Goal: Task Accomplishment & Management: Use online tool/utility

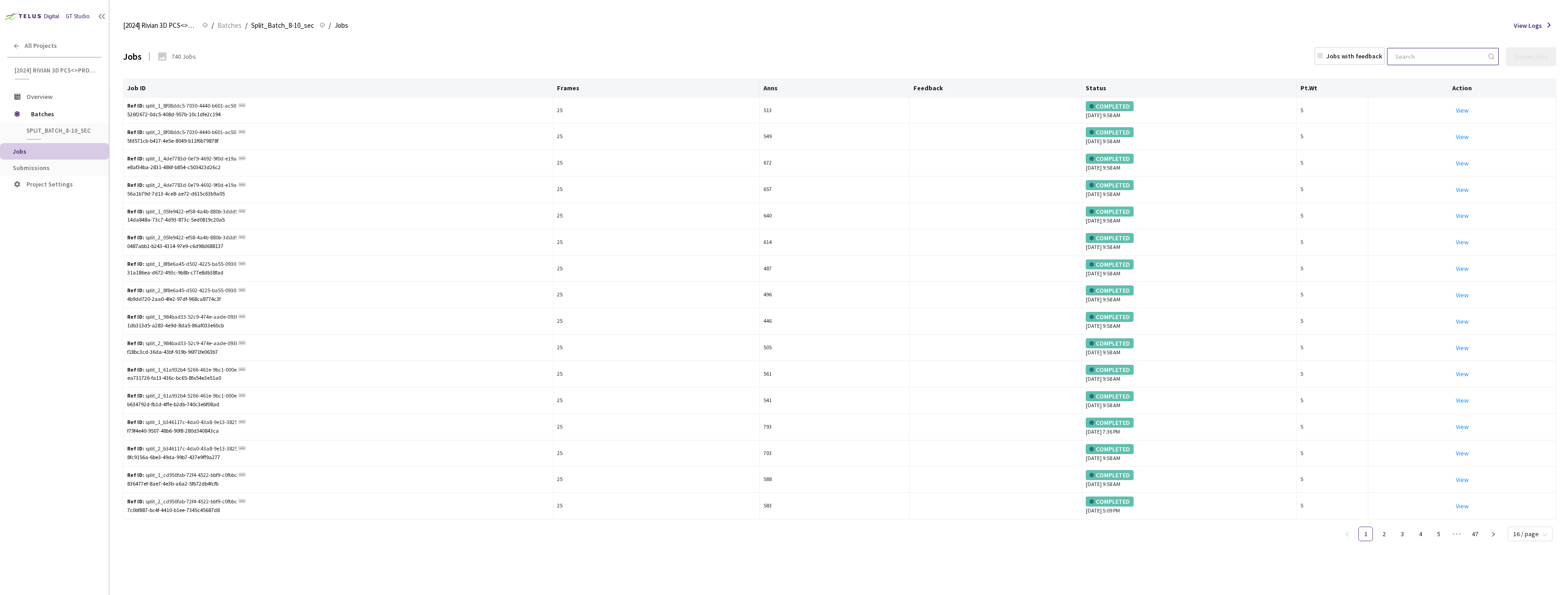
click at [1432, 62] on input at bounding box center [1438, 57] width 97 height 17
paste input "8adf3461-22cb-4697-90ce-97043adf6e80"
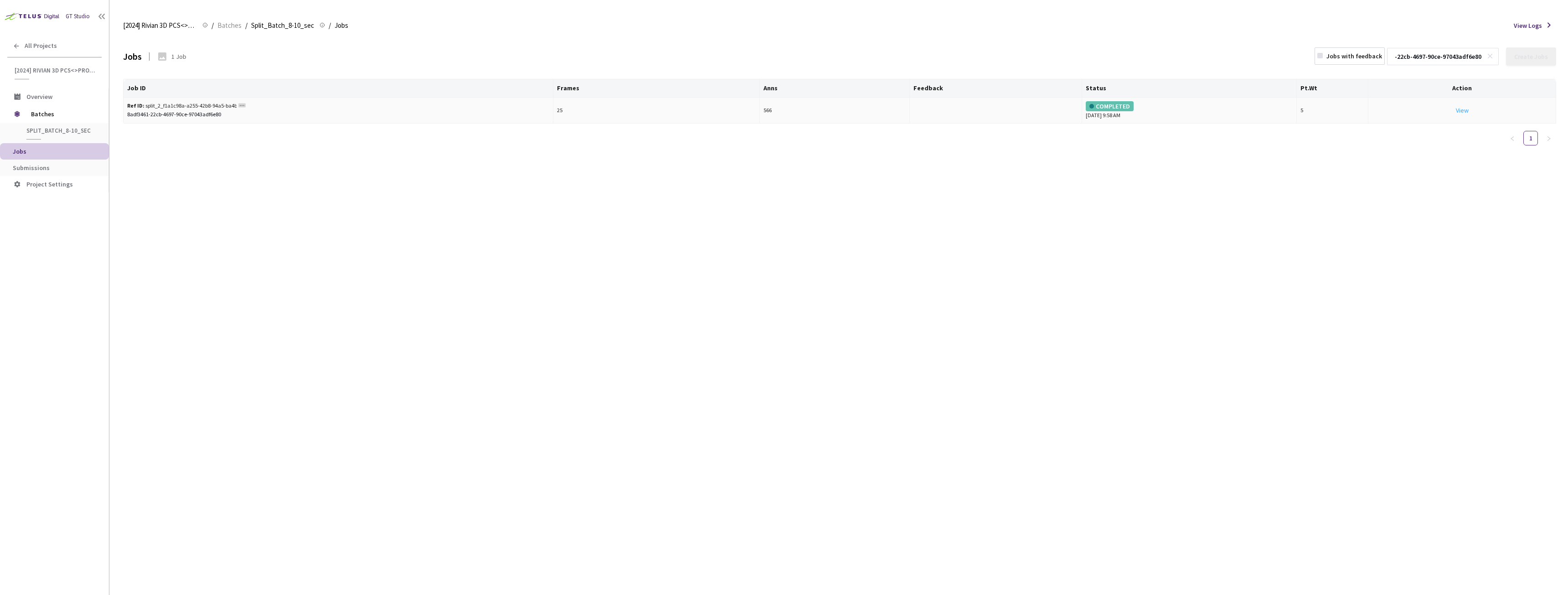
type input "8adf3461-22cb-4697-90ce-97043adf6e80"
click at [1457, 112] on link "View This will only let you view the job and not perform the labelling task." at bounding box center [1462, 110] width 13 height 8
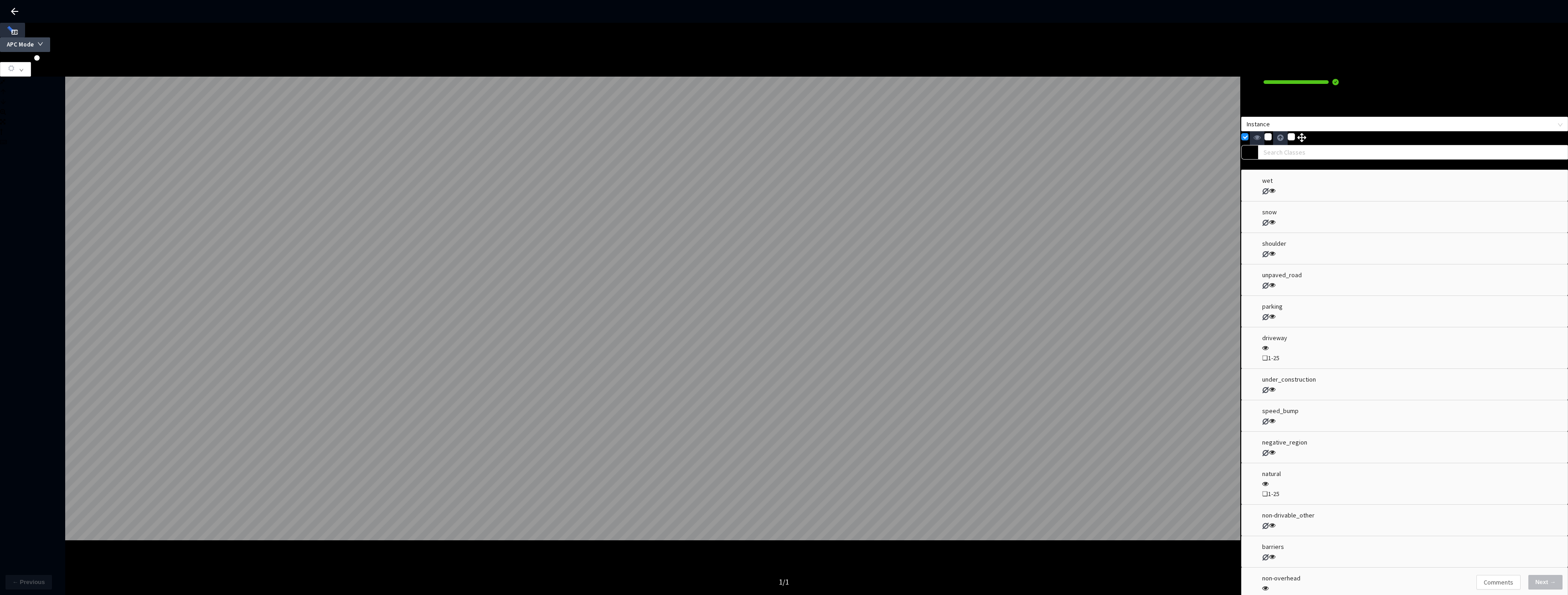
click at [50, 39] on button "APC Mode" at bounding box center [25, 44] width 50 height 14
click at [1445, 56] on span "Select Region" at bounding box center [1448, 55] width 43 height 11
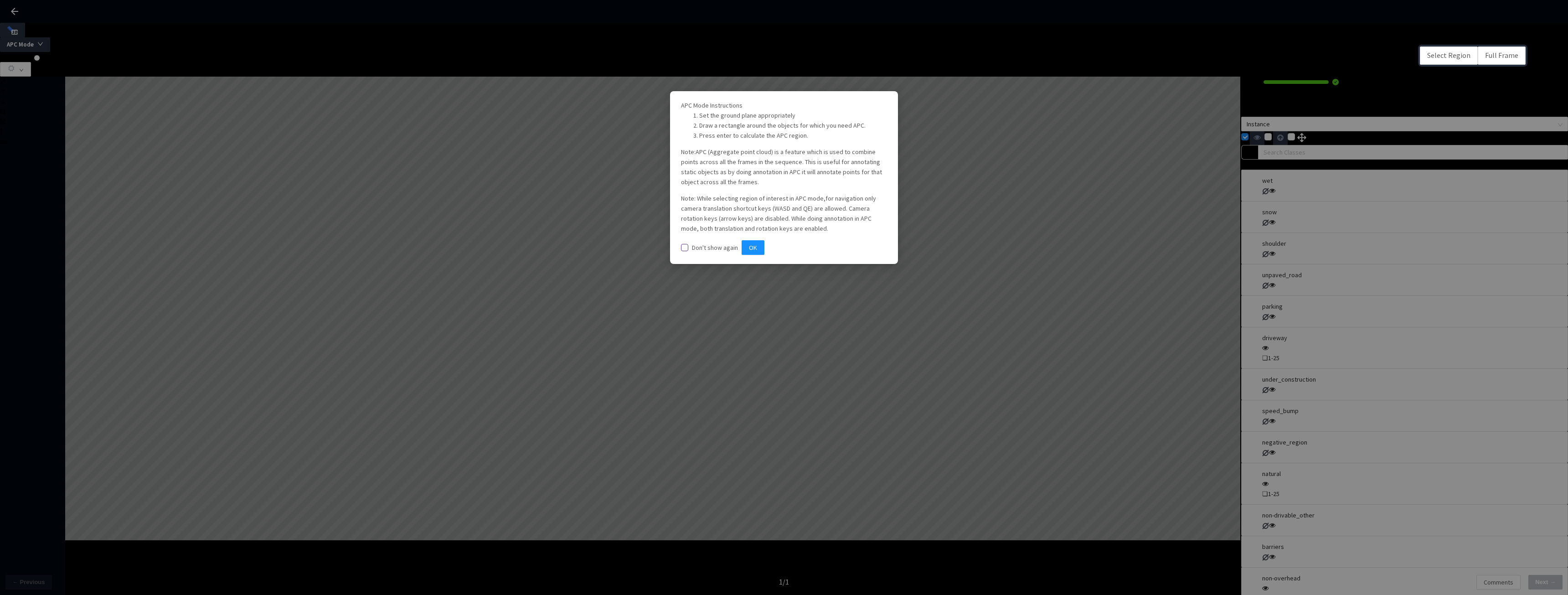
click at [695, 251] on span "Don't show again" at bounding box center [714, 248] width 53 height 8
click at [688, 251] on input "Don't show again" at bounding box center [685, 248] width 8 height 8
checkbox input "true"
click at [885, 264] on div "APC Mode Instructions Set the ground plane appropriately Draw a rectangle aroun…" at bounding box center [783, 177] width 228 height 173
click at [764, 255] on button "OK" at bounding box center [753, 247] width 23 height 14
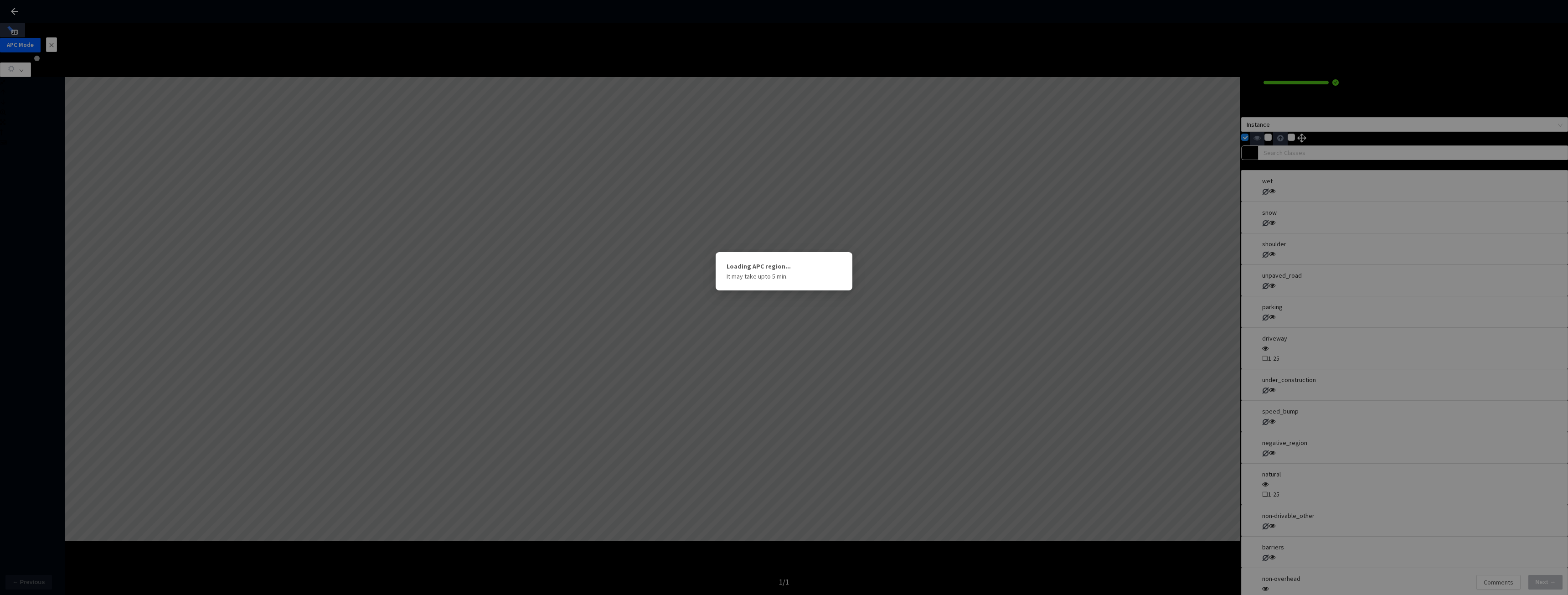
drag, startPoint x: 733, startPoint y: 378, endPoint x: 594, endPoint y: 397, distance: 140.3
click at [594, 397] on div "Loading APC region... It may take upto 5 min." at bounding box center [784, 298] width 1568 height 595
click at [602, 413] on div "Loading APC region... It may take upto 5 min." at bounding box center [784, 298] width 1568 height 595
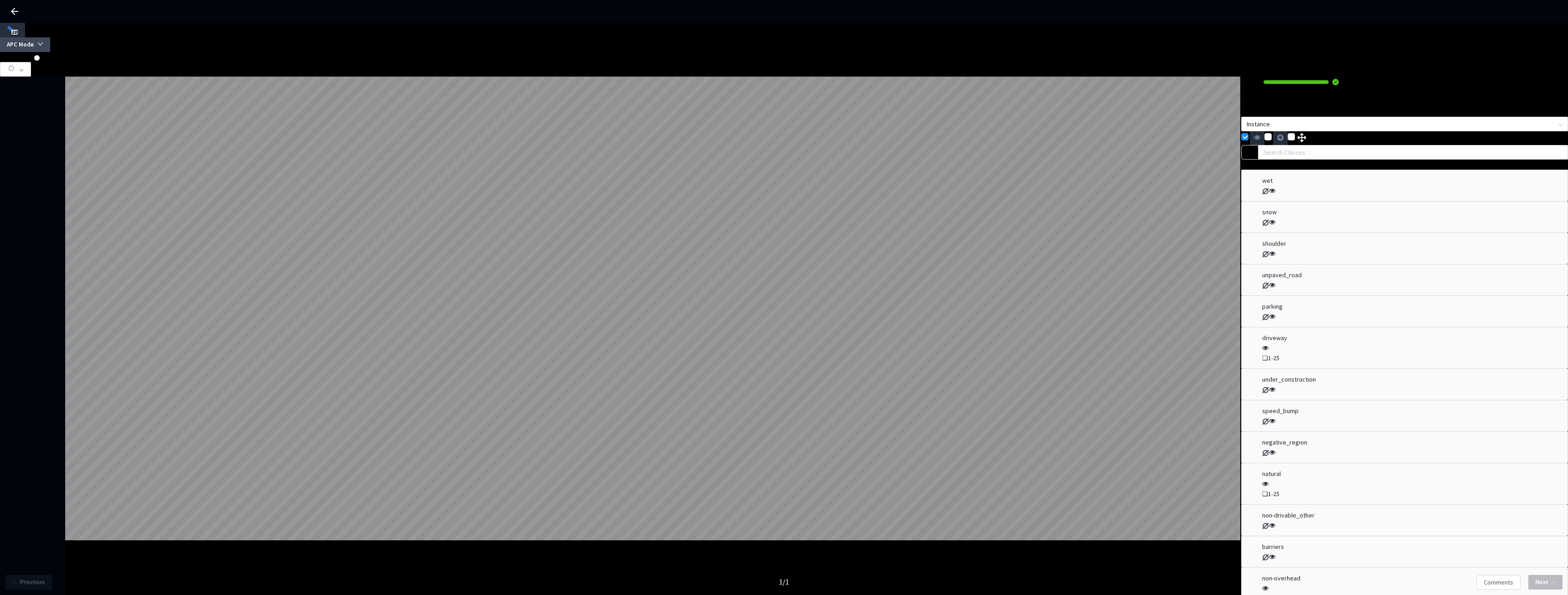
click at [34, 40] on span "APC Mode" at bounding box center [20, 45] width 27 height 9
click at [1443, 57] on span "Select Region" at bounding box center [1448, 55] width 43 height 11
click at [50, 37] on button "APC Mode" at bounding box center [25, 44] width 50 height 14
click at [15, 11] on icon at bounding box center [14, 11] width 8 height 8
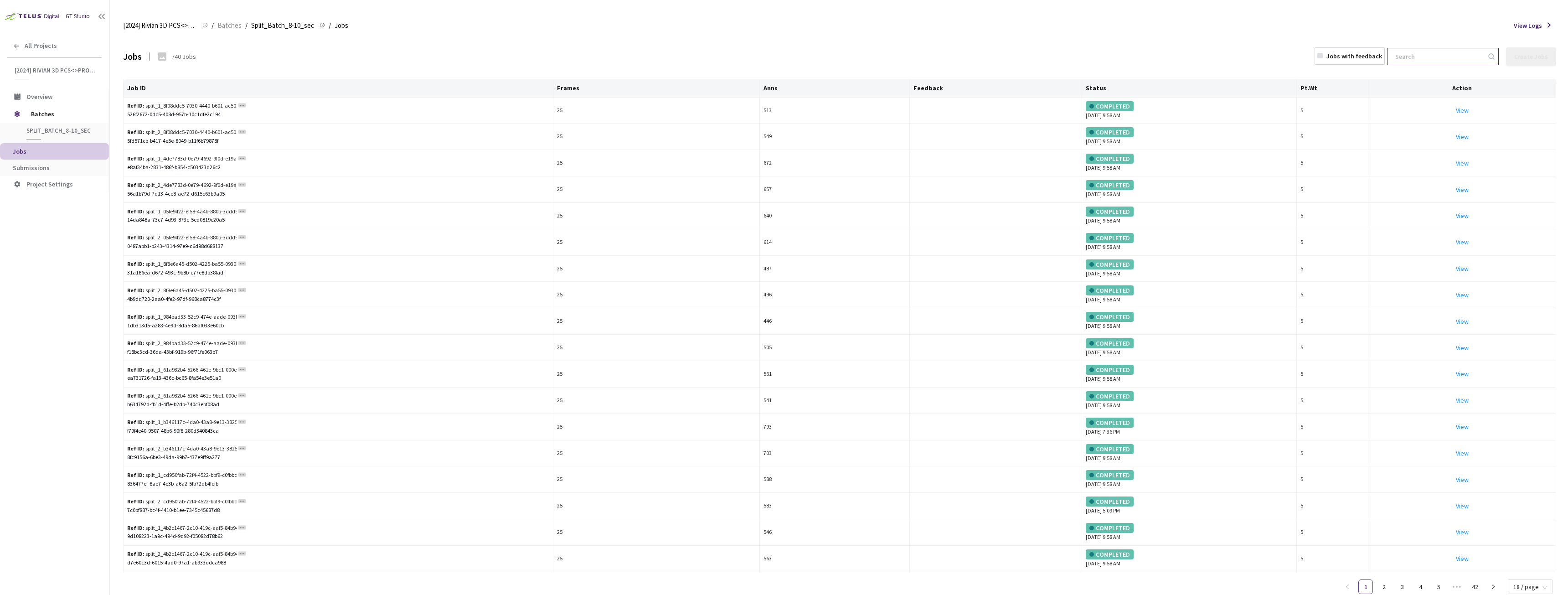
click at [1461, 55] on input at bounding box center [1438, 57] width 97 height 17
paste input "8adf3461-22cb-4697-90ce-97043adf6e80"
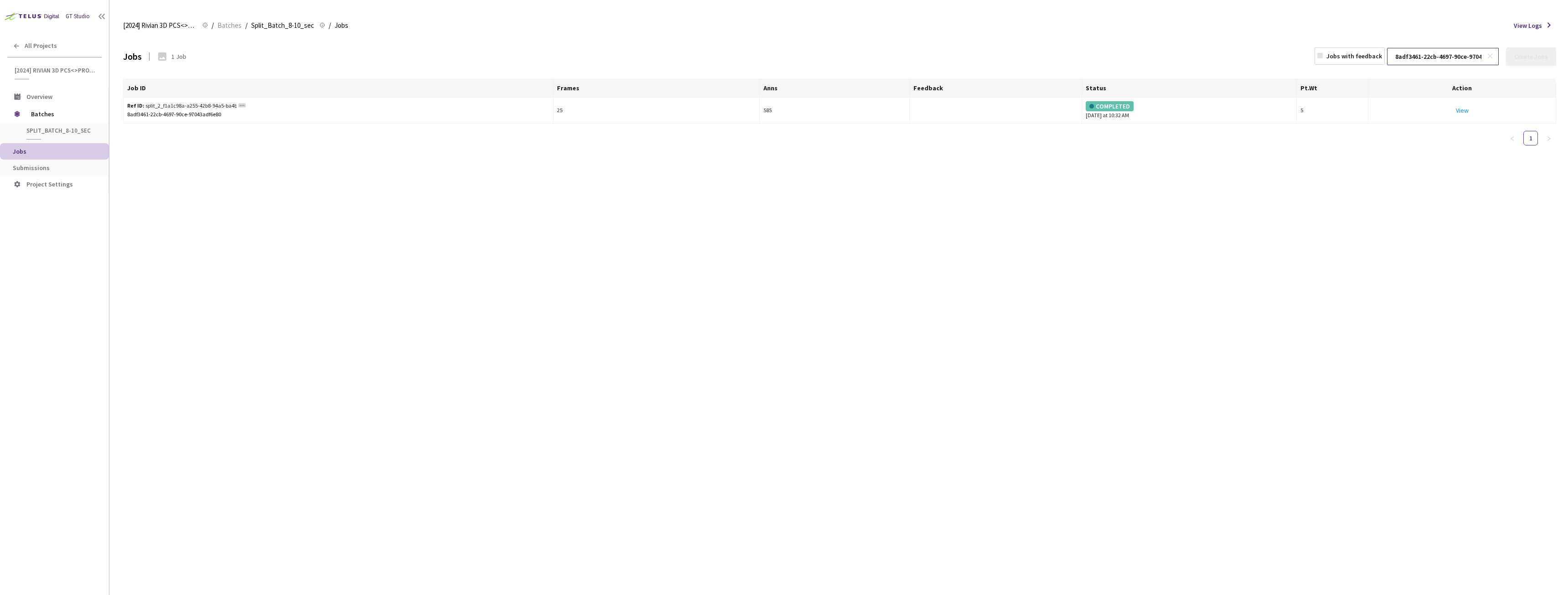
scroll to position [0, 33]
type input "8adf3461-22cb-4697-90ce-97043adf6e80"
click at [1454, 113] on div "View" at bounding box center [1462, 110] width 180 height 10
click at [1459, 111] on link "View This will only let you view the job and not perform the labelling task." at bounding box center [1462, 110] width 13 height 8
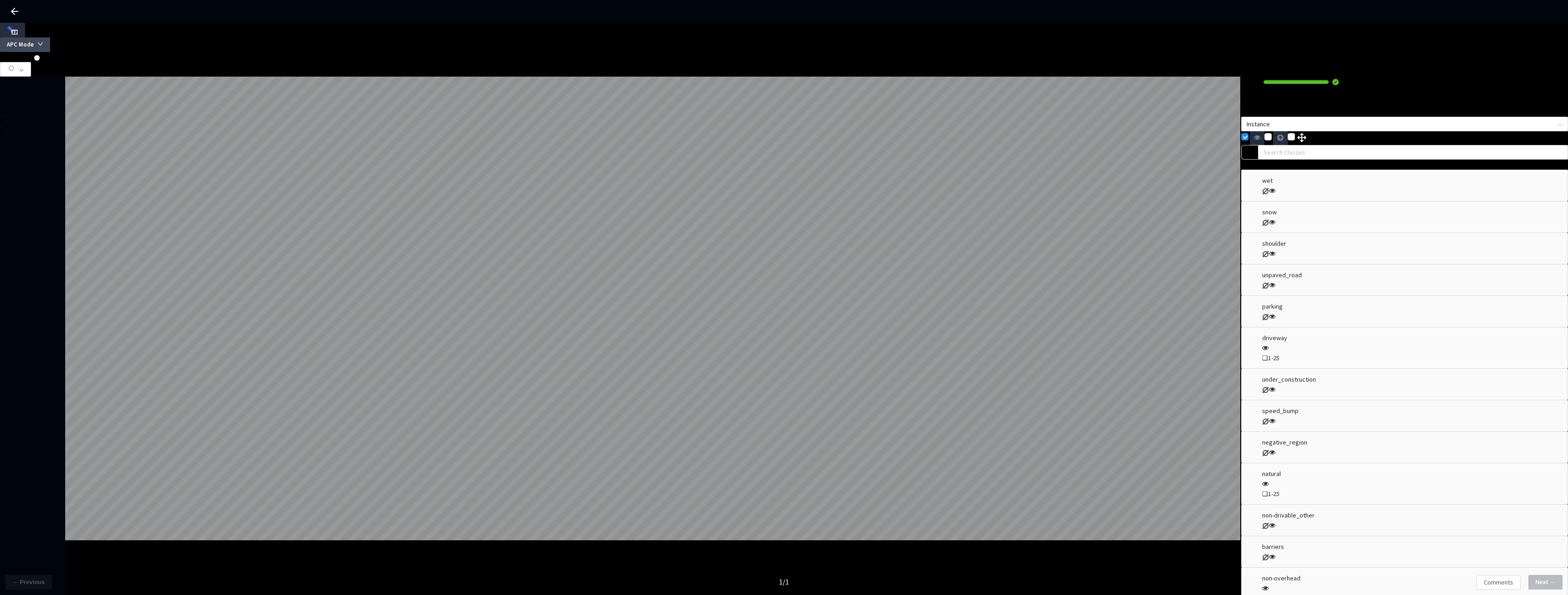
click at [43, 41] on icon "down" at bounding box center [40, 44] width 6 height 6
click at [1449, 55] on span "Select Region" at bounding box center [1448, 55] width 43 height 11
drag, startPoint x: 1456, startPoint y: 34, endPoint x: 1440, endPoint y: 43, distance: 18.4
click at [43, 41] on icon "down" at bounding box center [40, 44] width 6 height 6
click at [1442, 58] on span "Select Region" at bounding box center [1448, 55] width 43 height 11
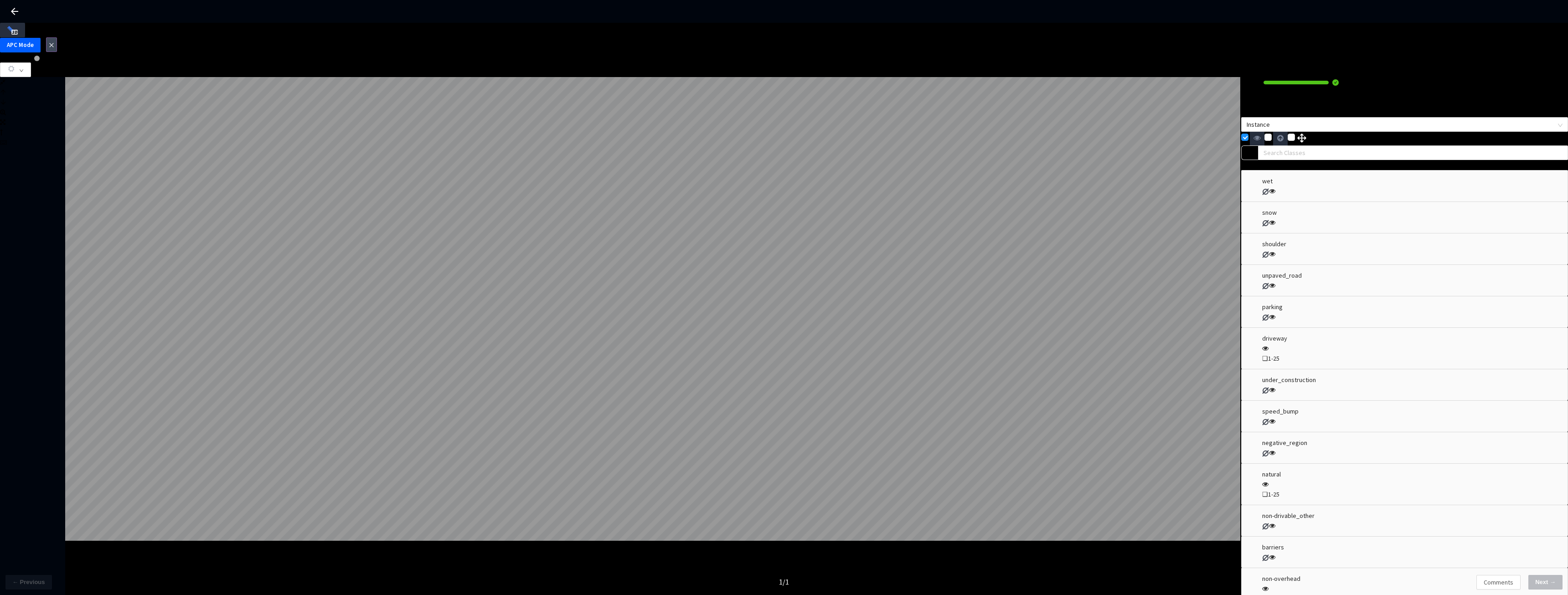
click at [54, 42] on icon "close" at bounding box center [51, 45] width 5 height 5
click at [50, 37] on button "APC Mode" at bounding box center [25, 44] width 50 height 14
click at [1455, 56] on span "Select Region" at bounding box center [1448, 55] width 43 height 11
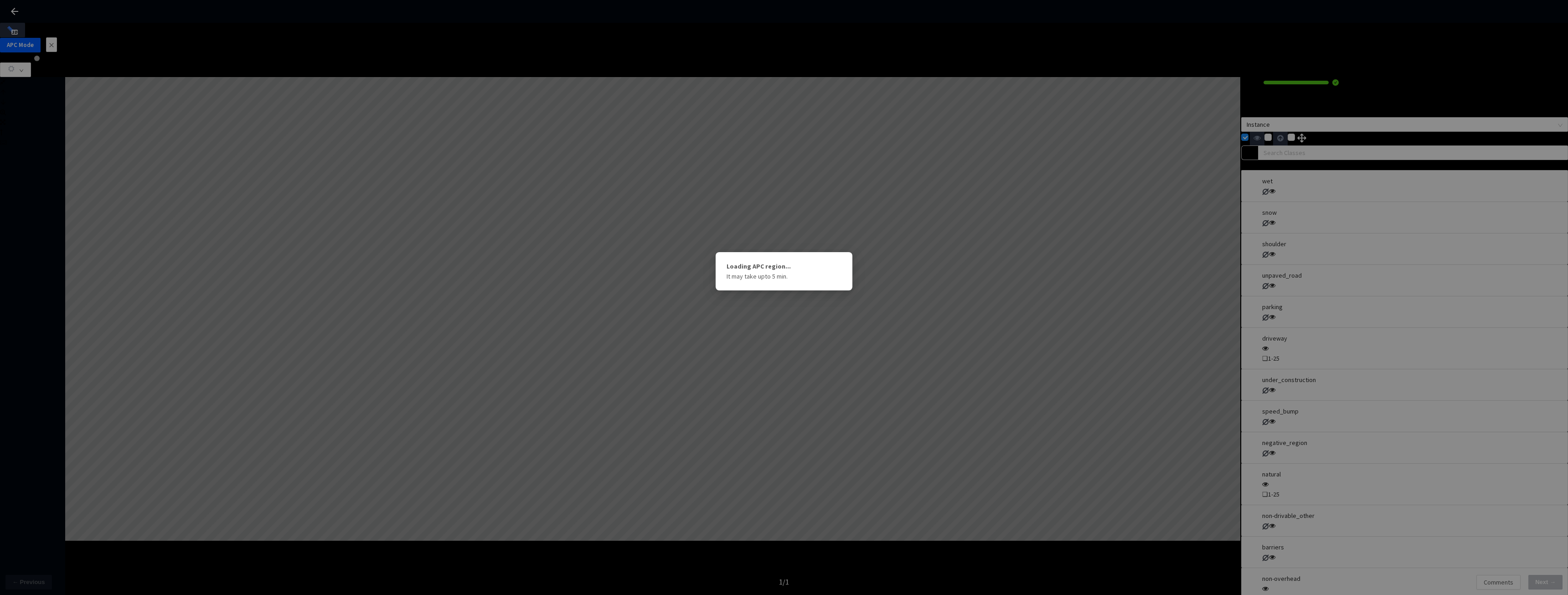
click at [754, 412] on div "Loading APC region... It may take upto 5 min." at bounding box center [784, 298] width 1568 height 595
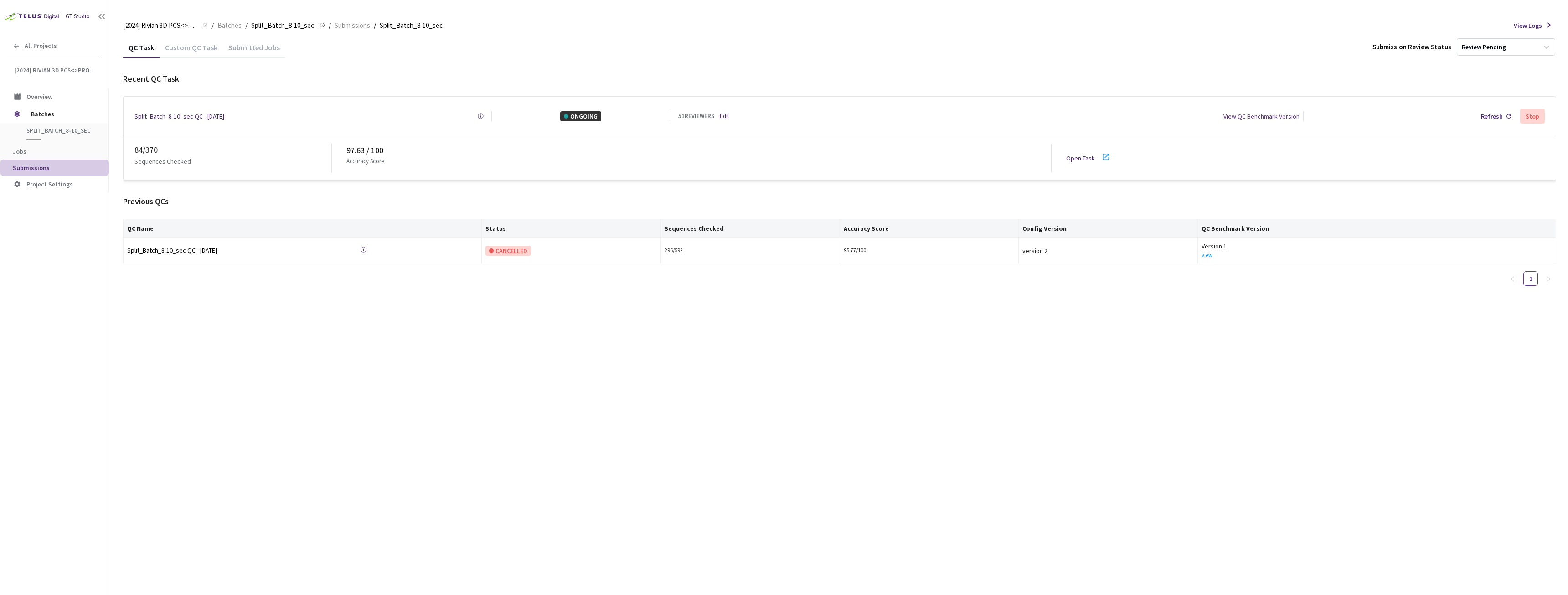
click at [1086, 154] on link "Open Task" at bounding box center [1081, 158] width 29 height 8
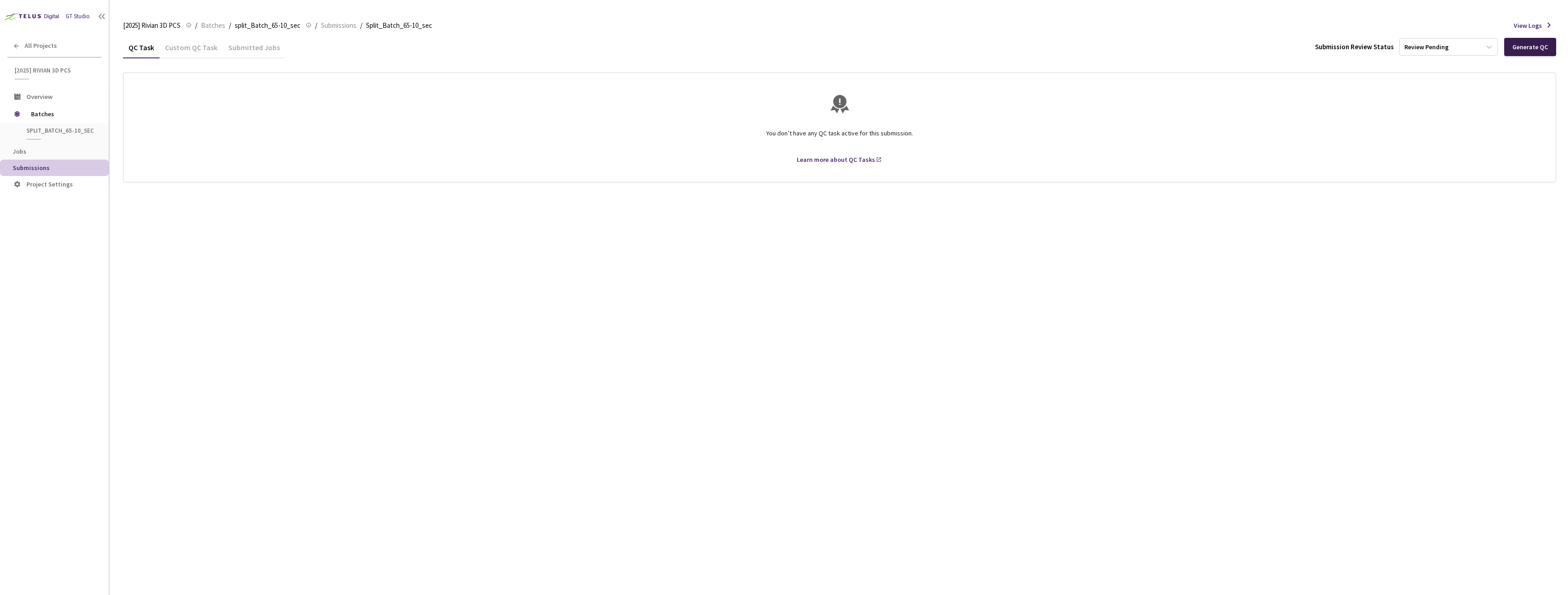
click at [1526, 45] on div "Generate QC" at bounding box center [1529, 47] width 36 height 8
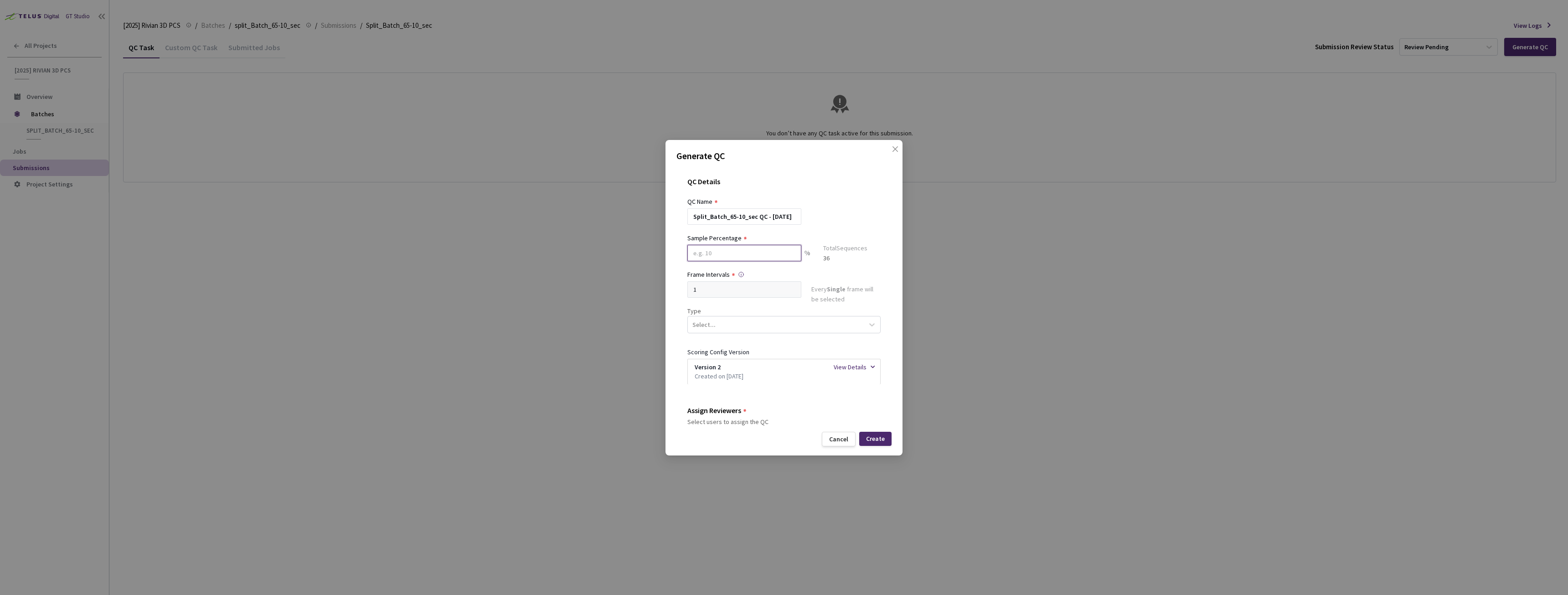
click at [748, 253] on input at bounding box center [744, 253] width 114 height 17
type input "20"
click at [724, 322] on div "Select..." at bounding box center [776, 328] width 176 height 15
click at [731, 416] on div "Segmentation 3D" at bounding box center [780, 414] width 186 height 16
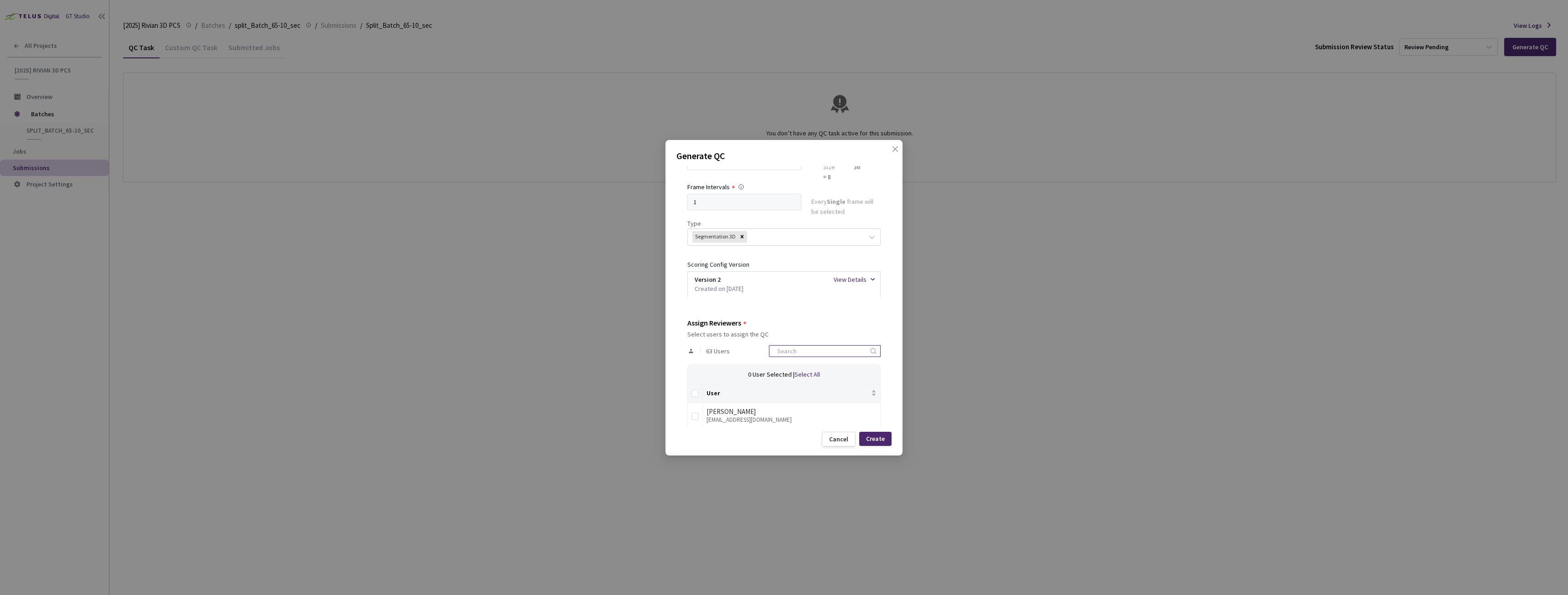
click at [810, 350] on input at bounding box center [820, 351] width 97 height 11
type input "rivian"
click at [697, 393] on input "Select all" at bounding box center [695, 394] width 8 height 8
checkbox input "true"
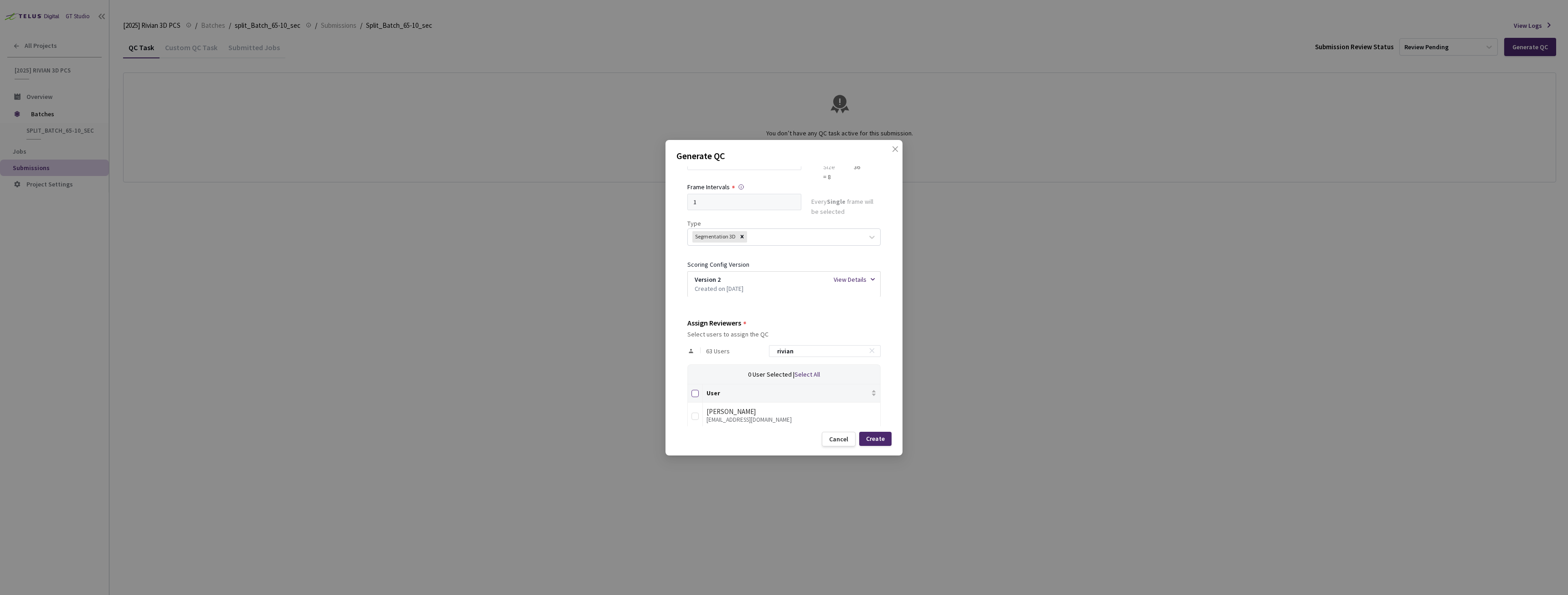
checkbox input "true"
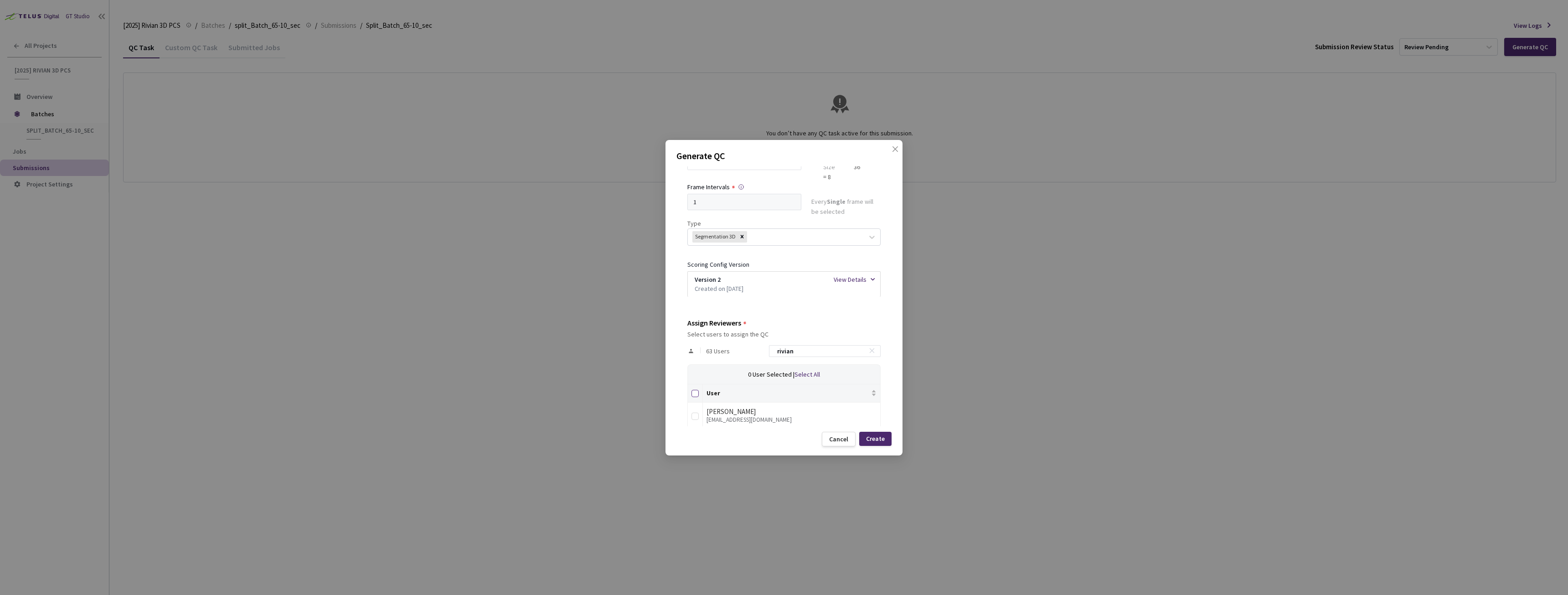
checkbox input "true"
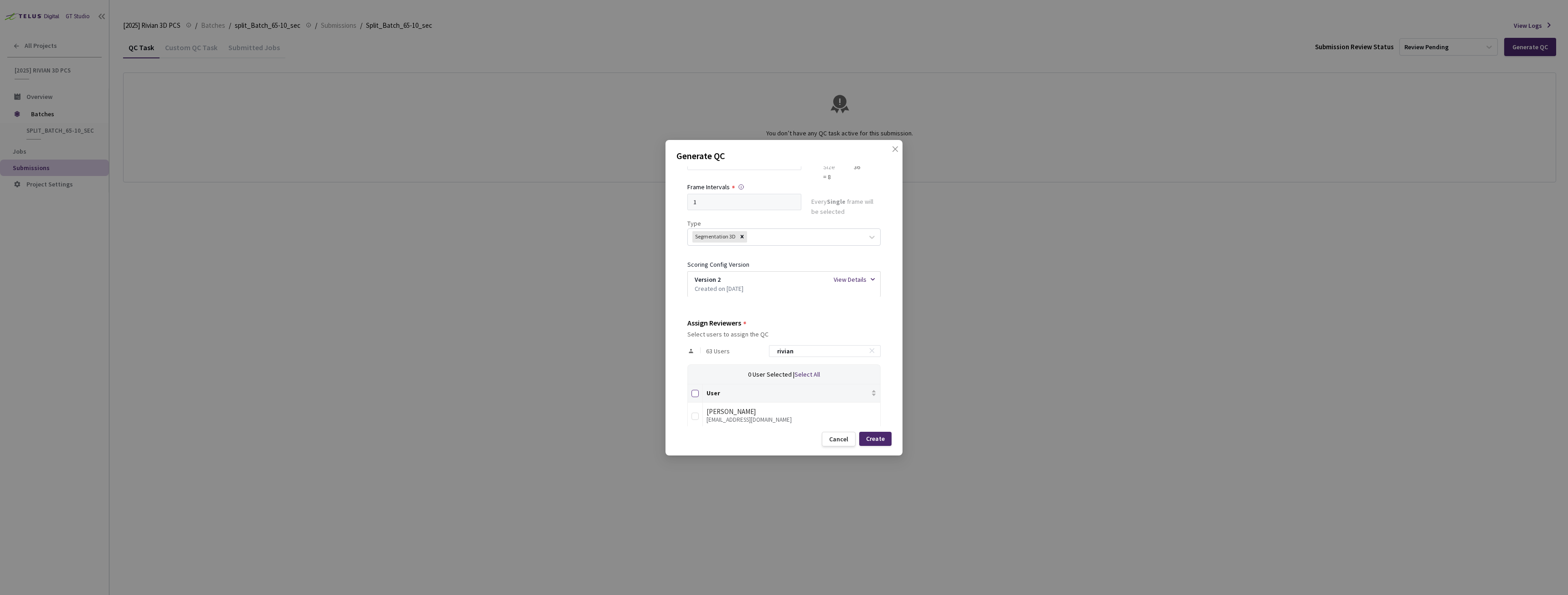
checkbox input "true"
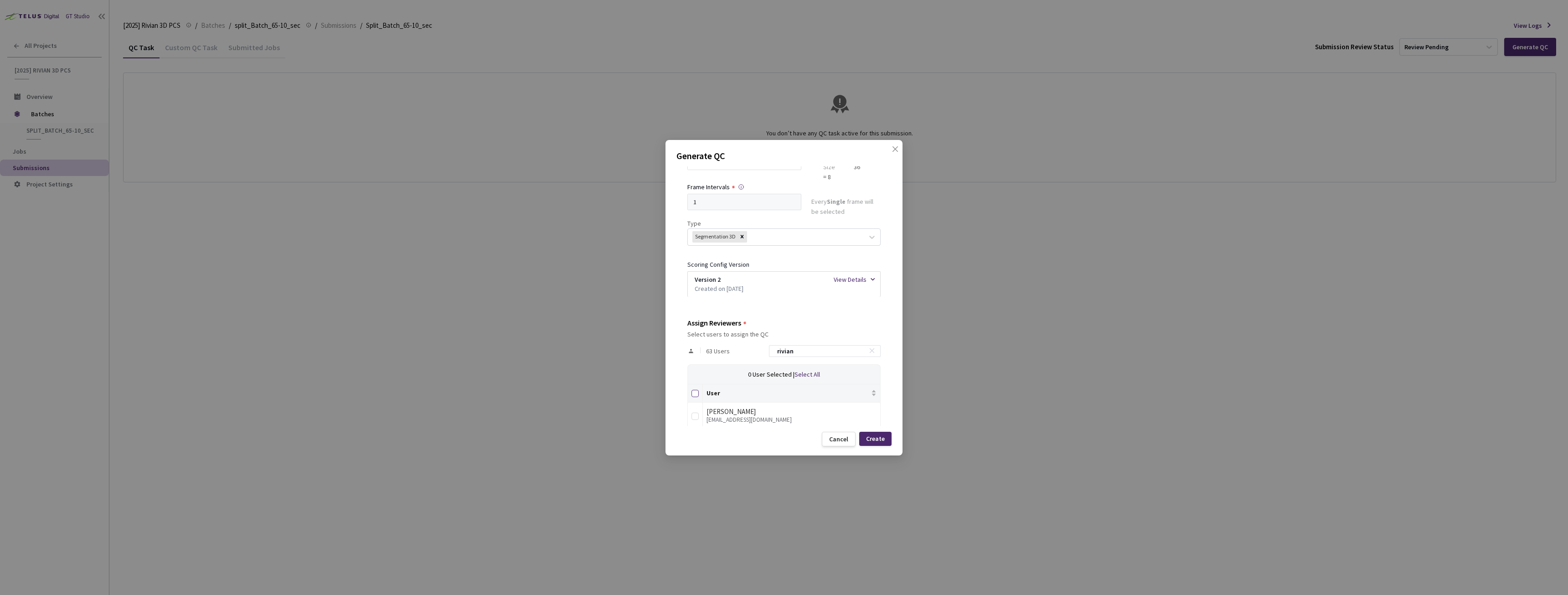
checkbox input "true"
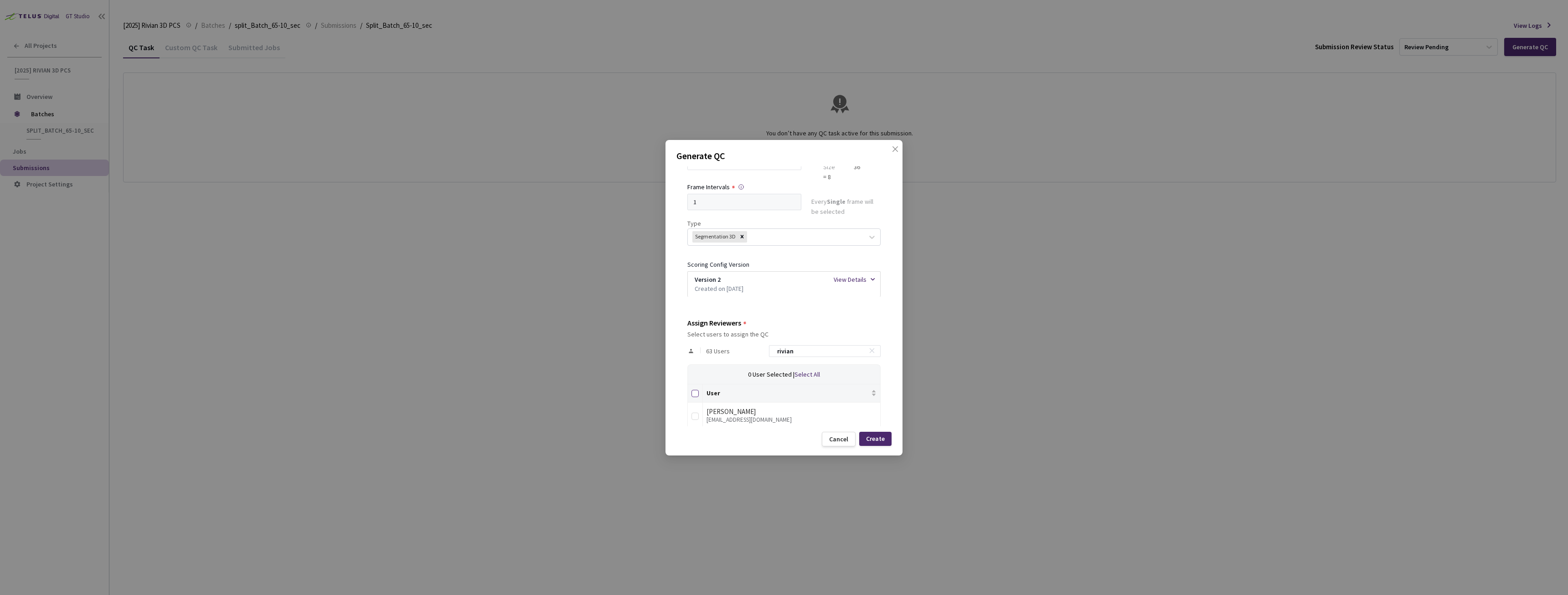
checkbox input "true"
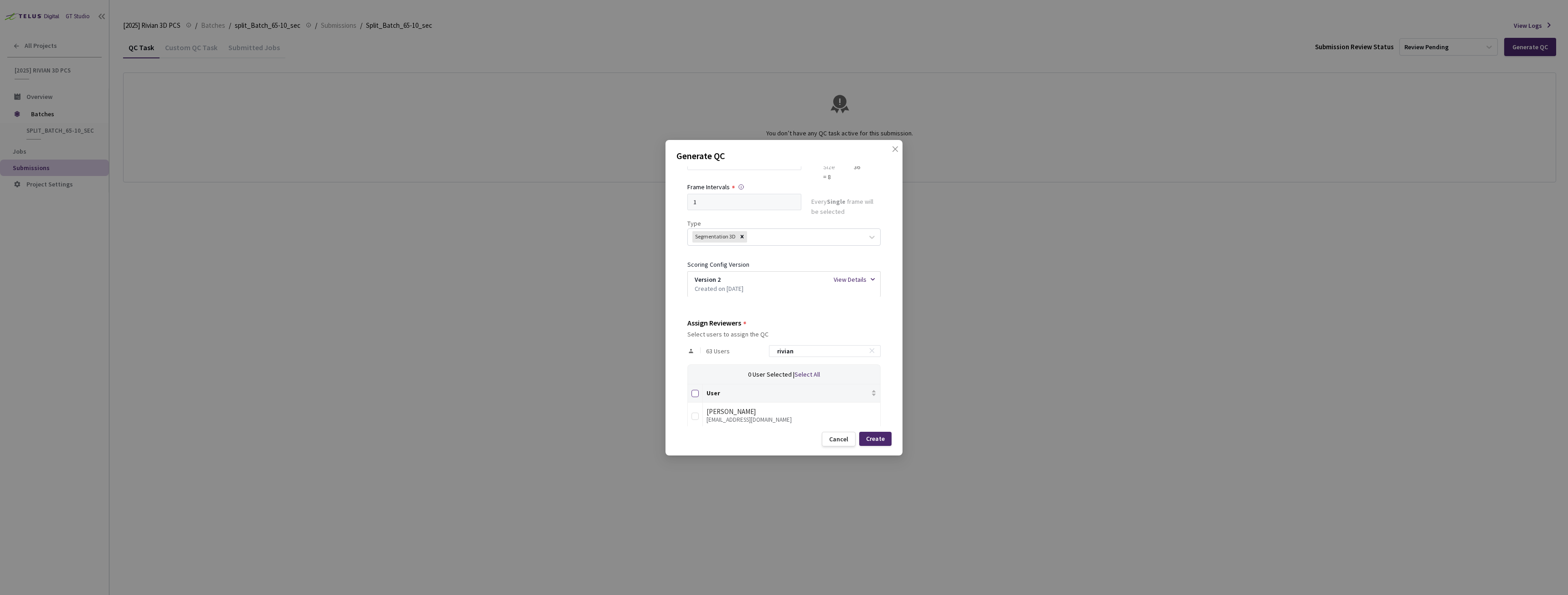
checkbox input "true"
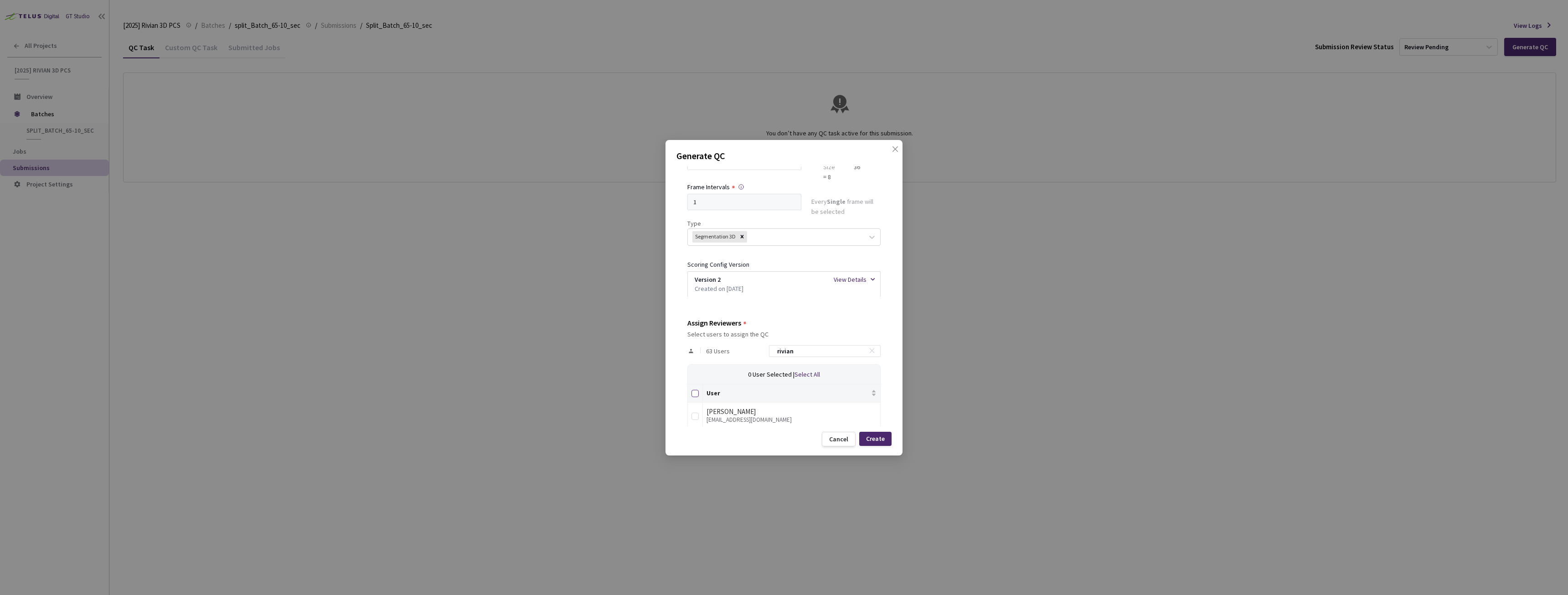
checkbox input "true"
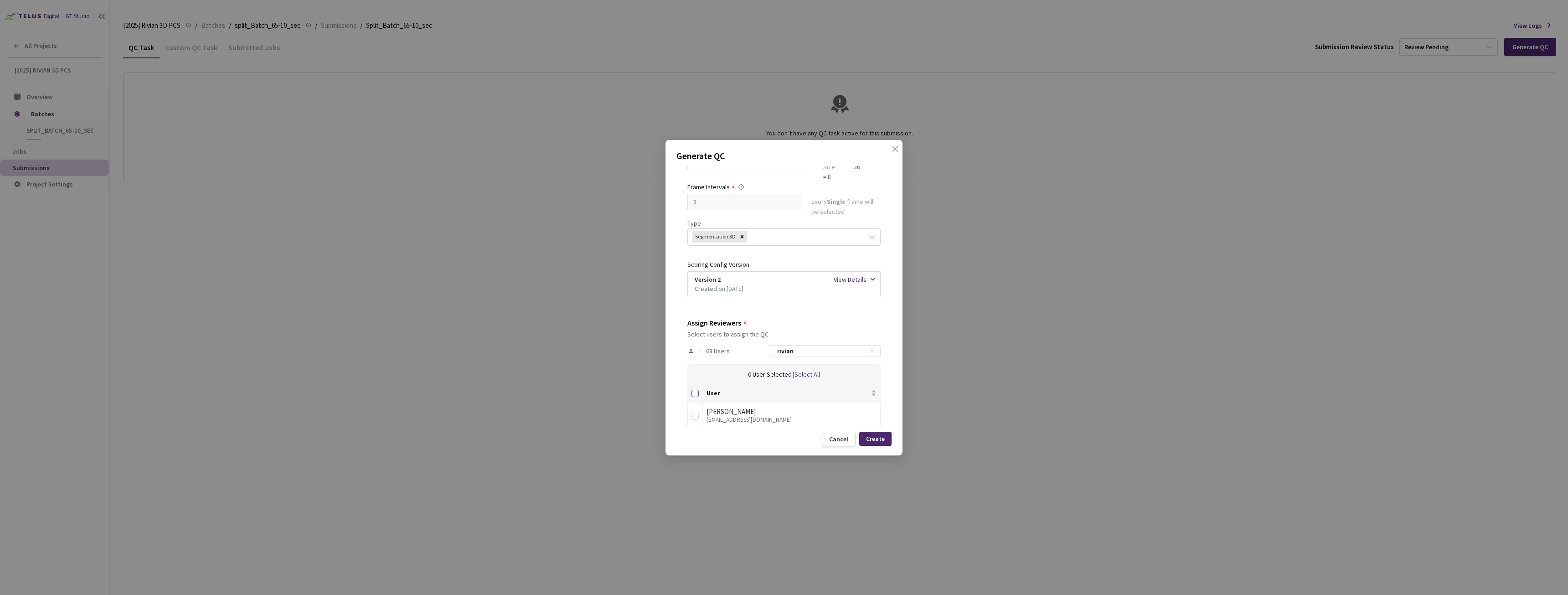
checkbox input "true"
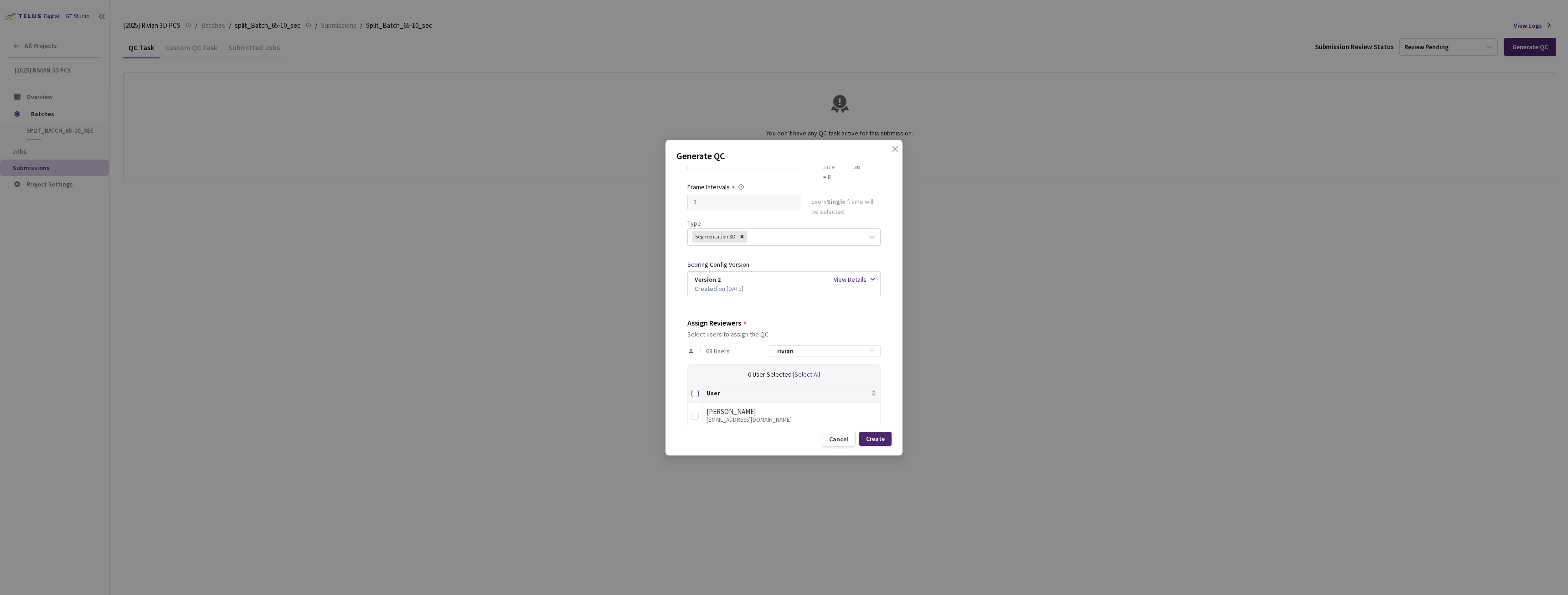
checkbox input "true"
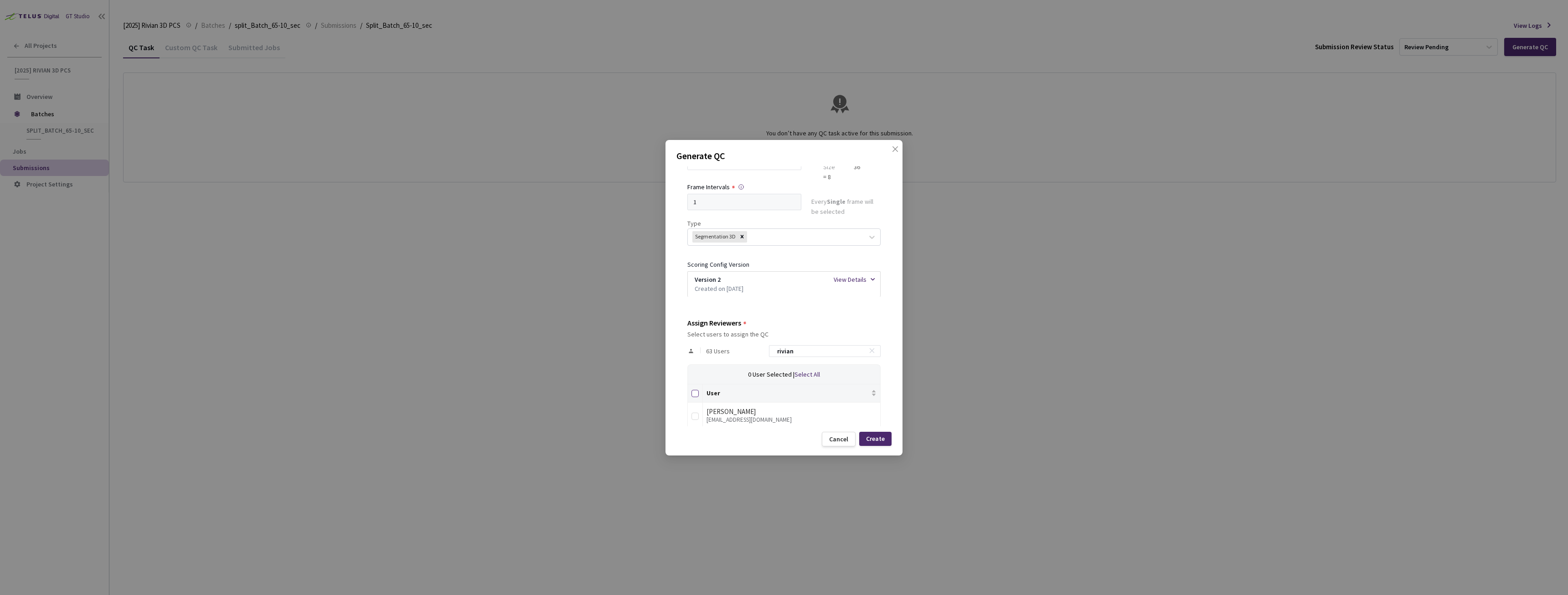
checkbox input "true"
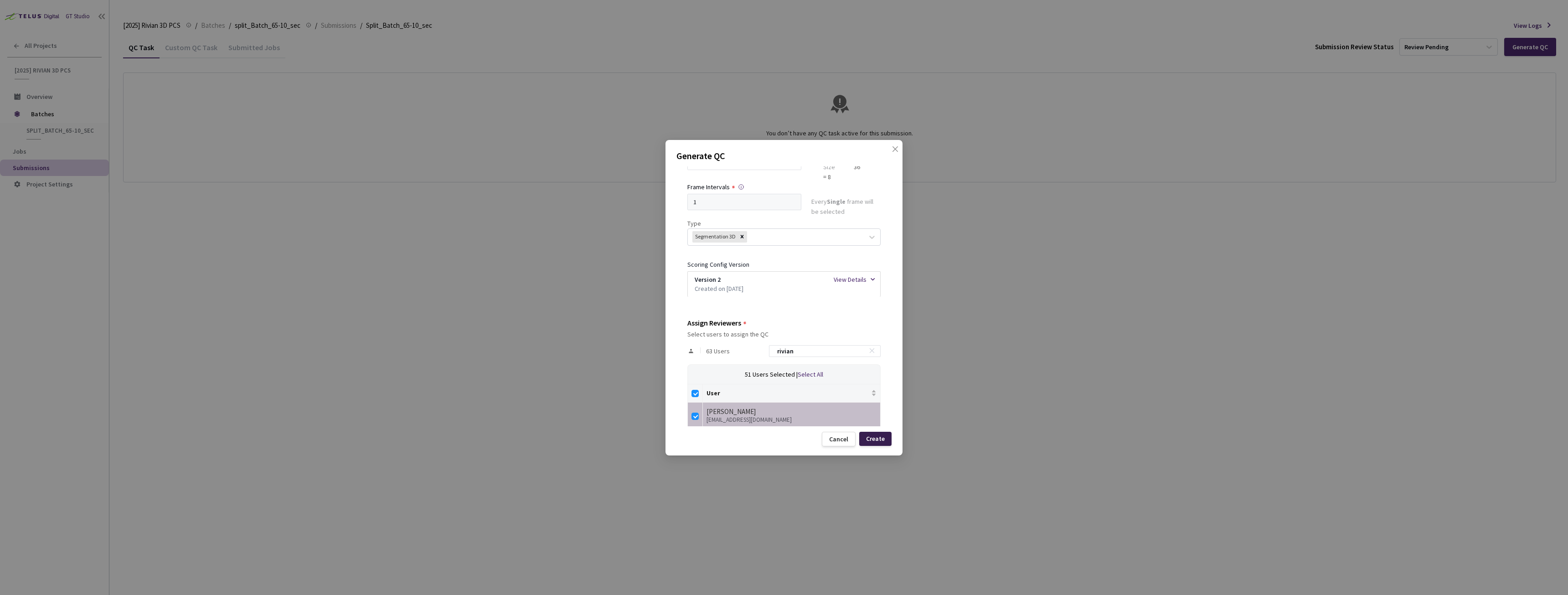
click at [881, 438] on div "Create" at bounding box center [875, 439] width 19 height 8
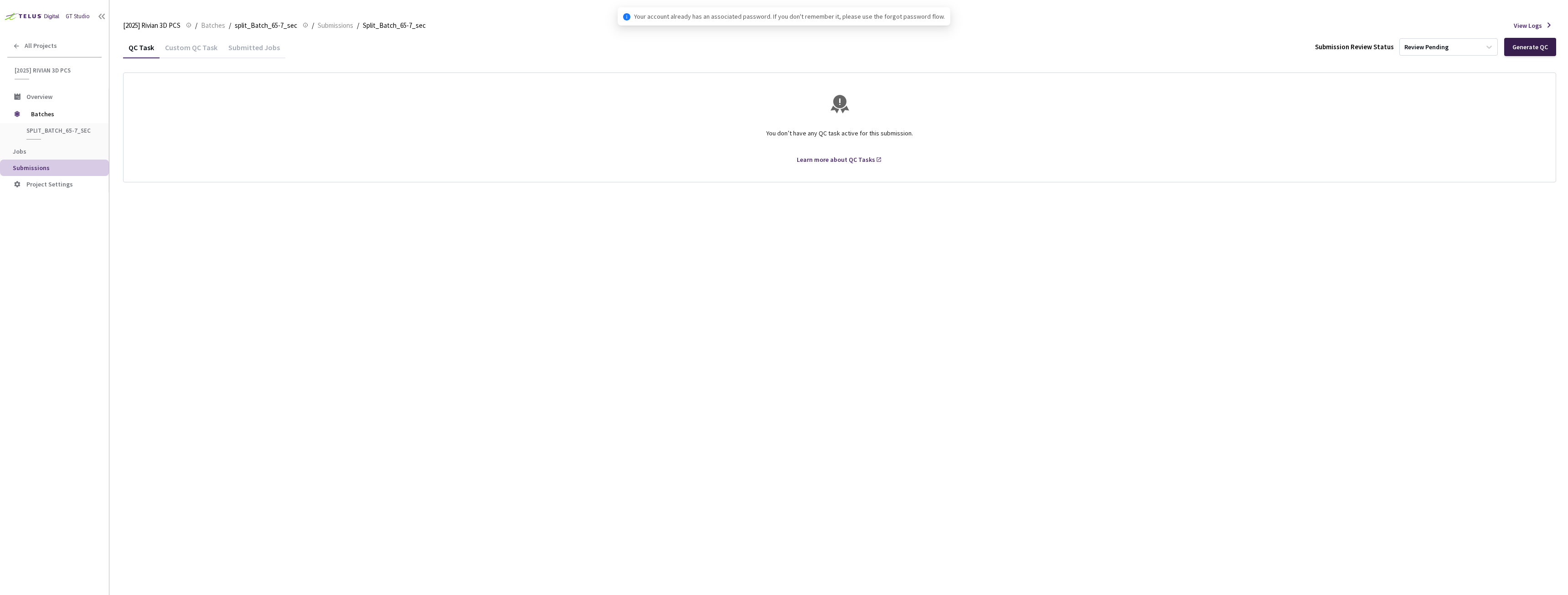
click at [1523, 49] on div "Generate QC" at bounding box center [1529, 47] width 36 height 8
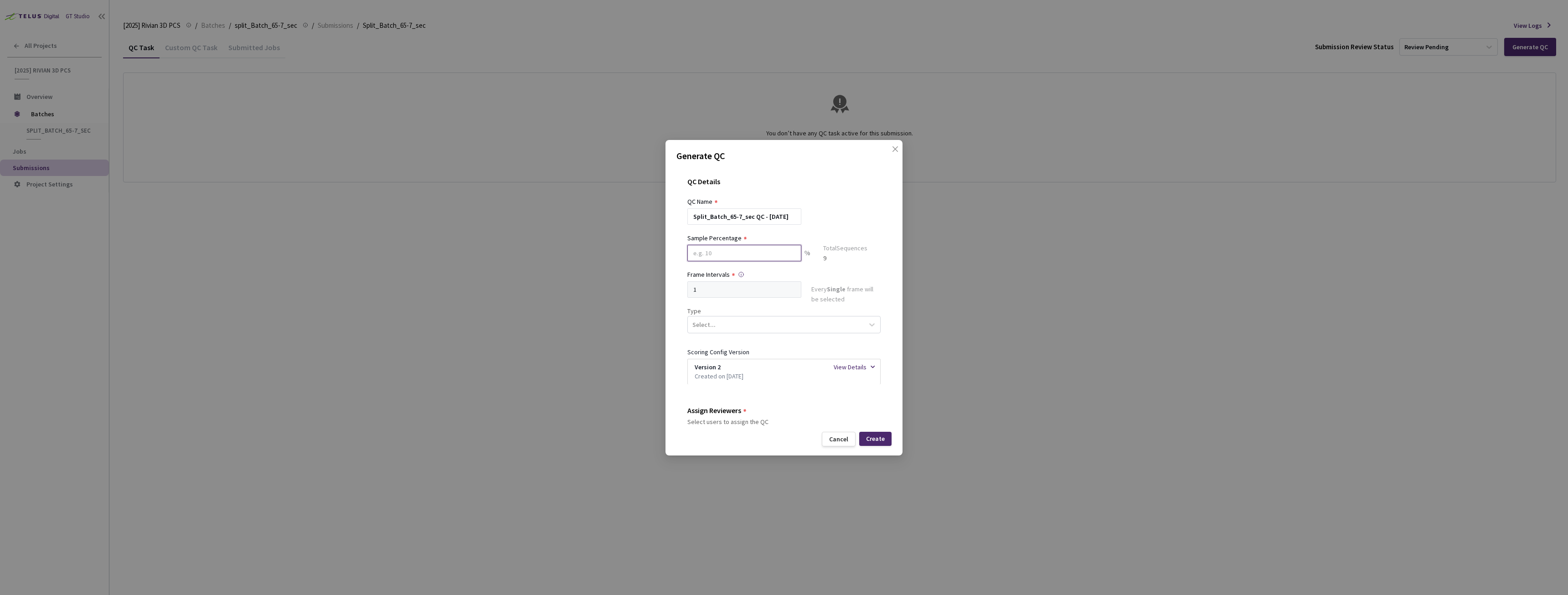
click at [739, 255] on input at bounding box center [744, 253] width 114 height 17
type input "20"
click at [878, 435] on div "Create" at bounding box center [875, 439] width 19 height 8
click at [876, 439] on div "Create" at bounding box center [875, 439] width 19 height 8
click at [754, 328] on div "Select..." at bounding box center [776, 328] width 176 height 15
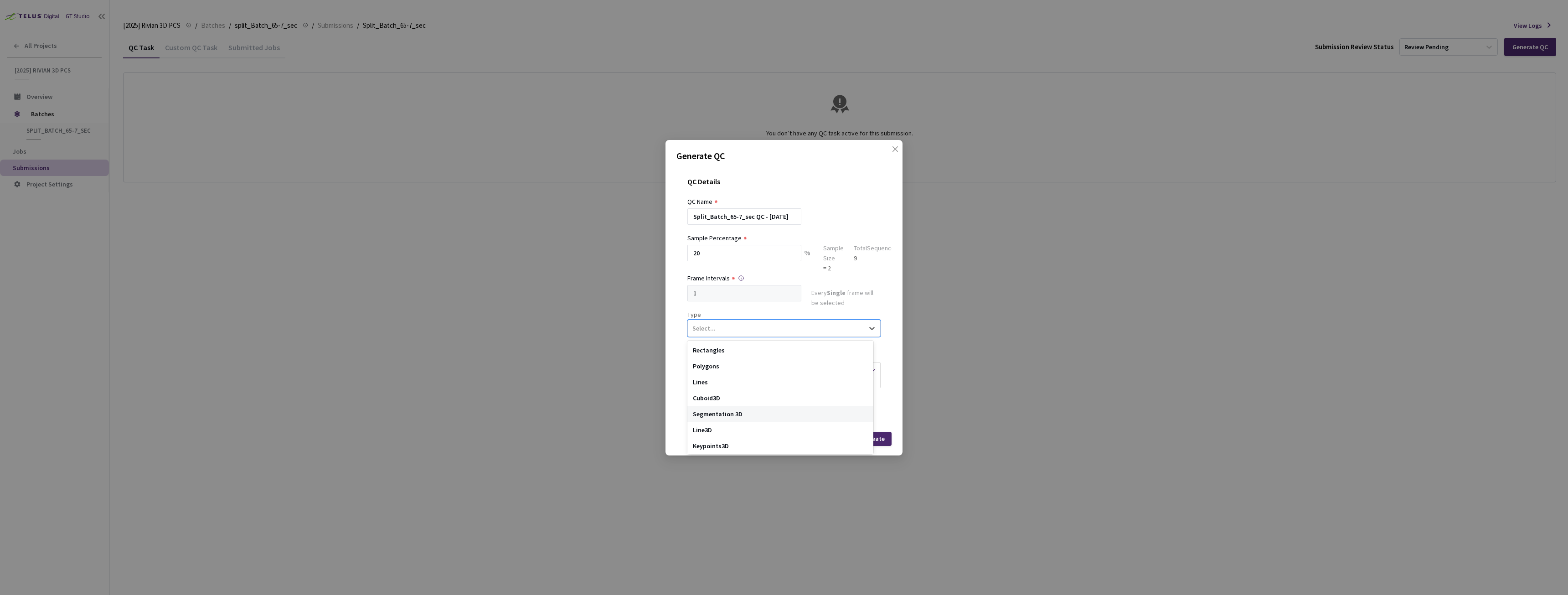
click at [733, 411] on div "Segmentation 3D" at bounding box center [780, 414] width 186 height 16
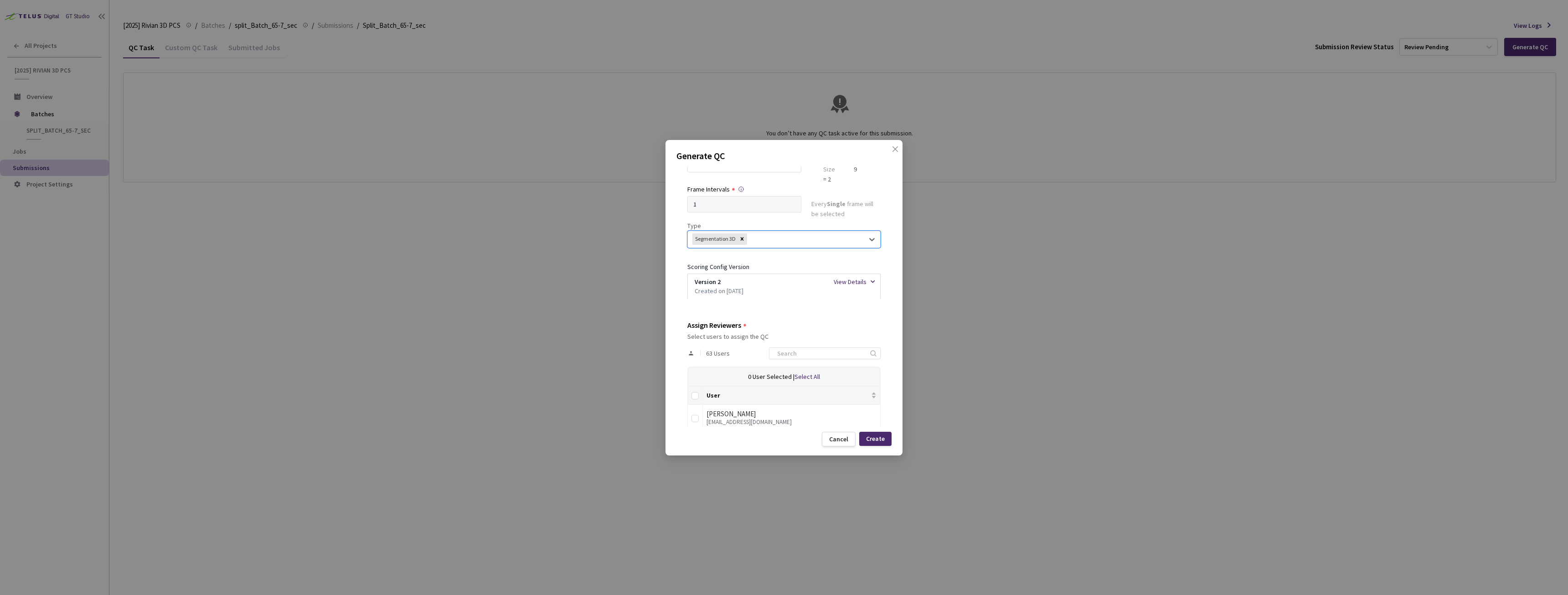
scroll to position [91, 0]
click at [829, 347] on input at bounding box center [820, 351] width 97 height 11
type input "rivian"
click at [698, 393] on input "Select all" at bounding box center [695, 394] width 8 height 8
checkbox input "true"
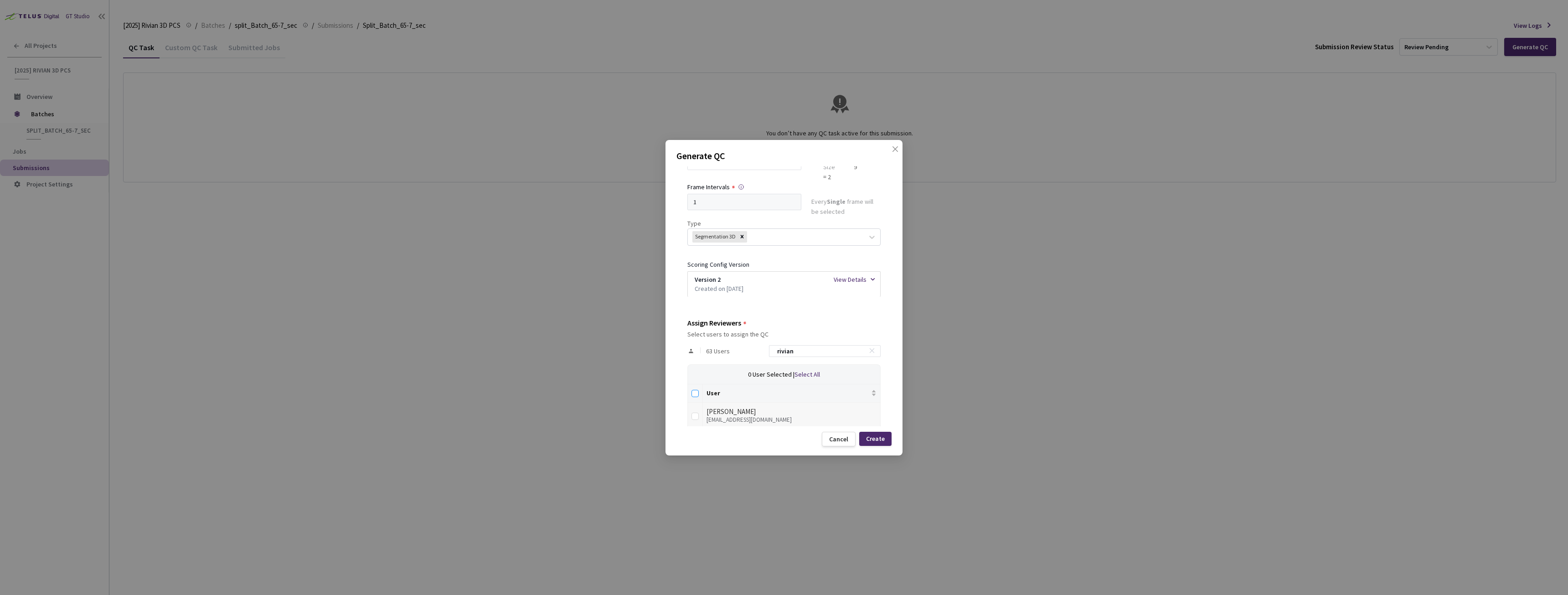
checkbox input "true"
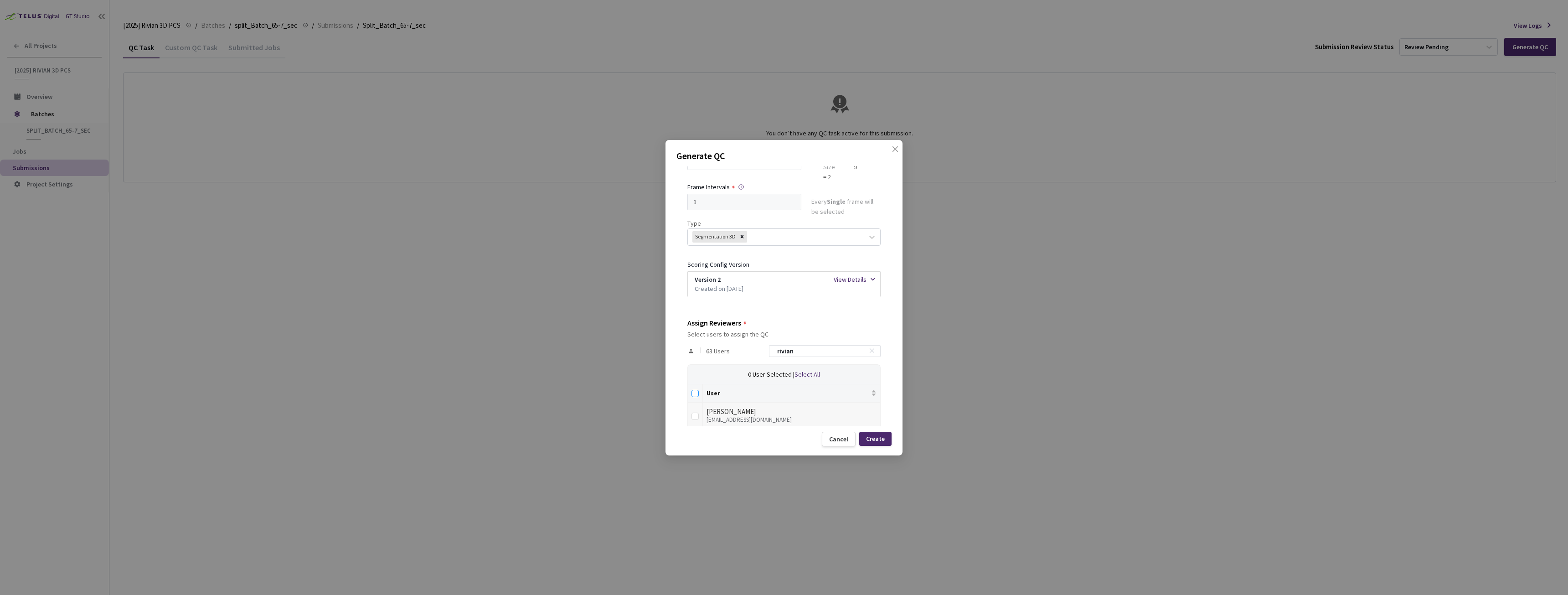
checkbox input "true"
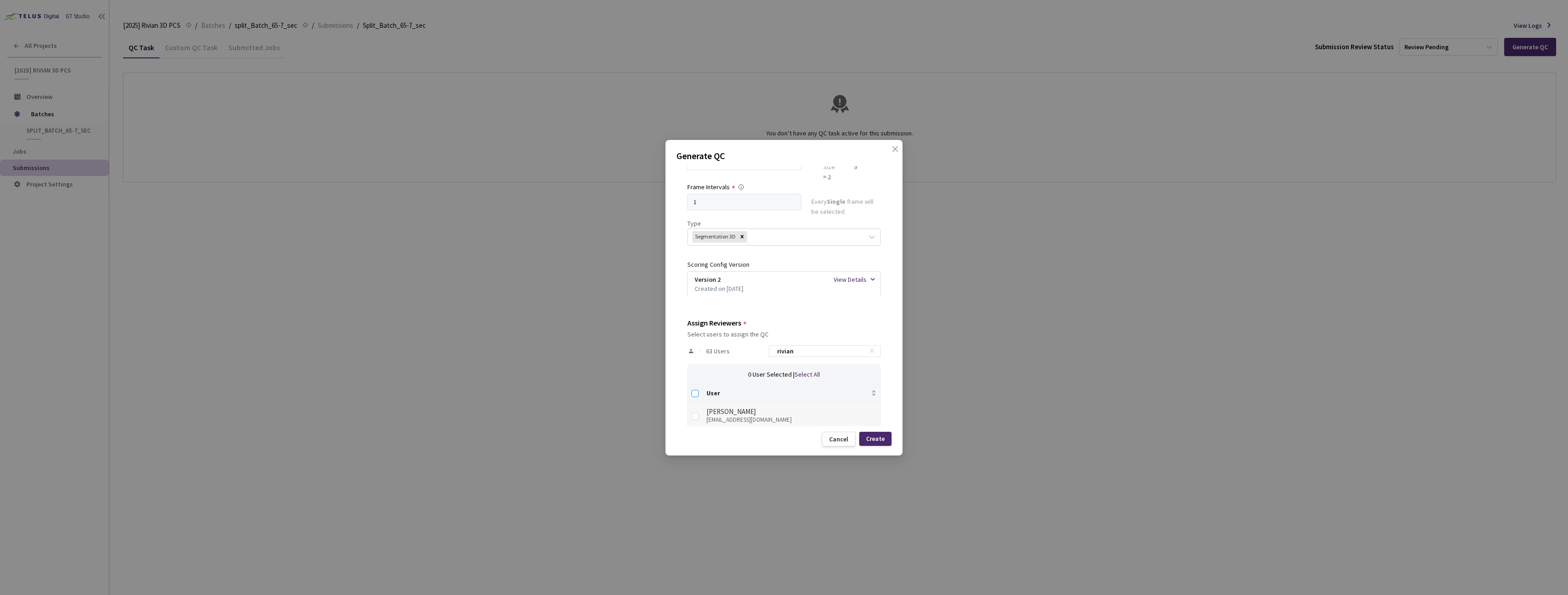
checkbox input "true"
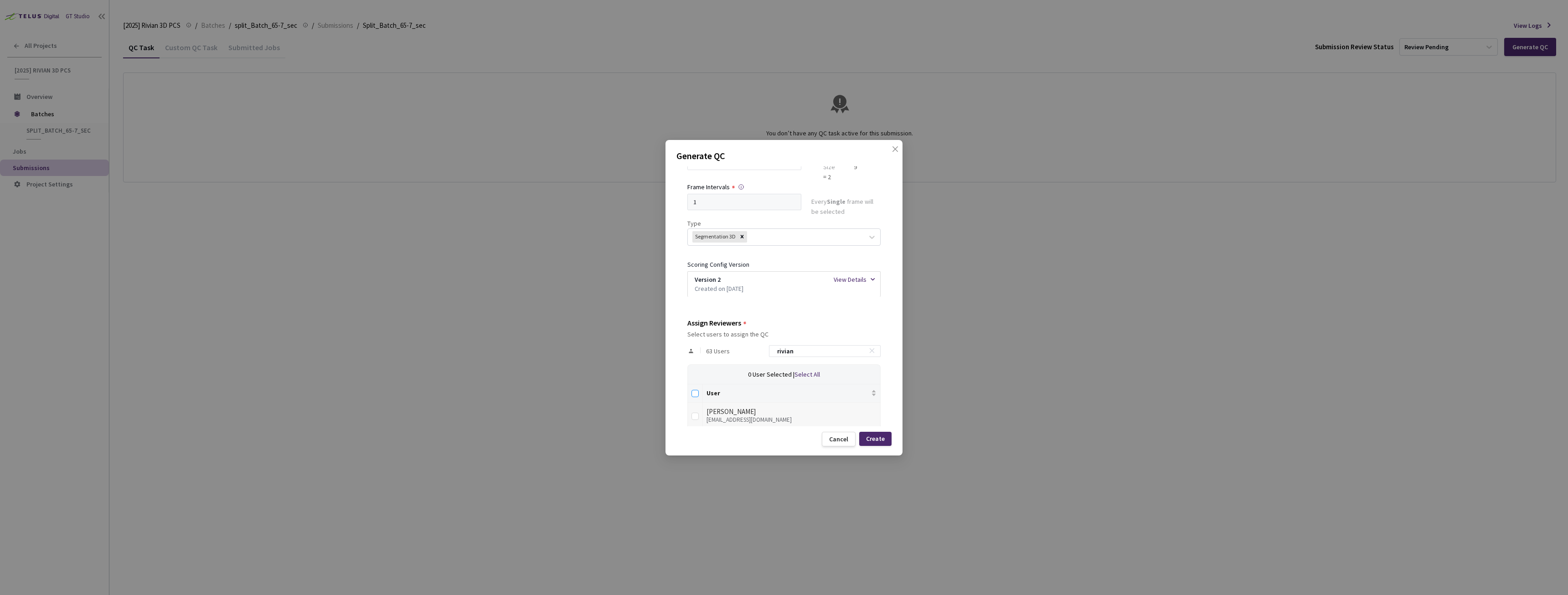
checkbox input "true"
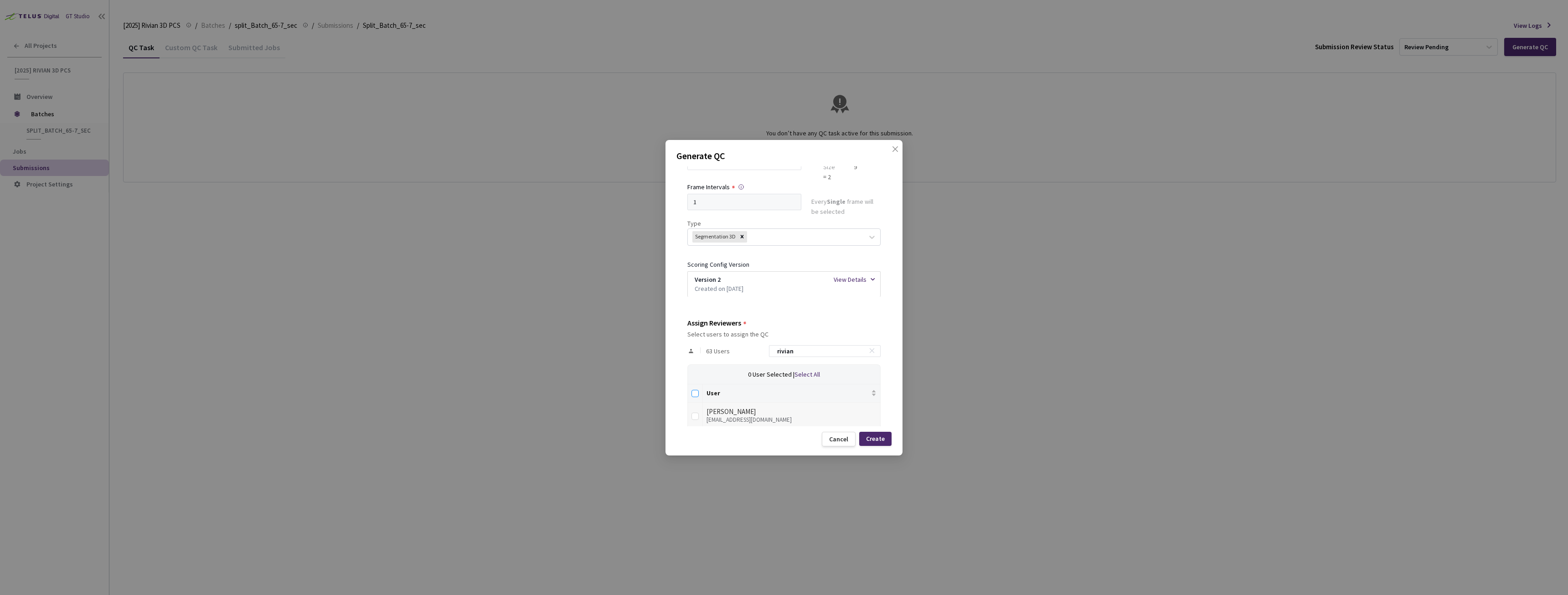
checkbox input "true"
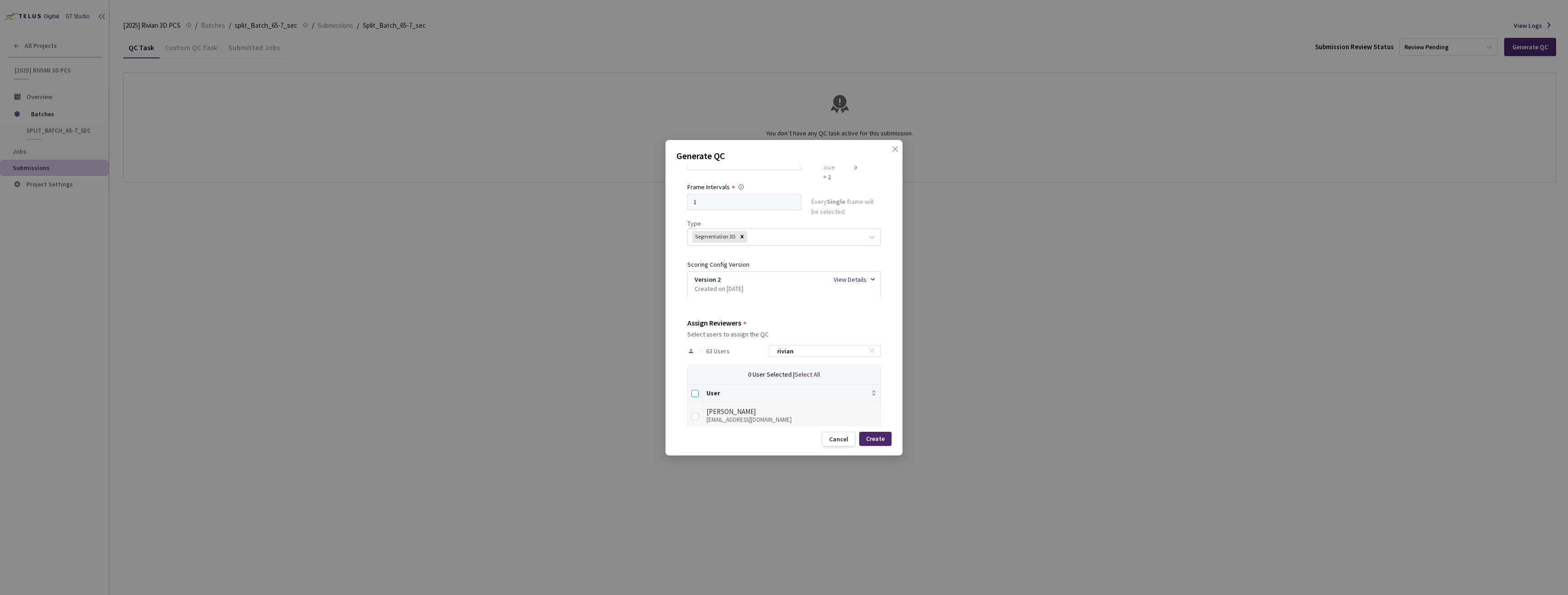
checkbox input "true"
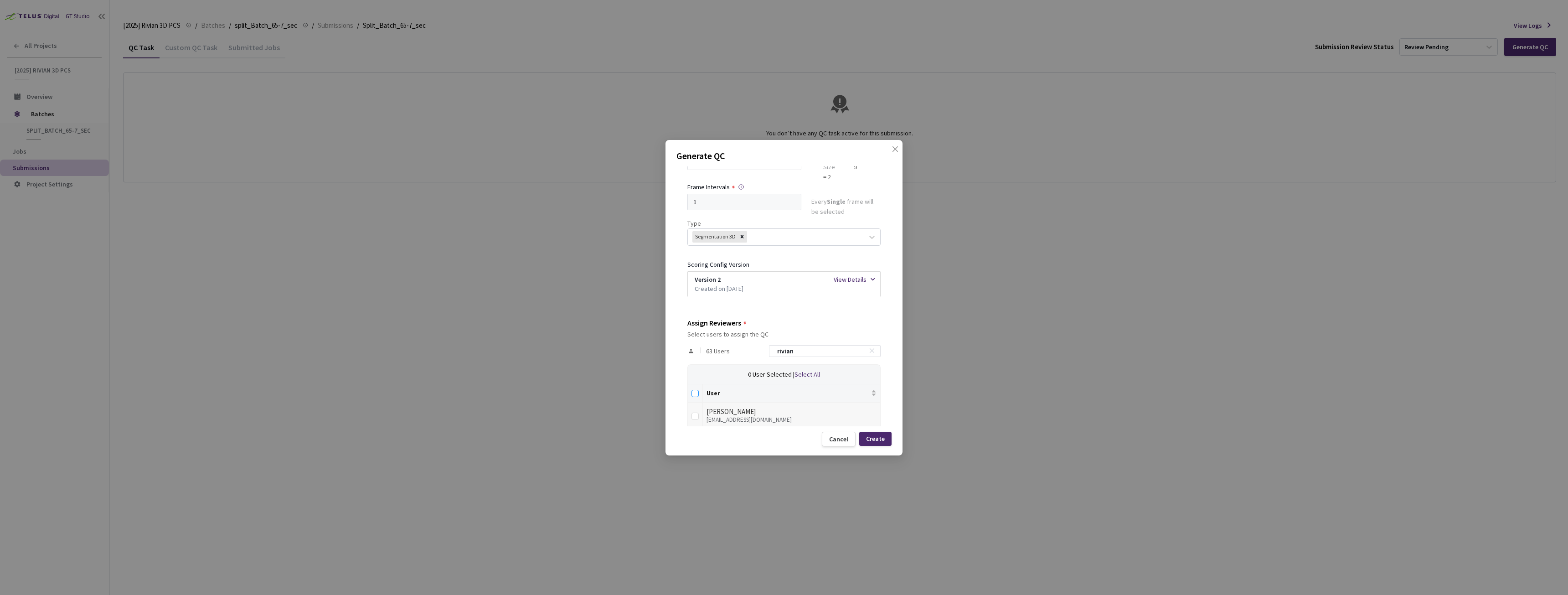
checkbox input "true"
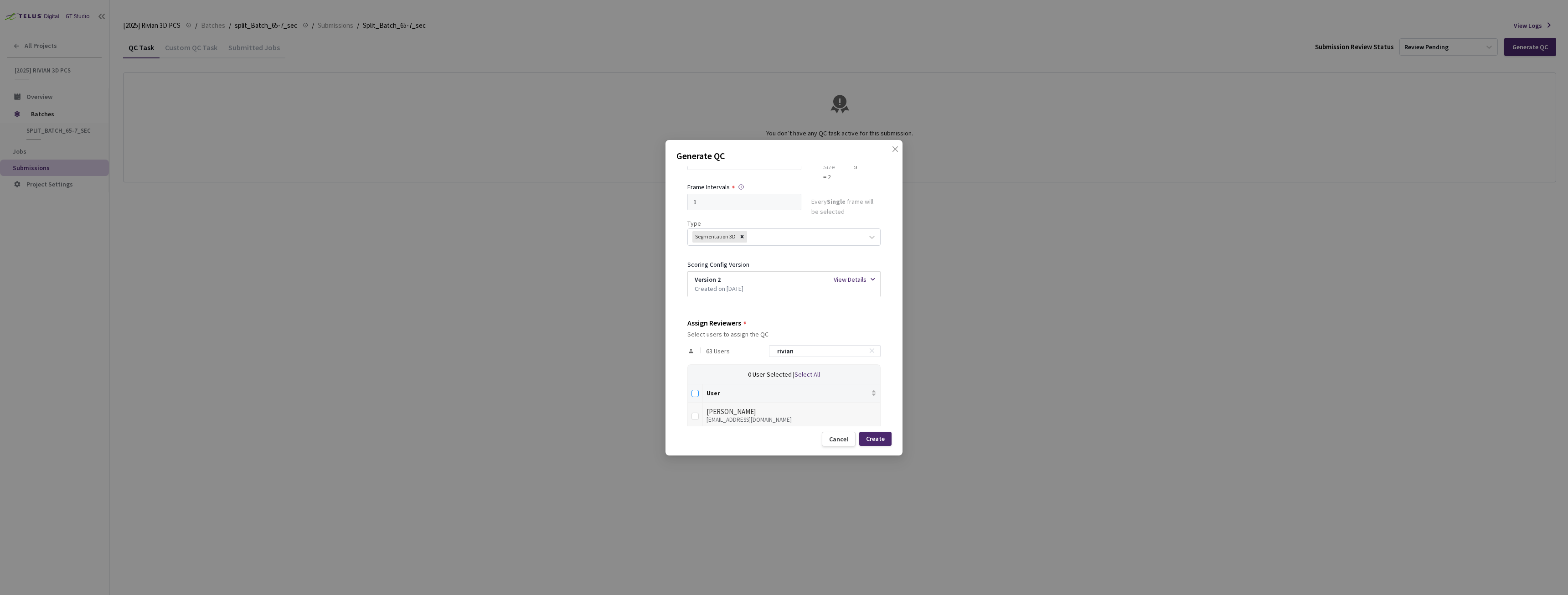
checkbox input "true"
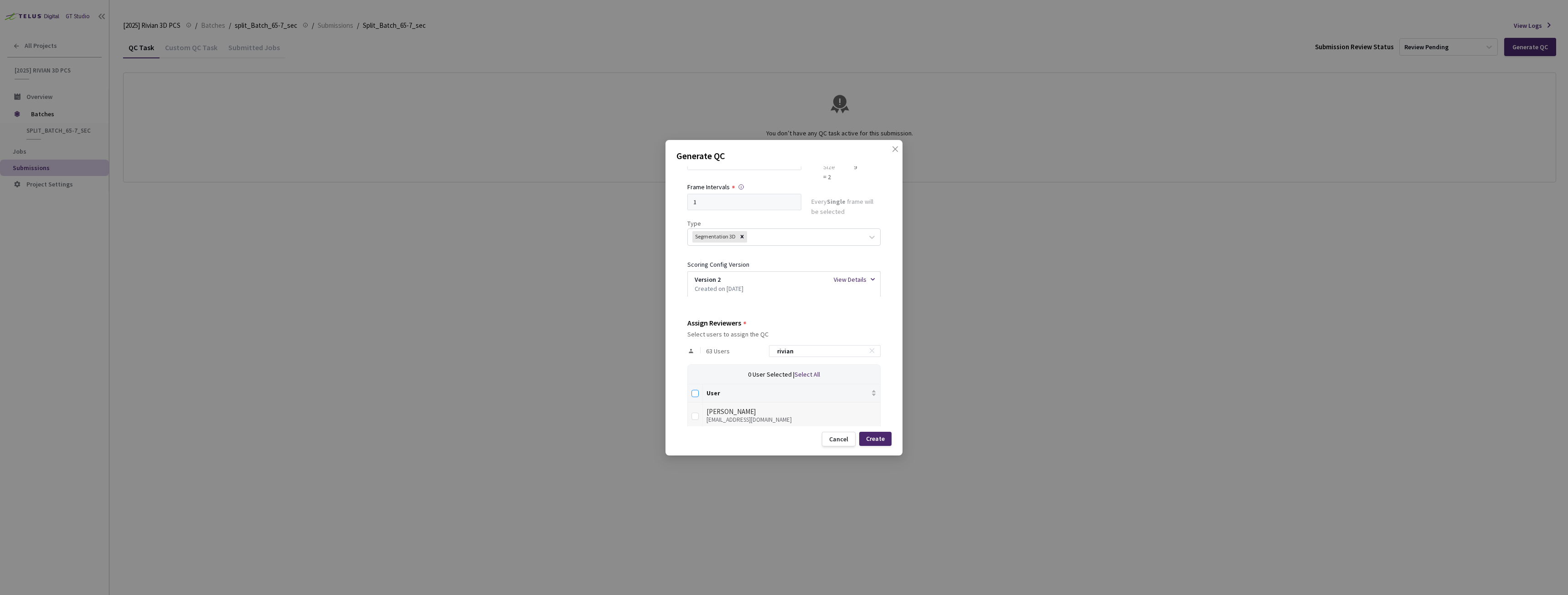
checkbox input "true"
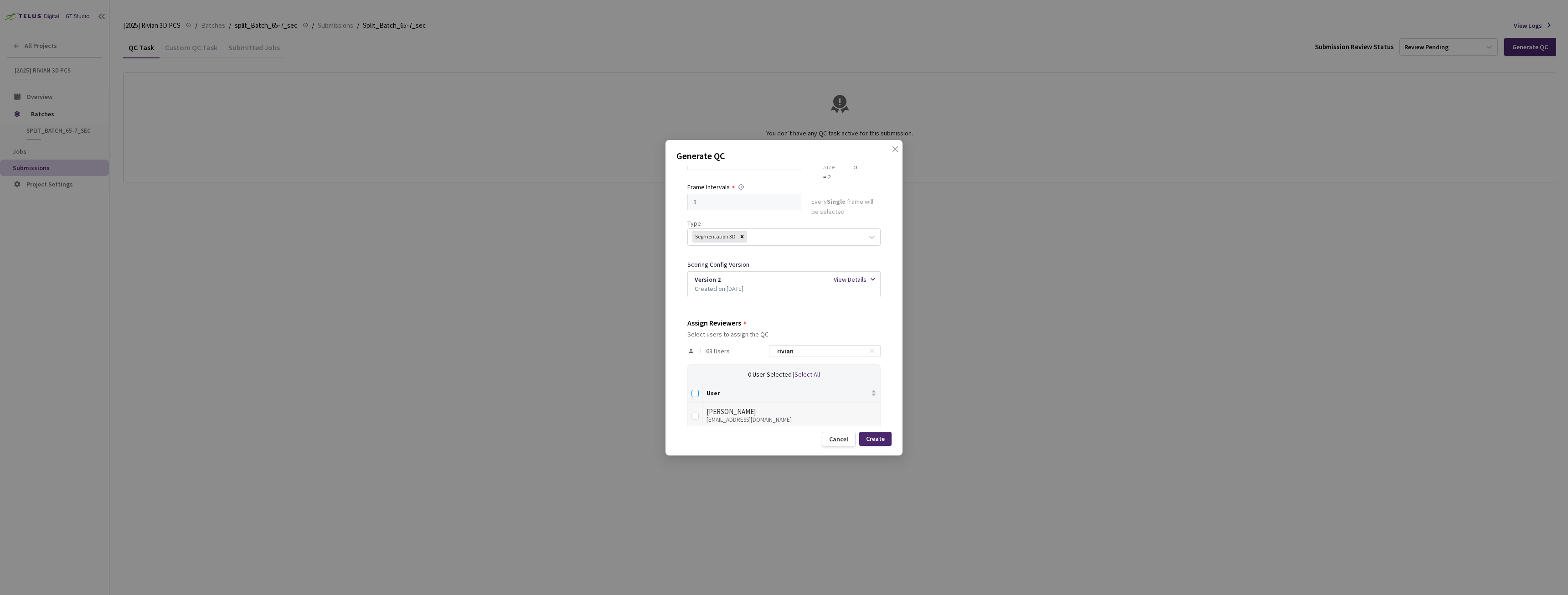
checkbox input "true"
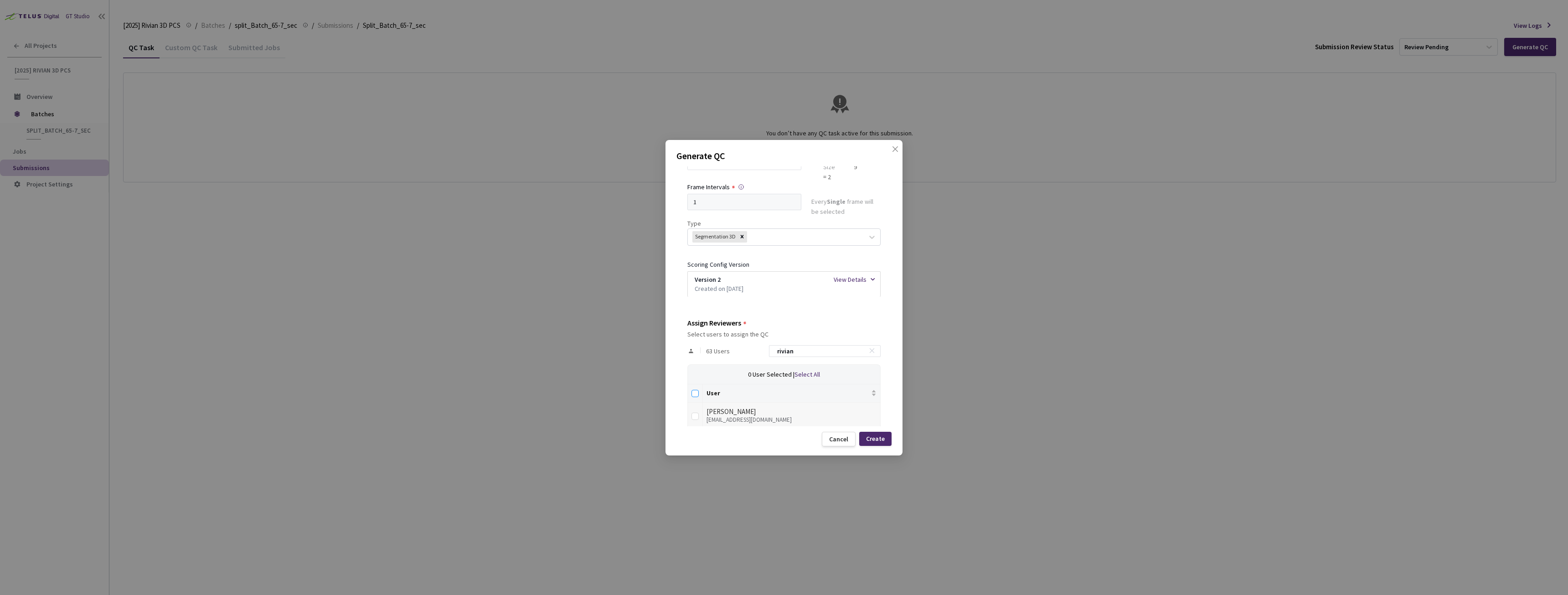
checkbox input "true"
click at [879, 436] on div "Create" at bounding box center [875, 439] width 19 height 8
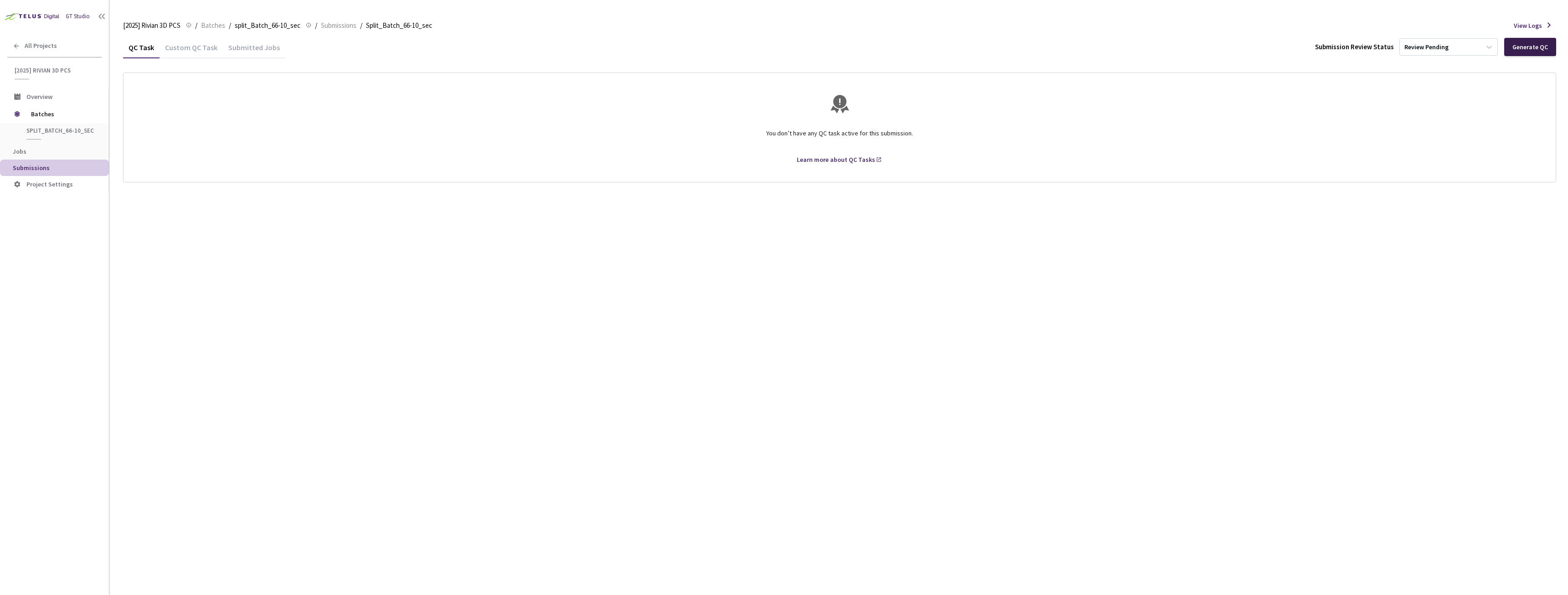
click at [1526, 43] on div "Generate QC" at bounding box center [1529, 47] width 36 height 8
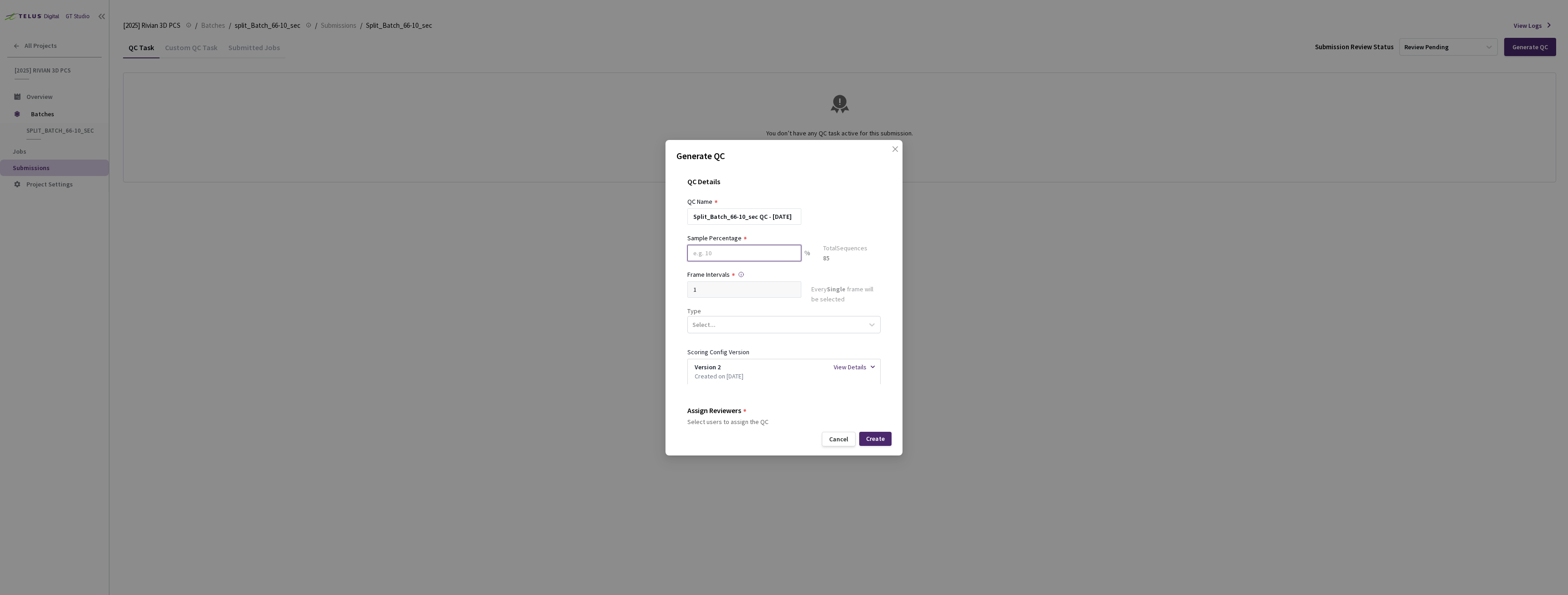
click at [727, 248] on input at bounding box center [744, 253] width 114 height 17
type input "20"
click at [718, 323] on div "Select..." at bounding box center [776, 328] width 176 height 15
click at [725, 416] on div "Segmentation 3D" at bounding box center [780, 414] width 186 height 16
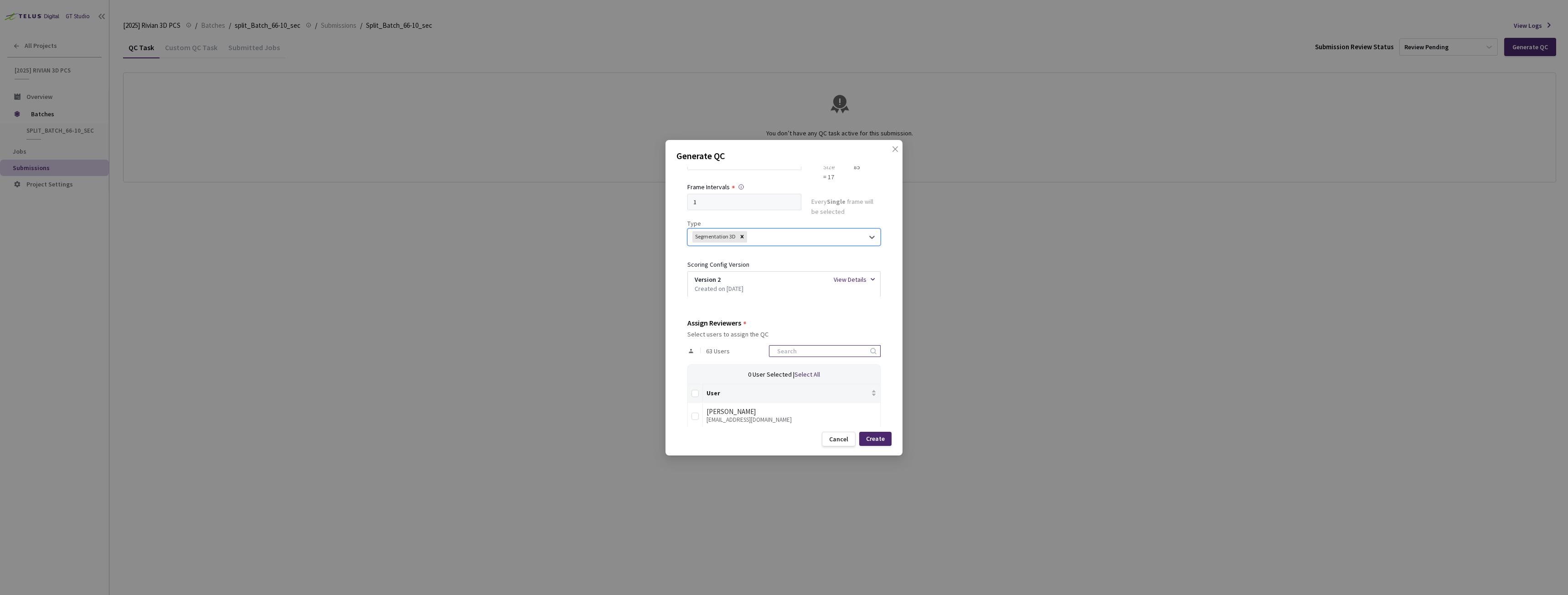
click at [815, 354] on input at bounding box center [820, 351] width 97 height 11
type input "rivian"
click at [697, 393] on input "Select all" at bounding box center [695, 394] width 8 height 8
checkbox input "true"
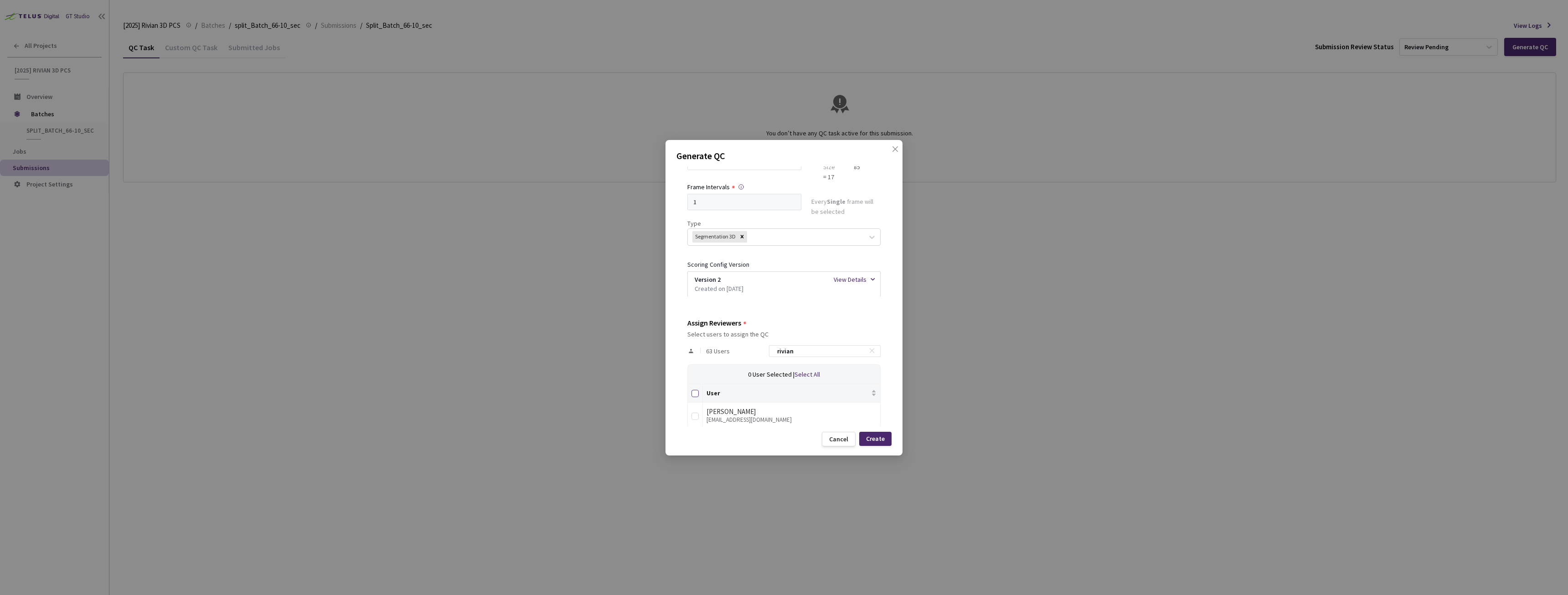
checkbox input "true"
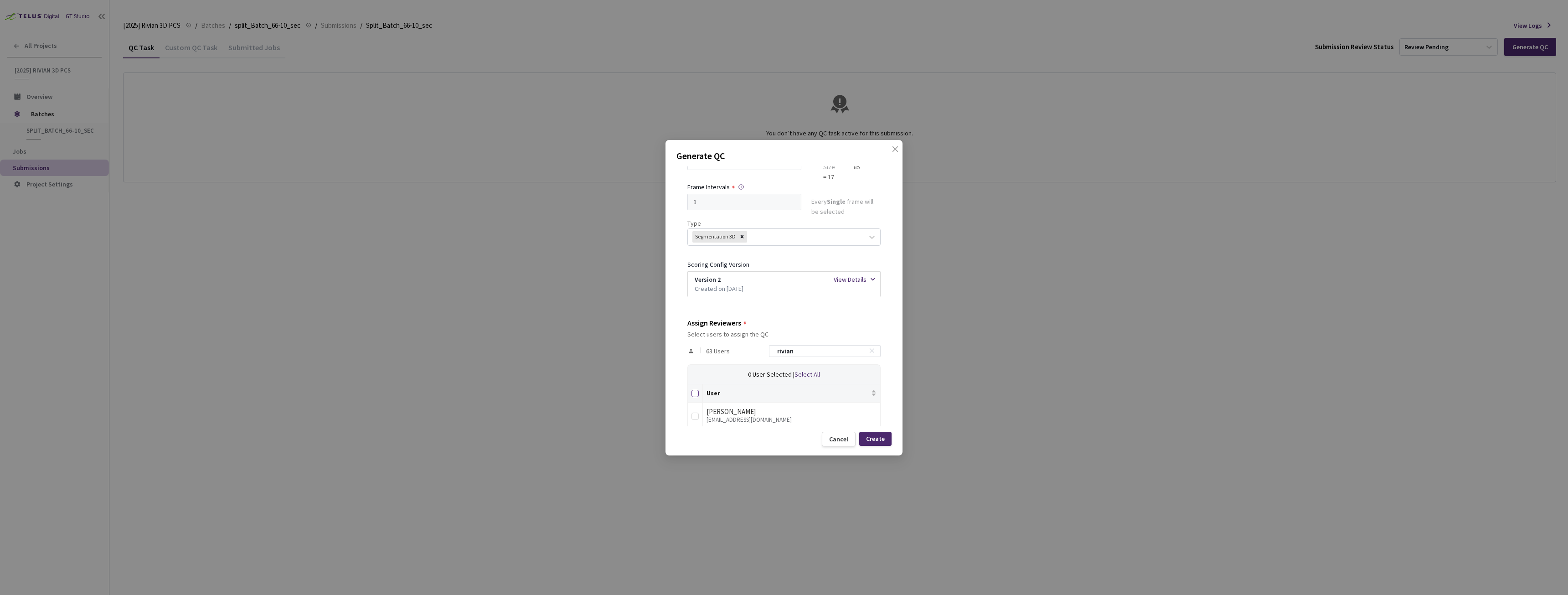
checkbox input "true"
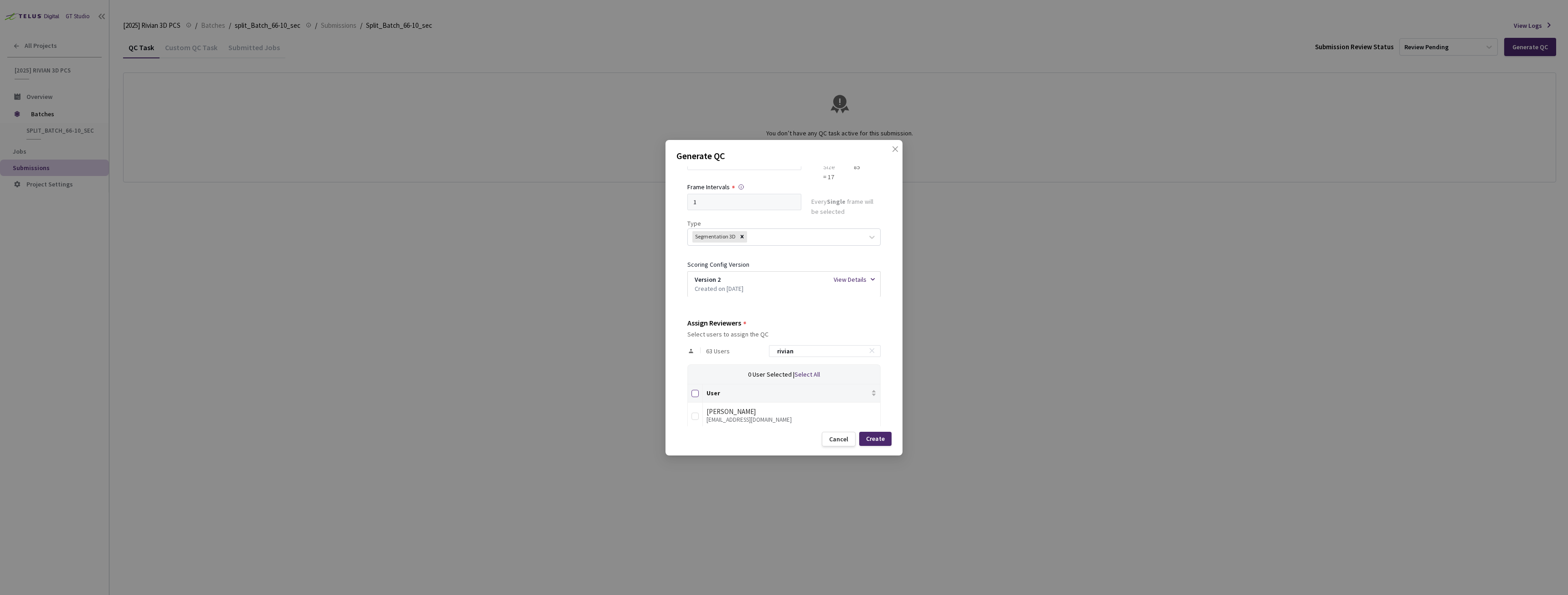
checkbox input "true"
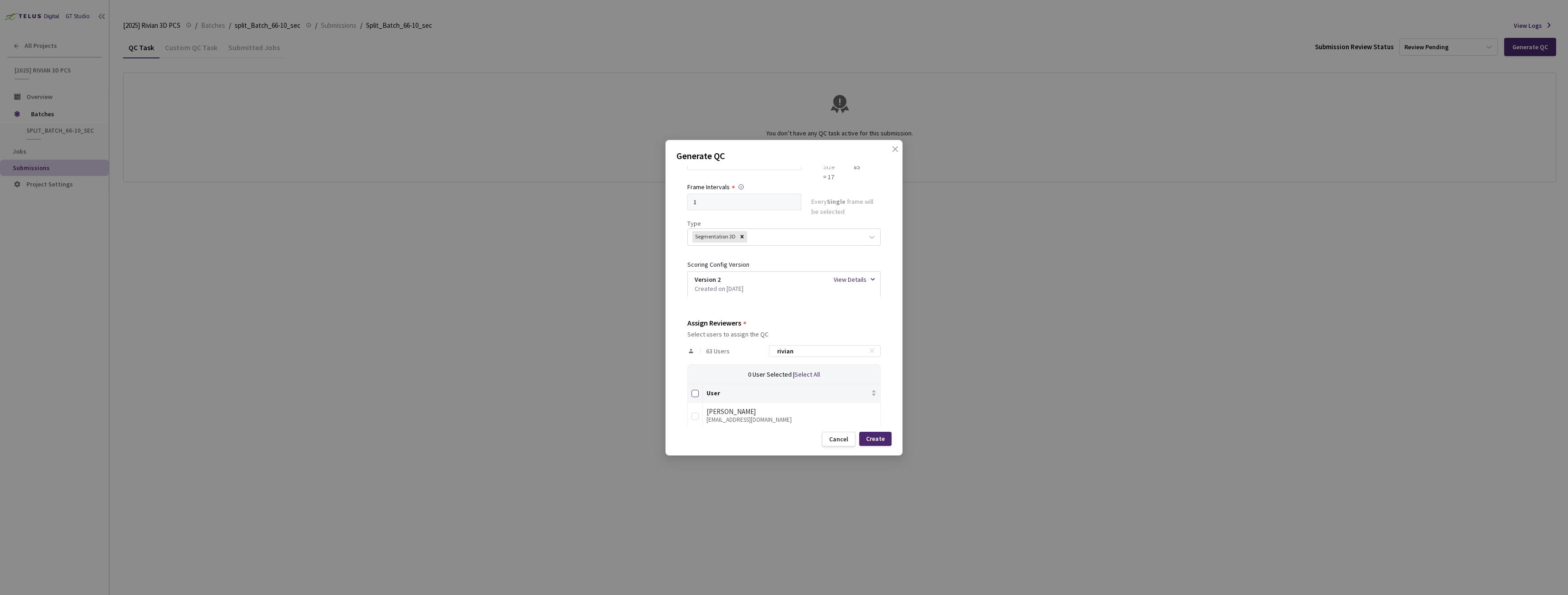
checkbox input "true"
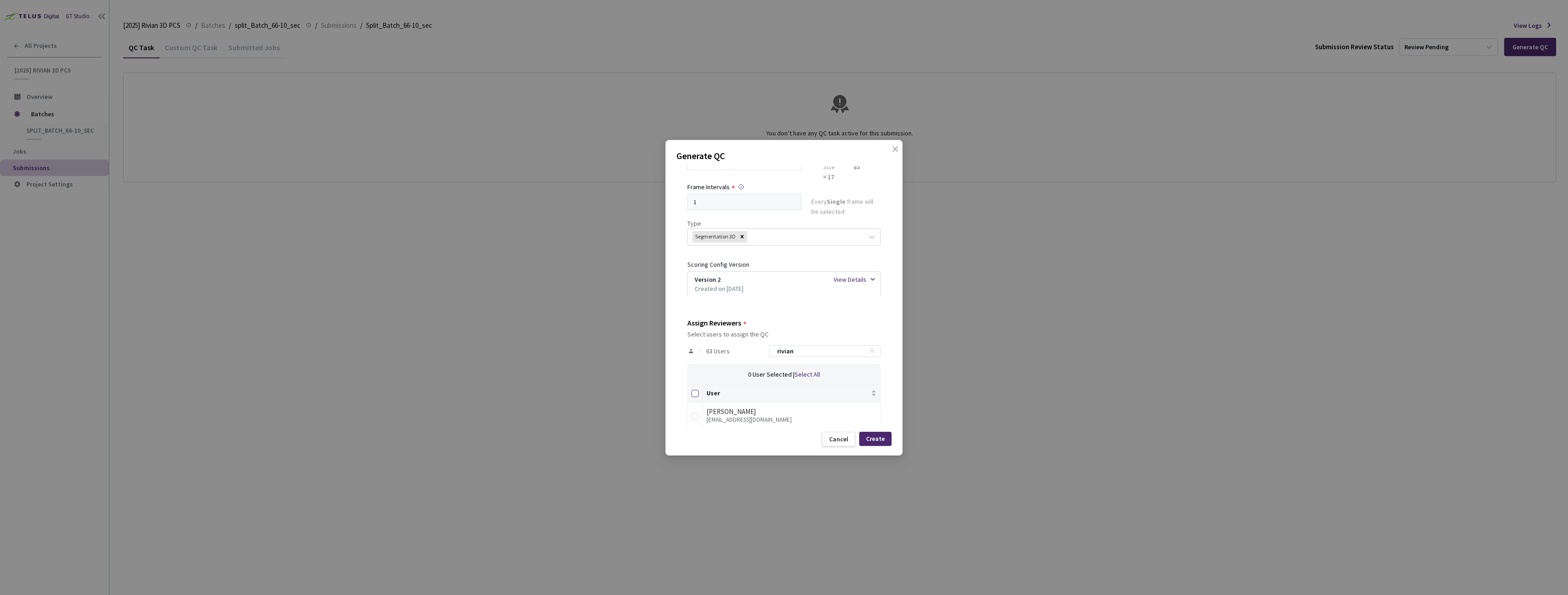
checkbox input "true"
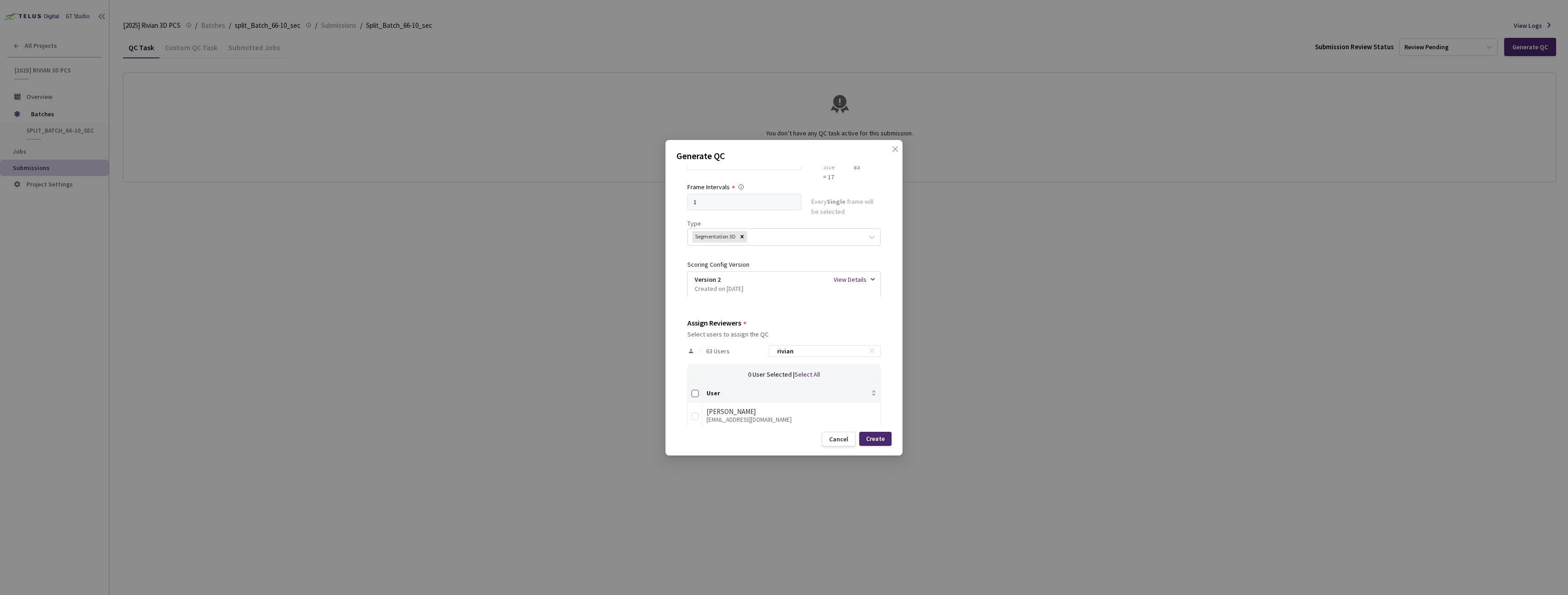
checkbox input "true"
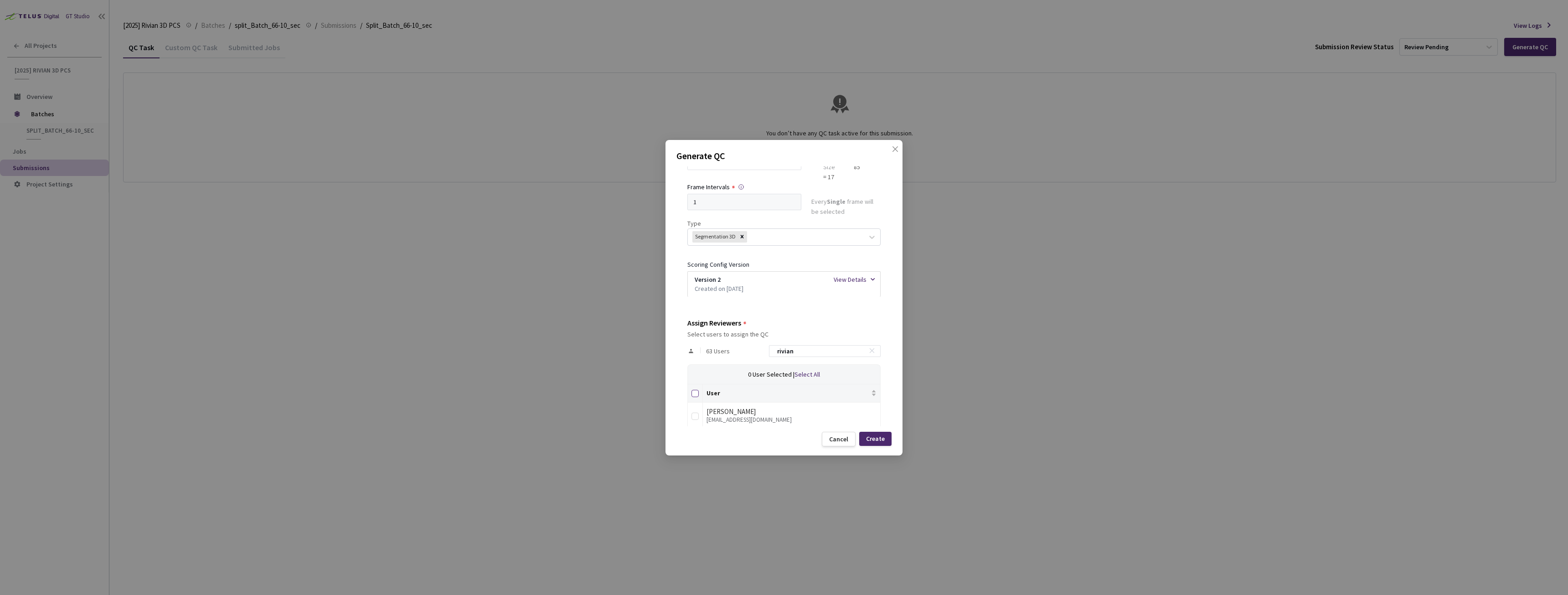
checkbox input "true"
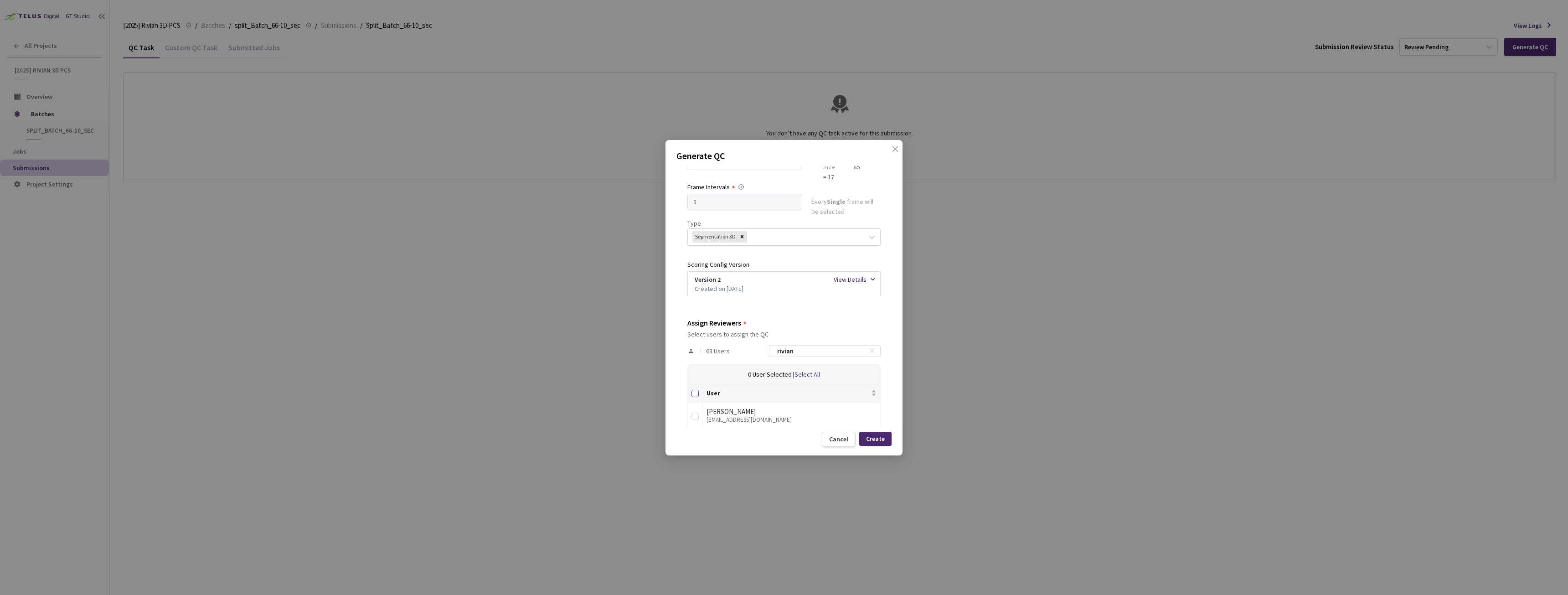
checkbox input "true"
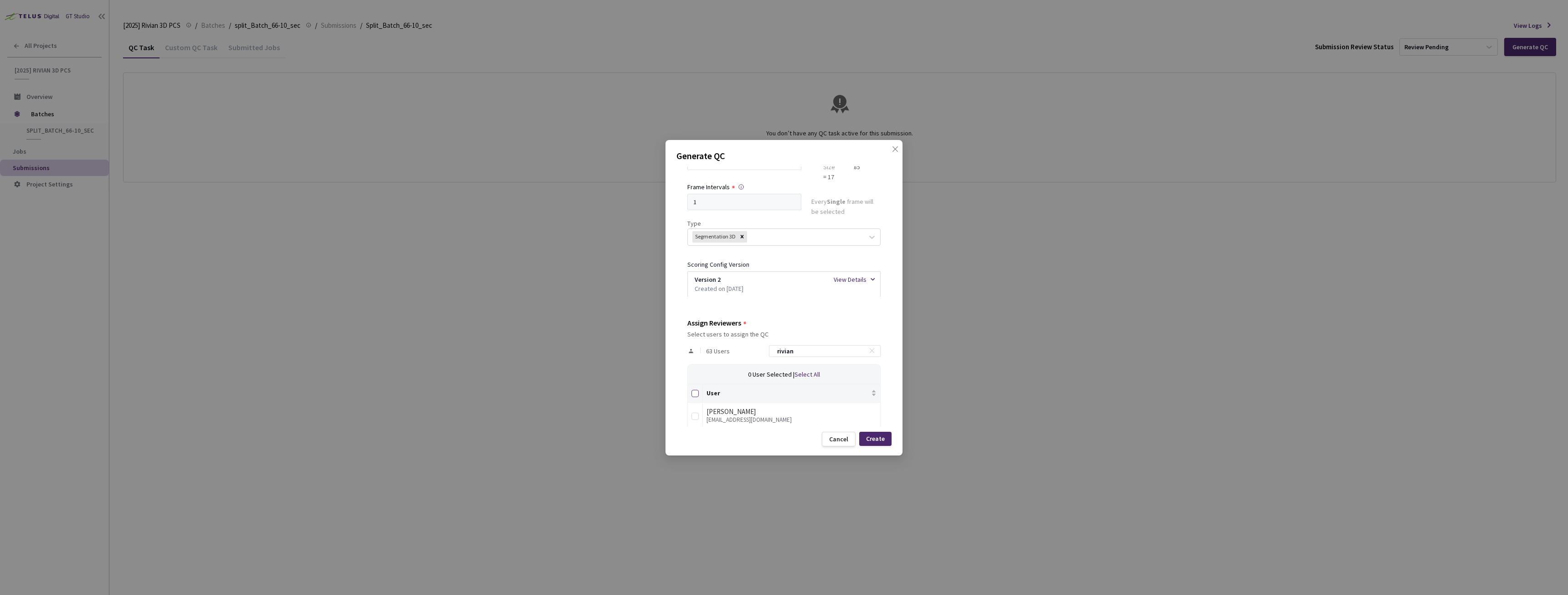
checkbox input "true"
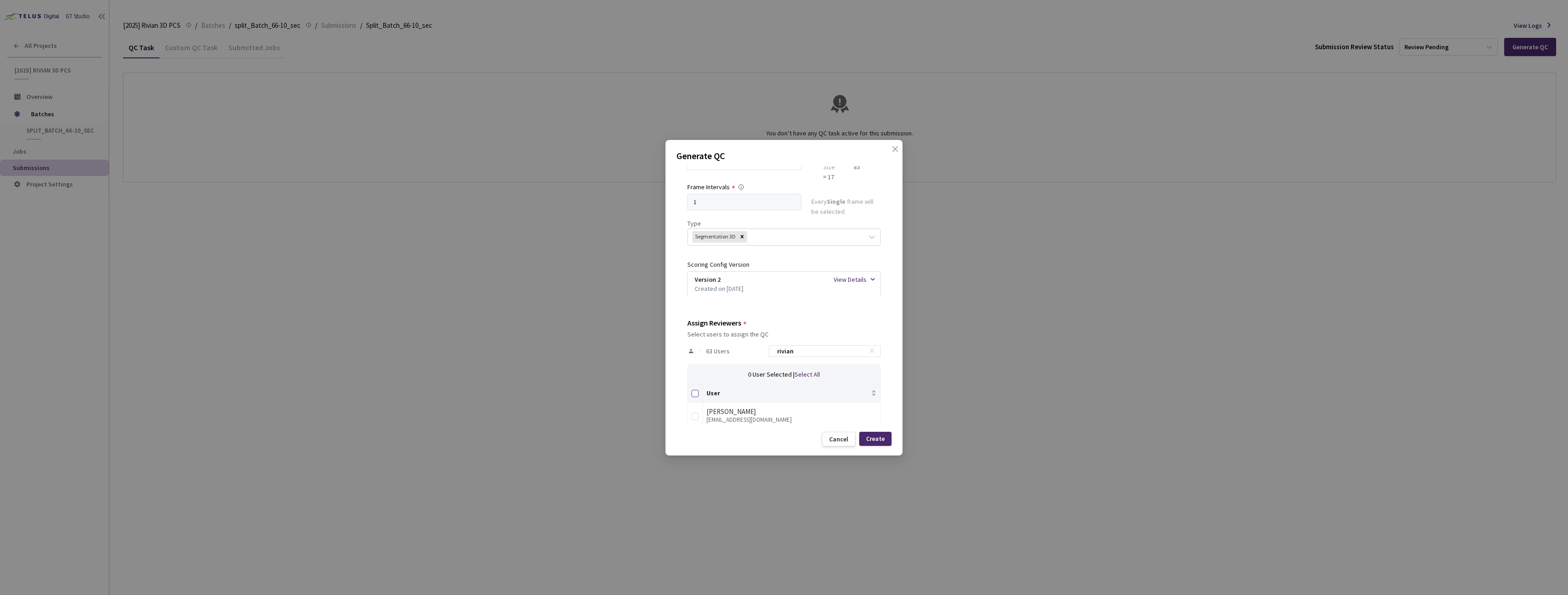
checkbox input "true"
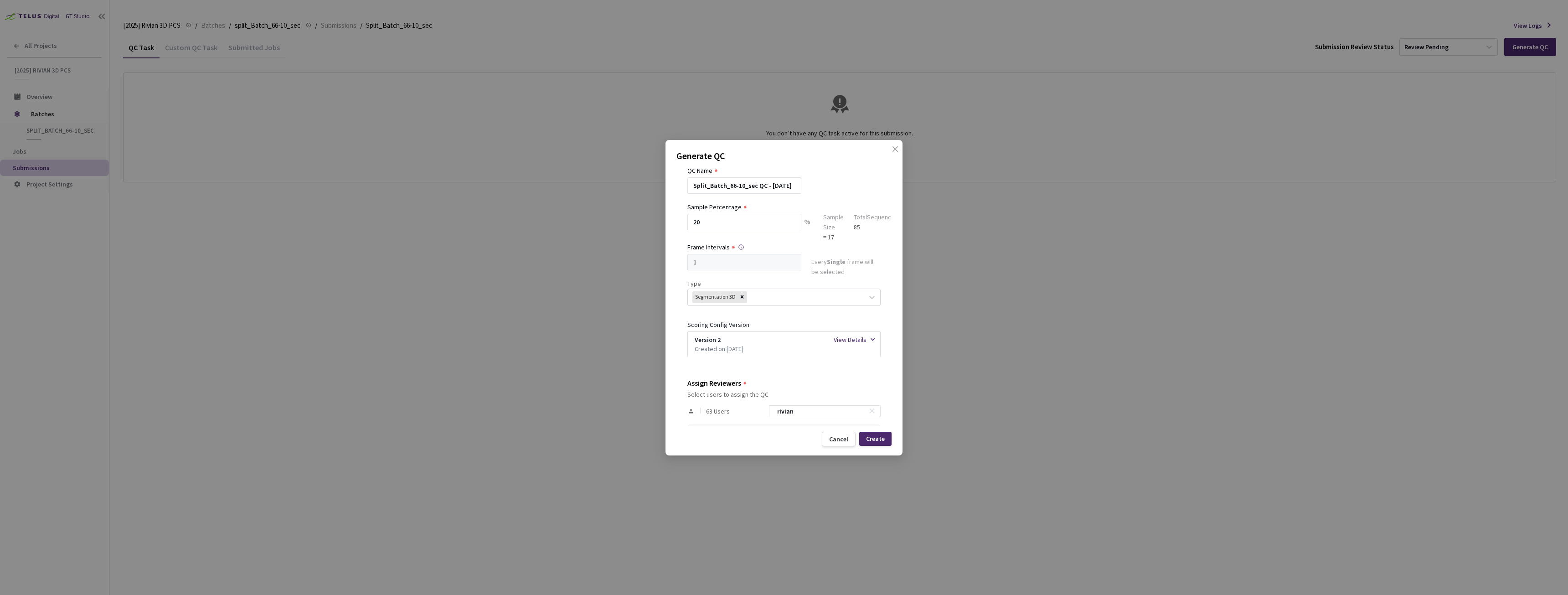
scroll to position [45, 0]
click at [875, 436] on div "Create" at bounding box center [875, 439] width 19 height 8
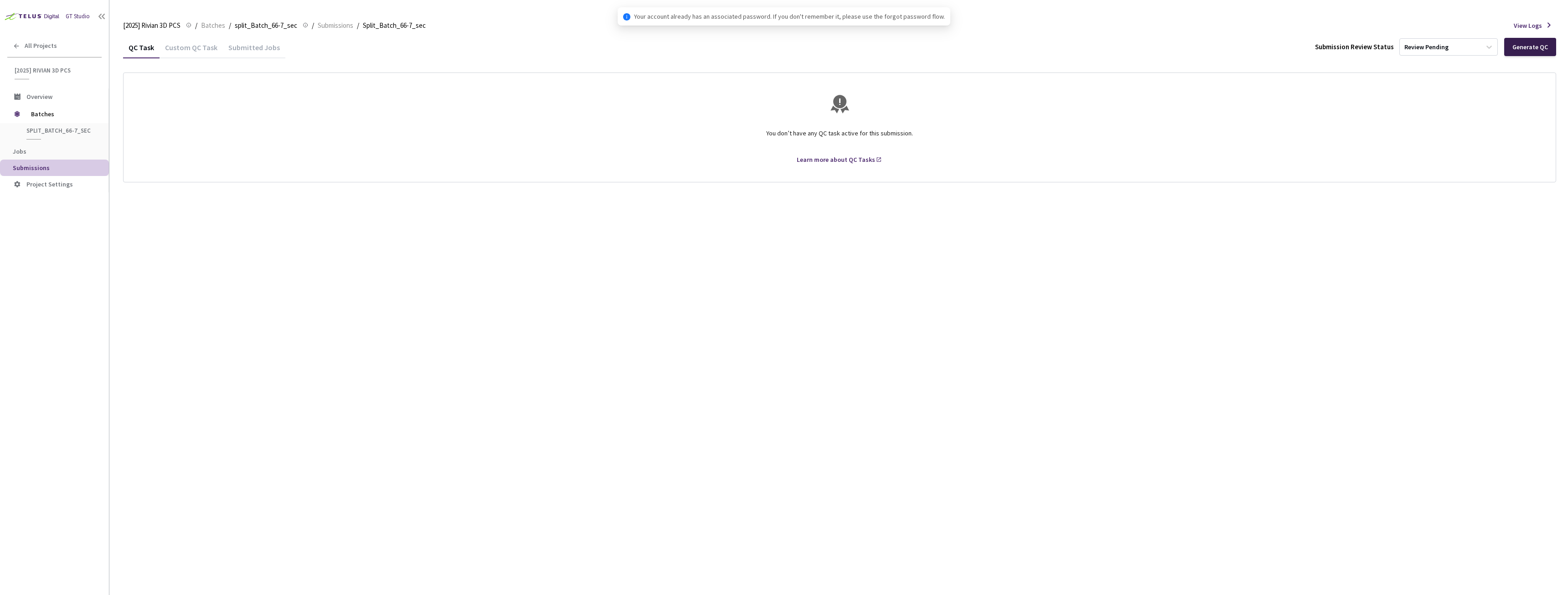
click at [1532, 47] on div "Generate QC" at bounding box center [1529, 47] width 36 height 8
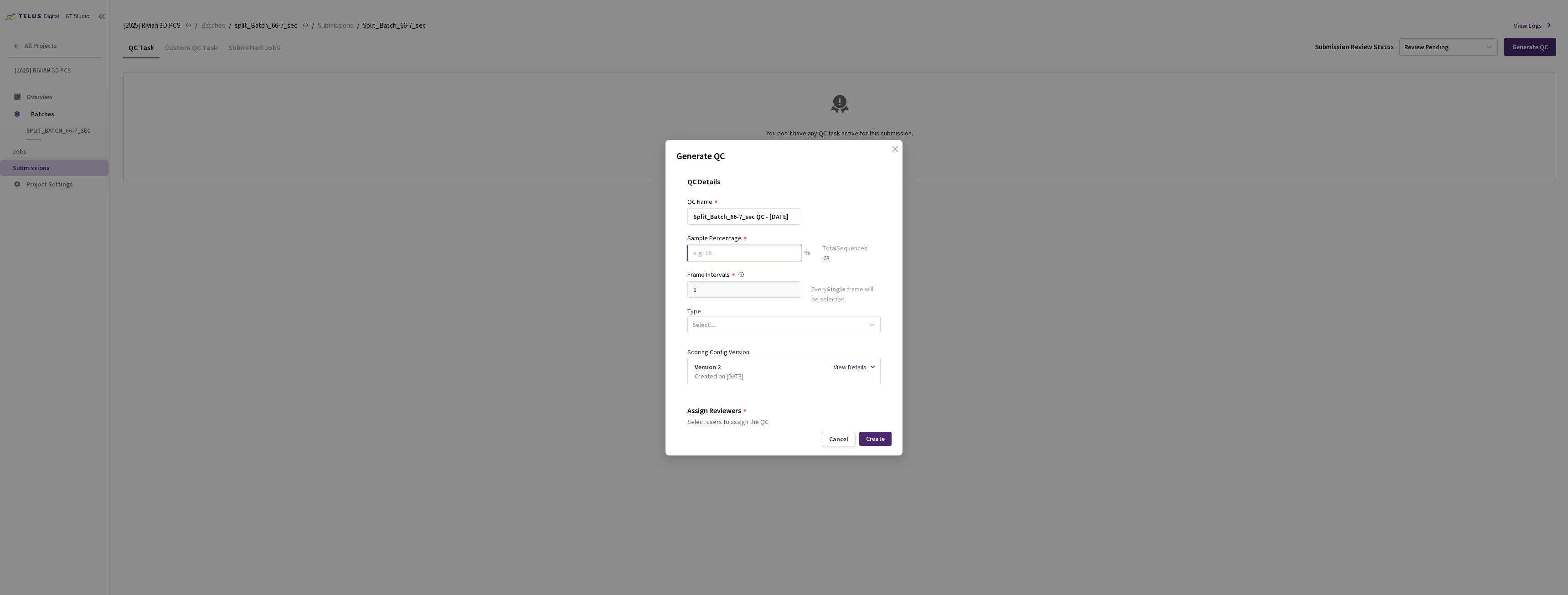
click at [761, 258] on input at bounding box center [744, 253] width 114 height 17
type input "20"
click at [714, 329] on div "Select..." at bounding box center [704, 328] width 23 height 10
click at [714, 407] on div "Segmentation 3D" at bounding box center [780, 414] width 186 height 16
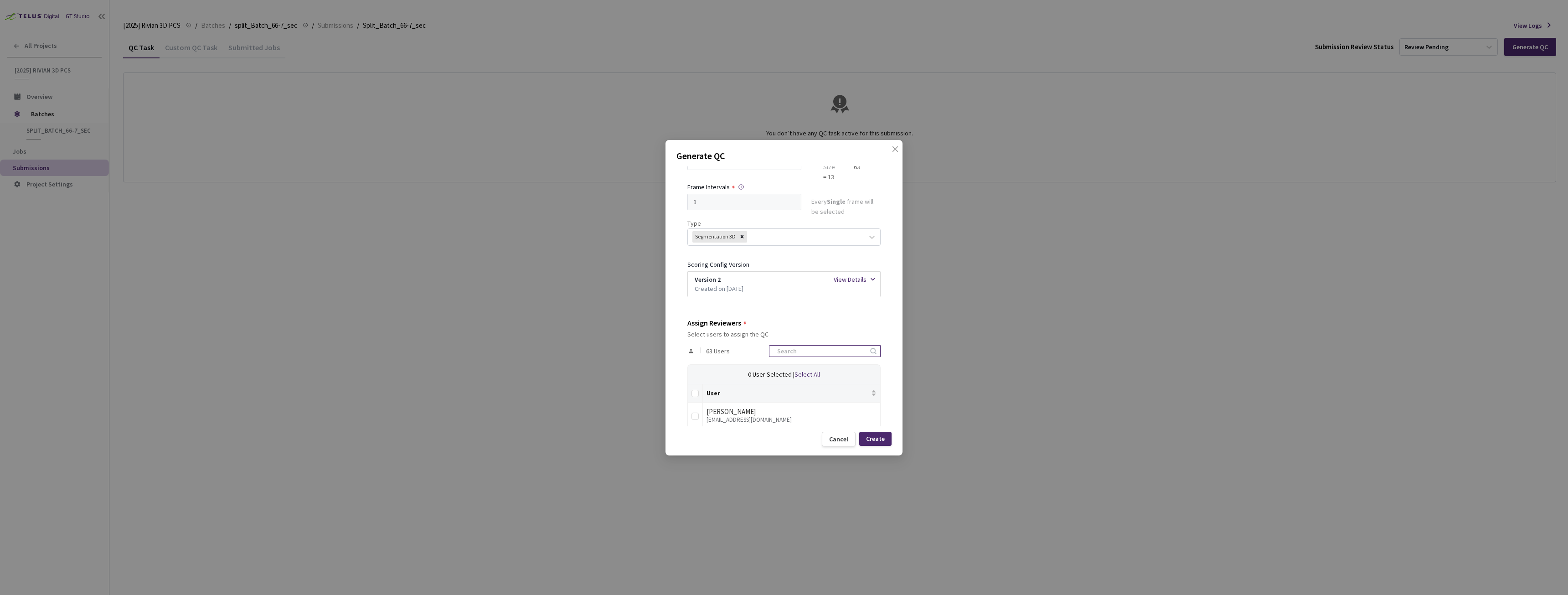
click at [793, 353] on input at bounding box center [820, 351] width 97 height 11
type input "rivian"
click at [697, 391] on input "Select all" at bounding box center [695, 394] width 8 height 8
checkbox input "true"
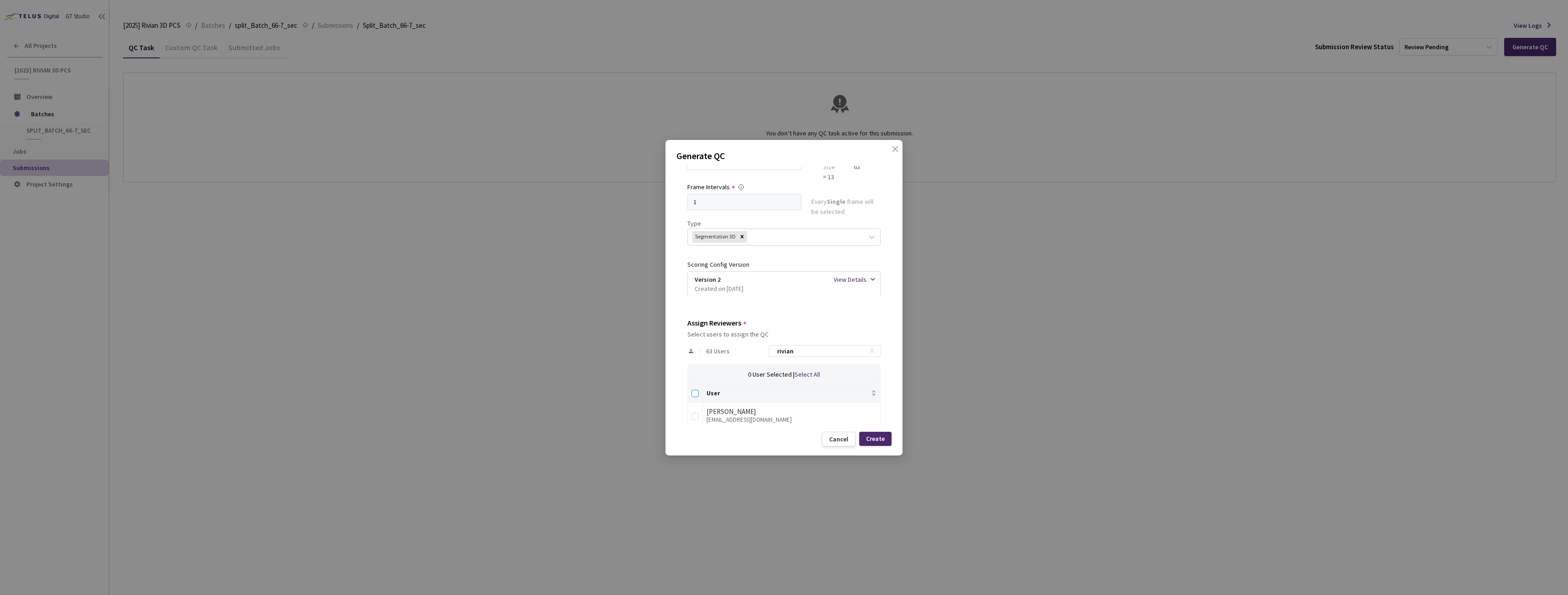
checkbox input "true"
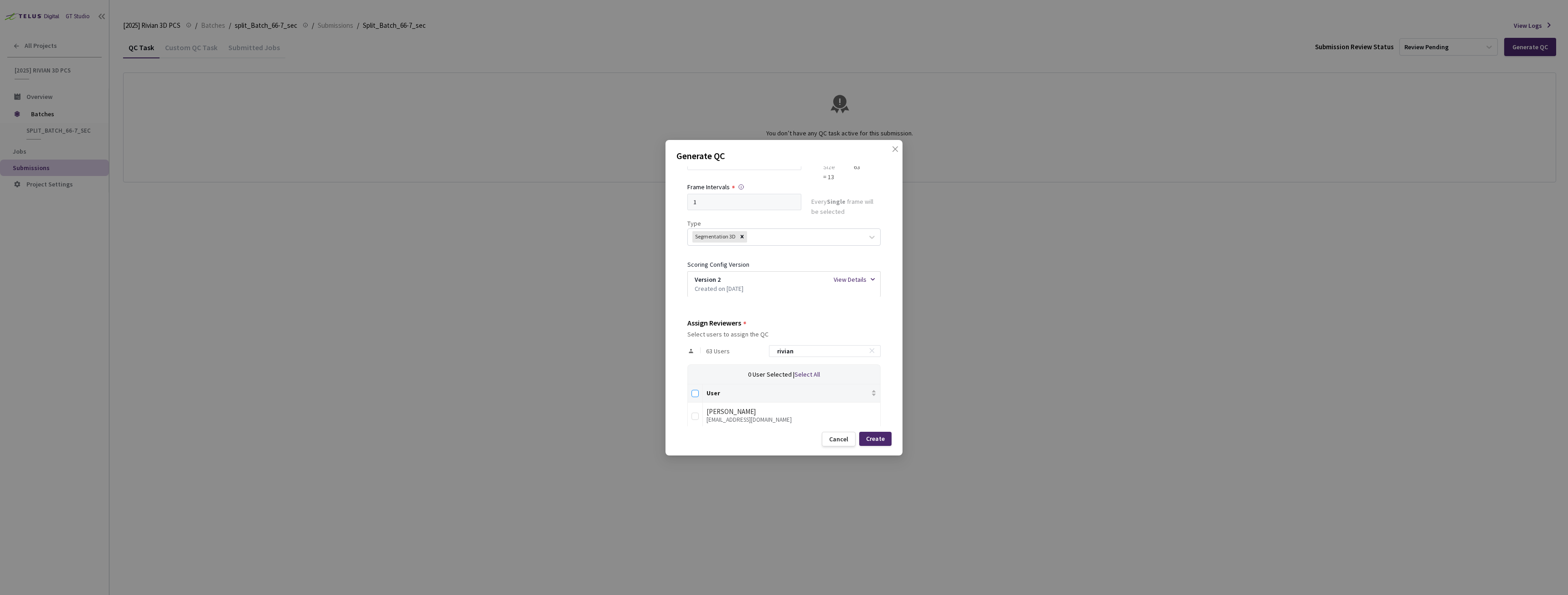
checkbox input "true"
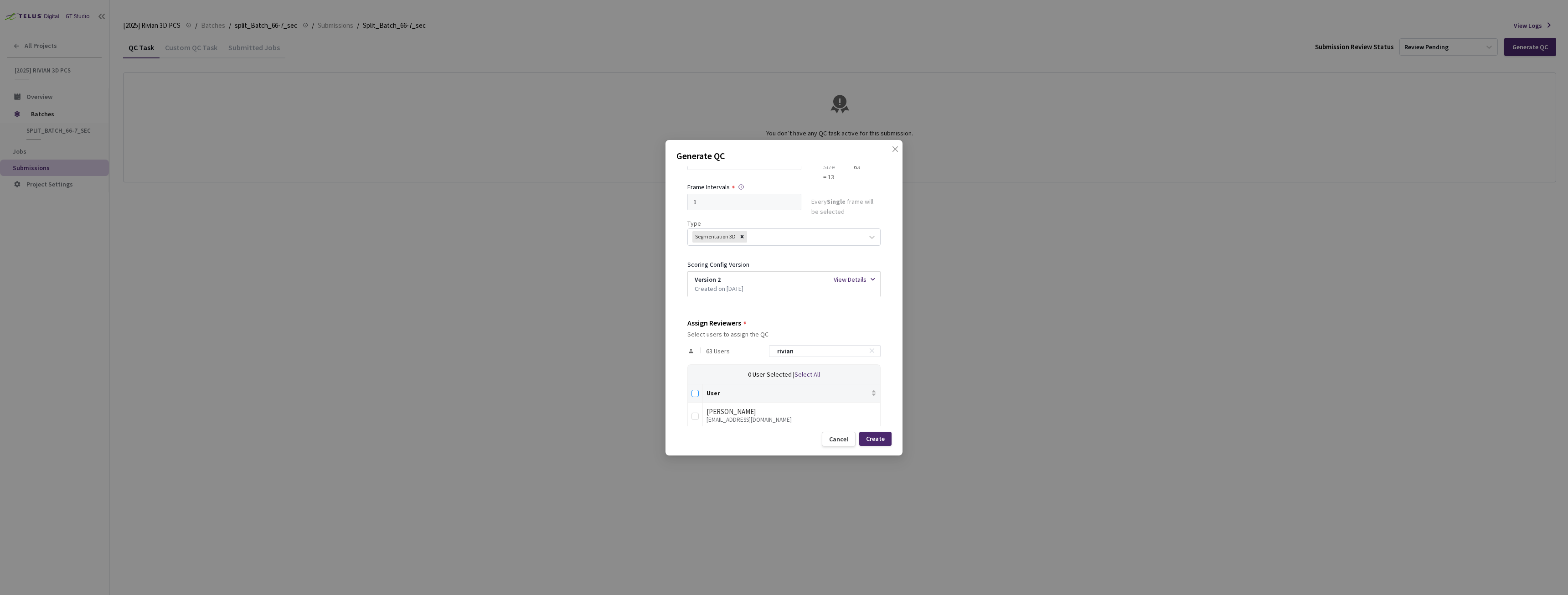
checkbox input "true"
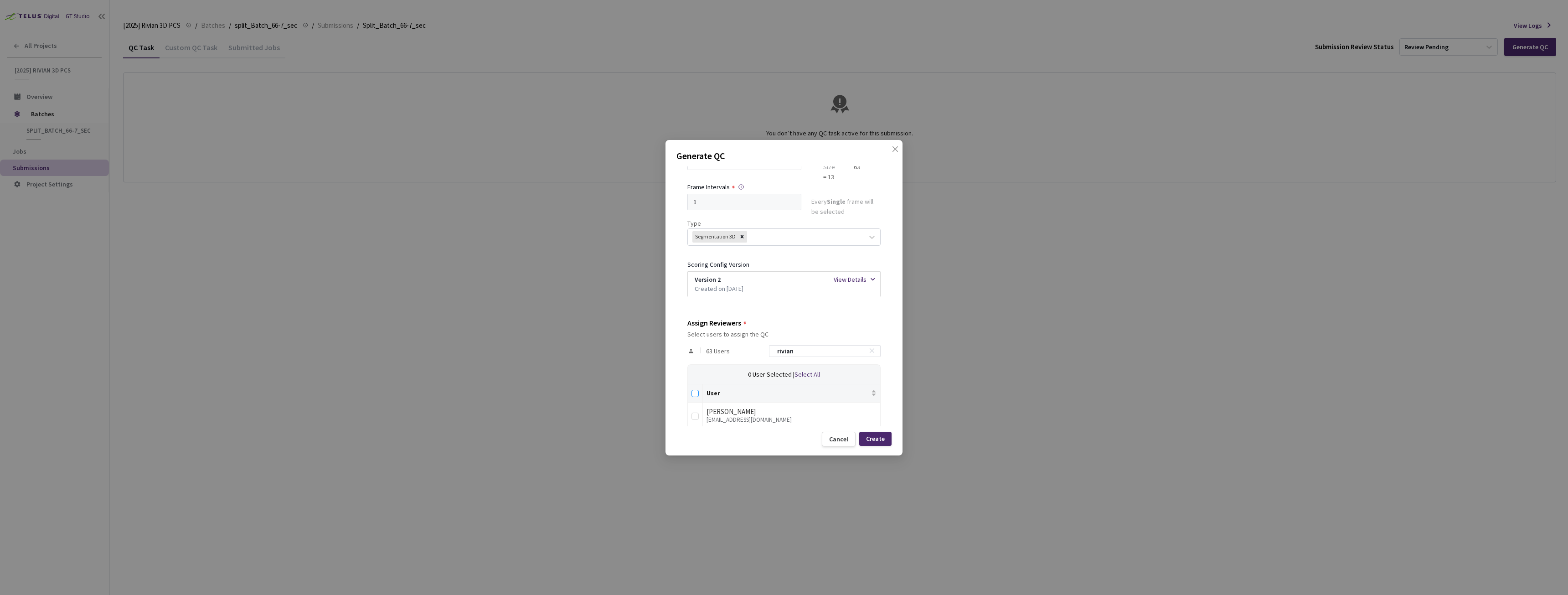
checkbox input "true"
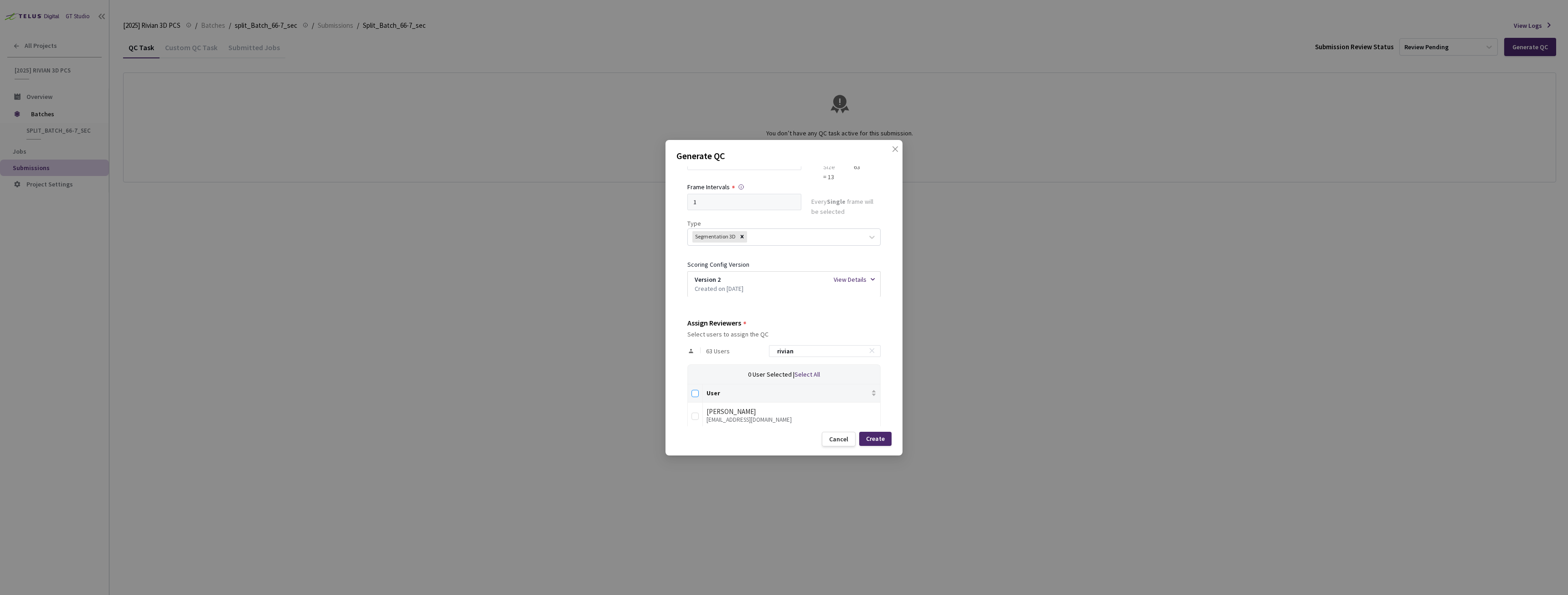
checkbox input "true"
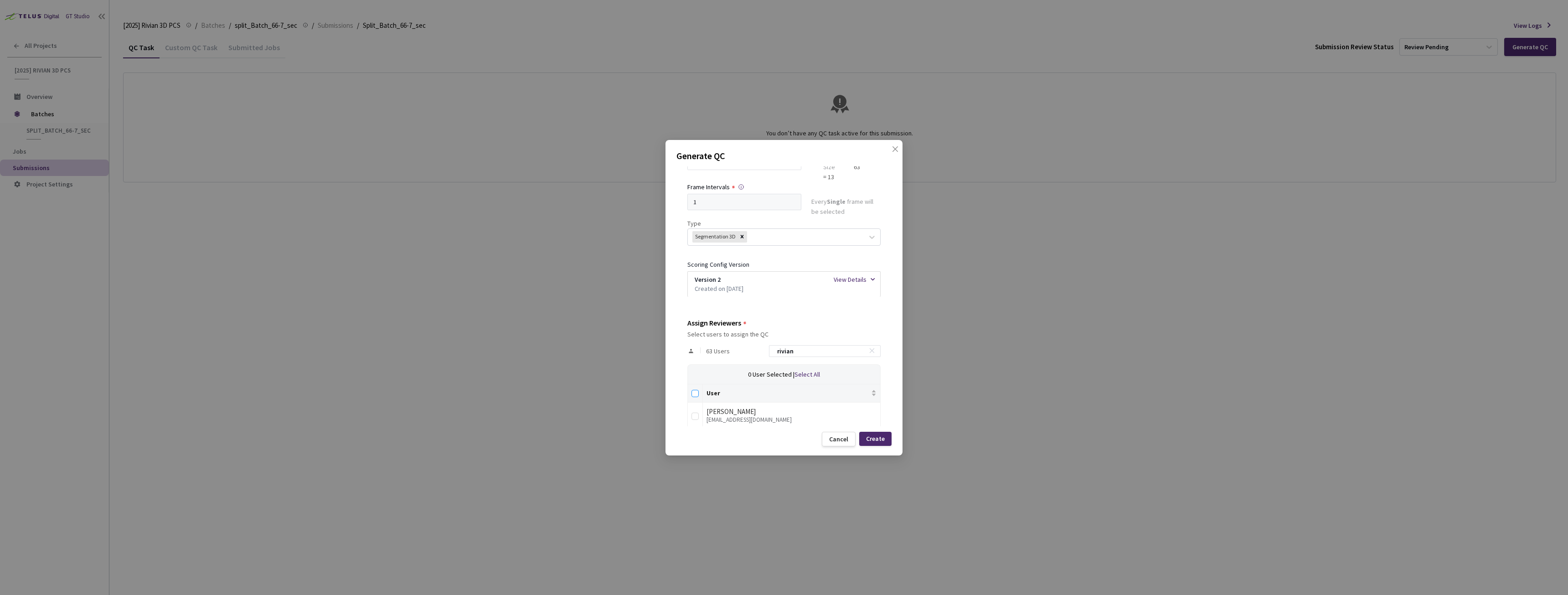
checkbox input "true"
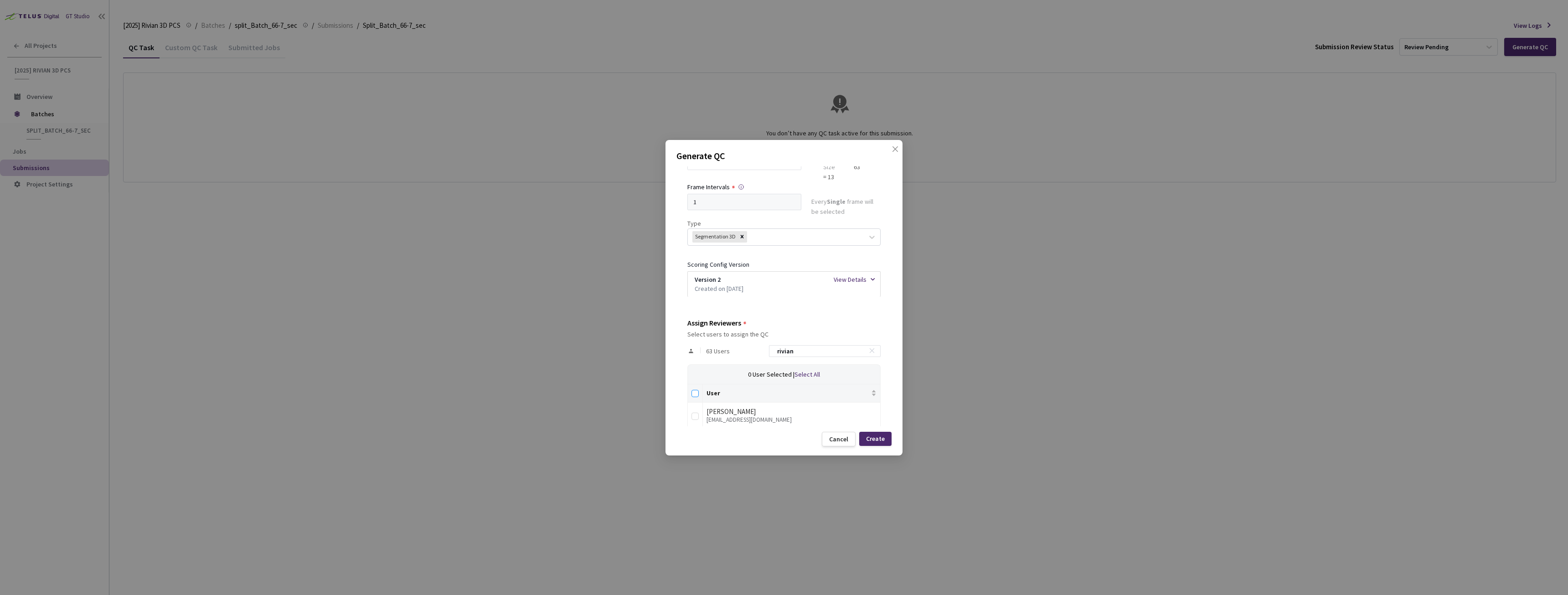
checkbox input "true"
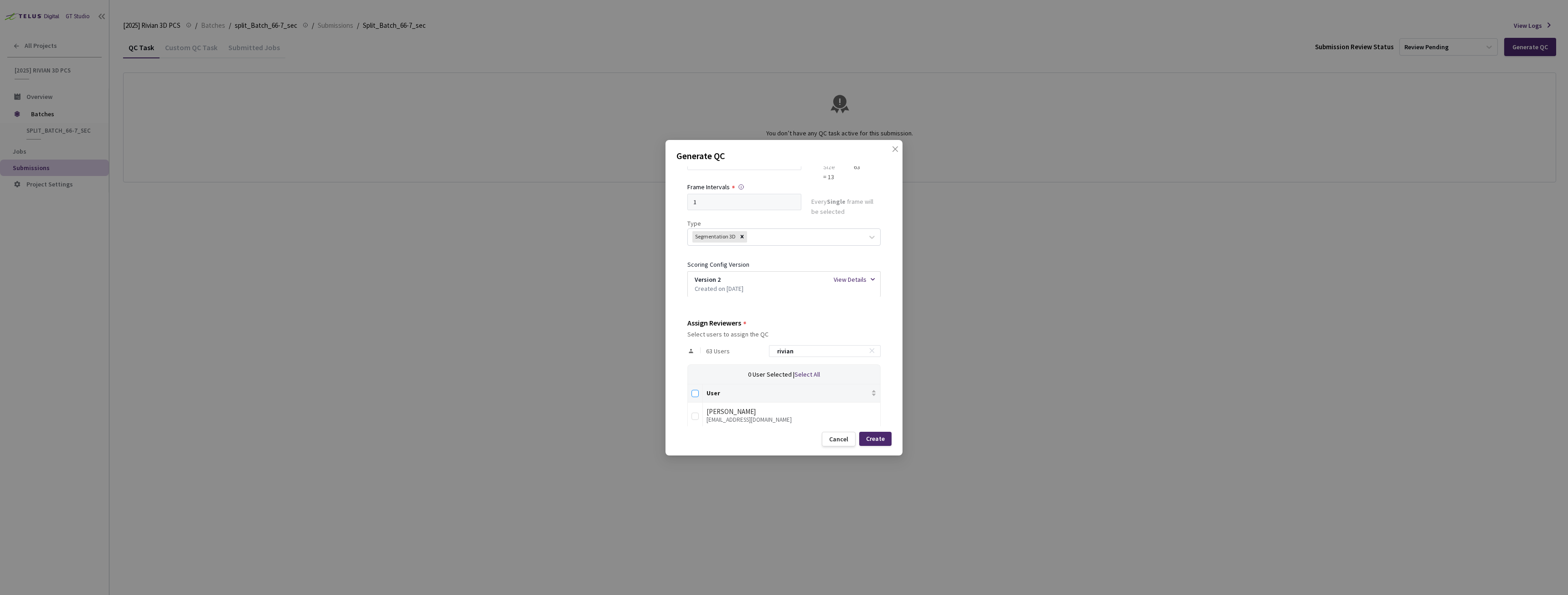
checkbox input "true"
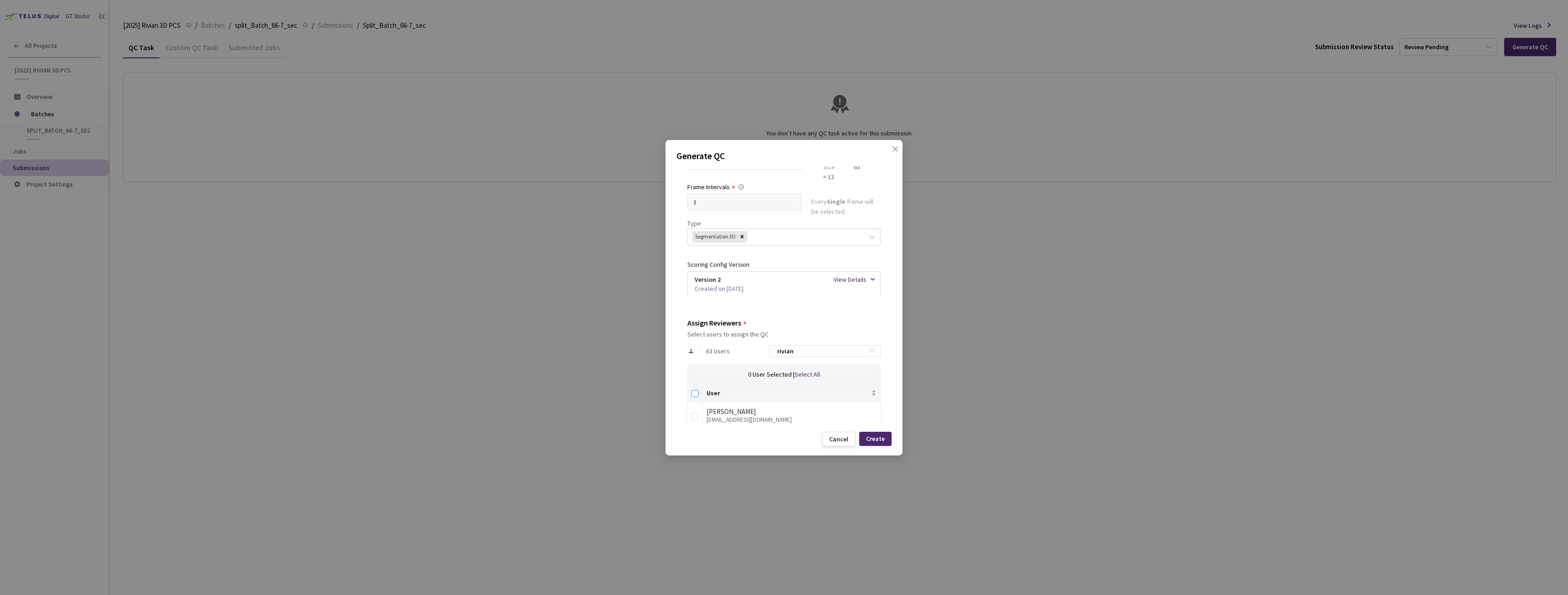
checkbox input "true"
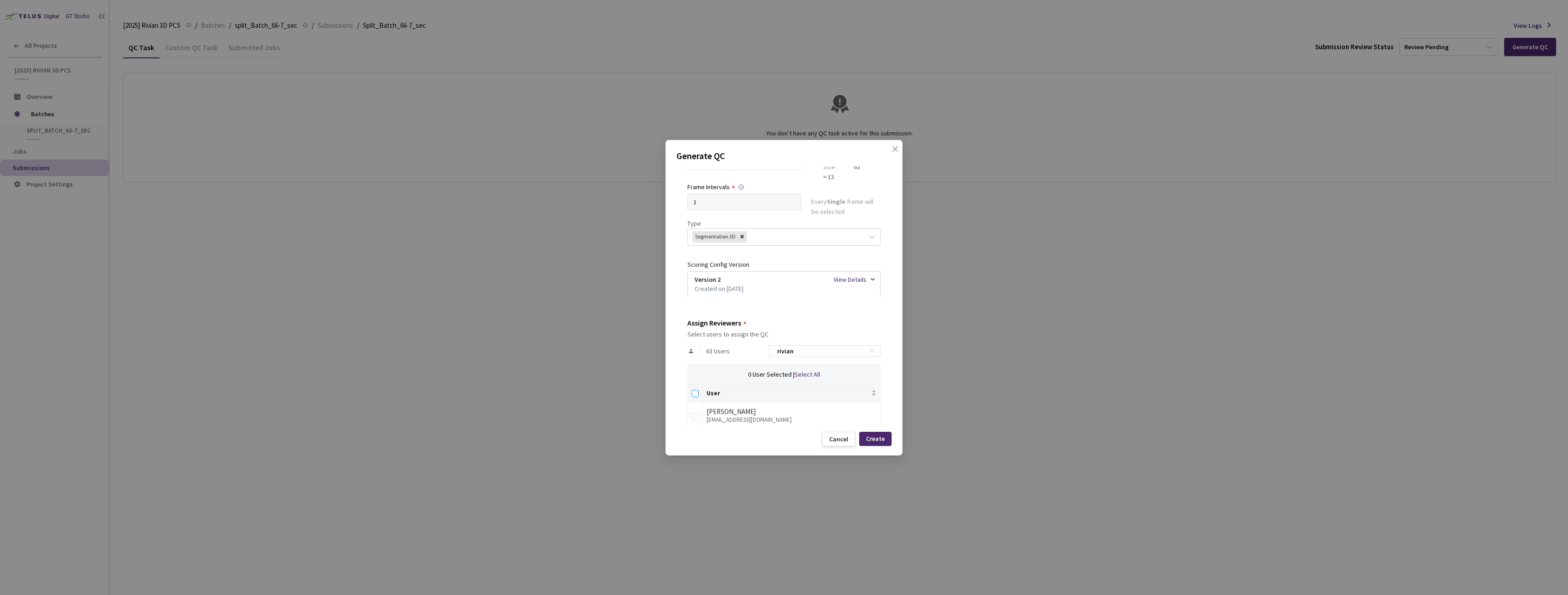
checkbox input "true"
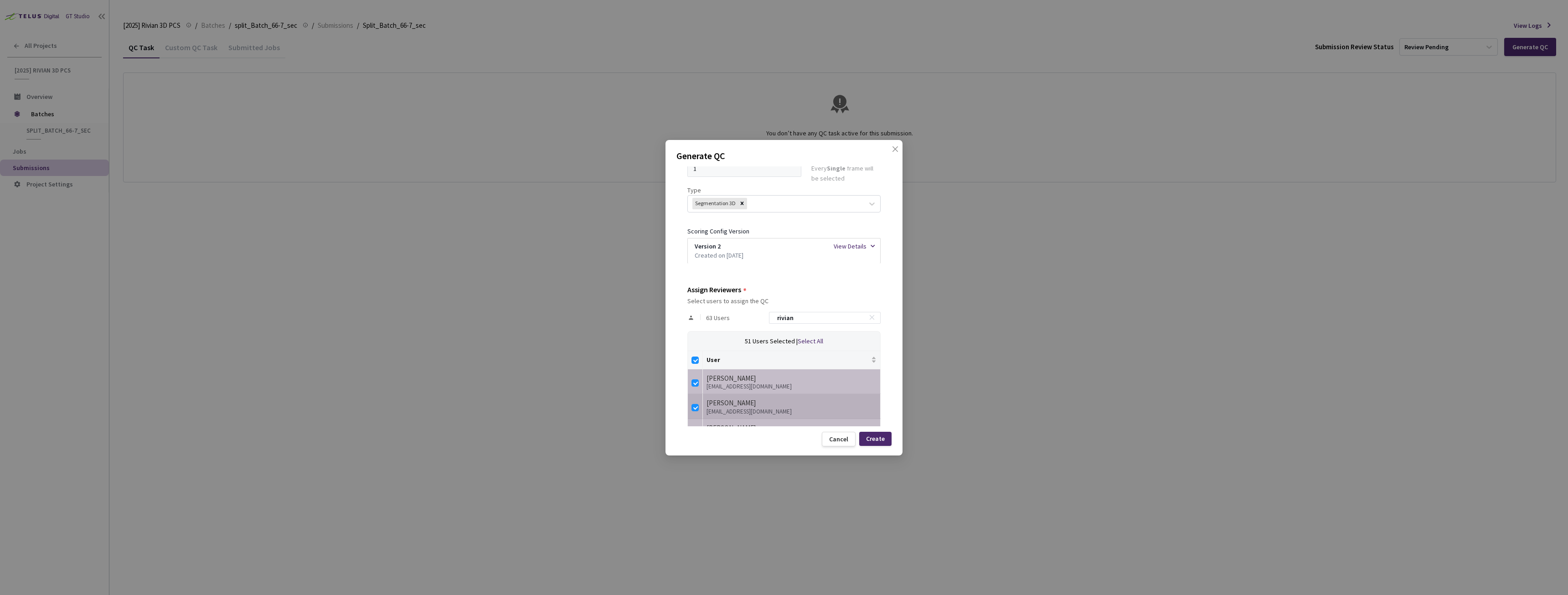
scroll to position [137, 0]
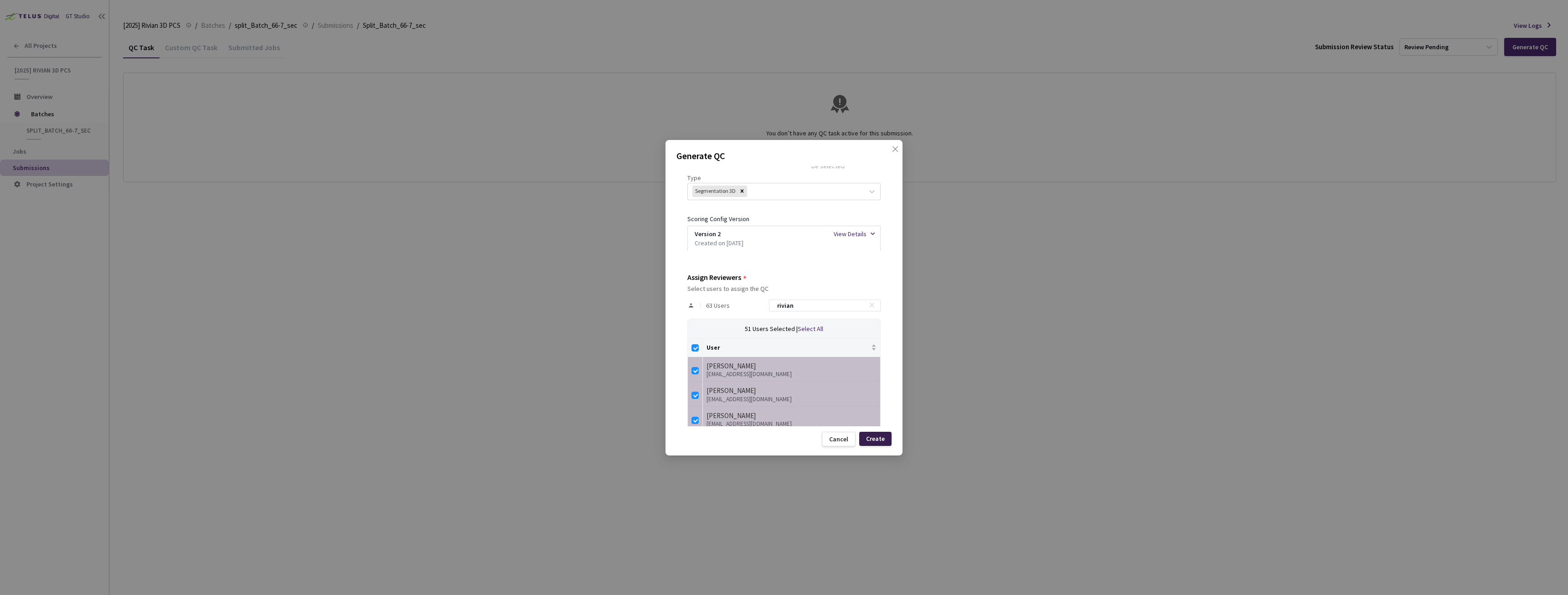
click at [878, 441] on div "Create" at bounding box center [875, 439] width 19 height 8
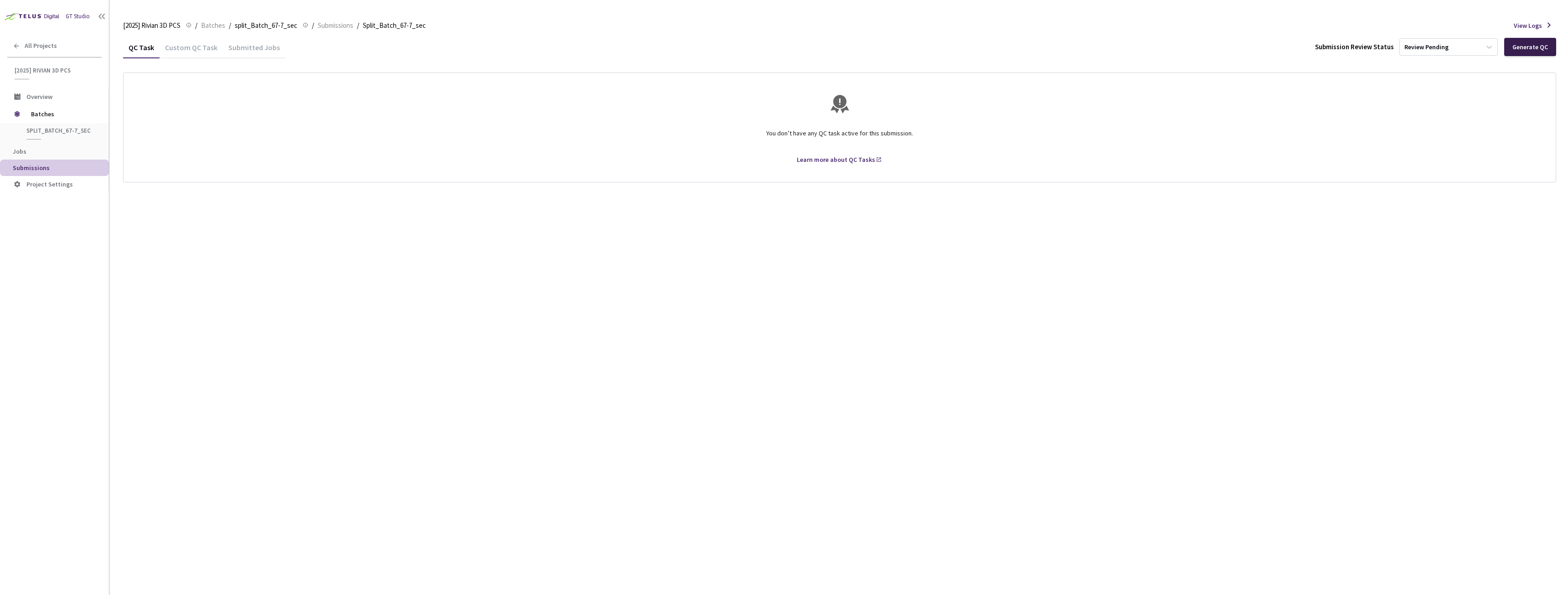
click at [1538, 42] on div "Generate QC" at bounding box center [1530, 47] width 52 height 18
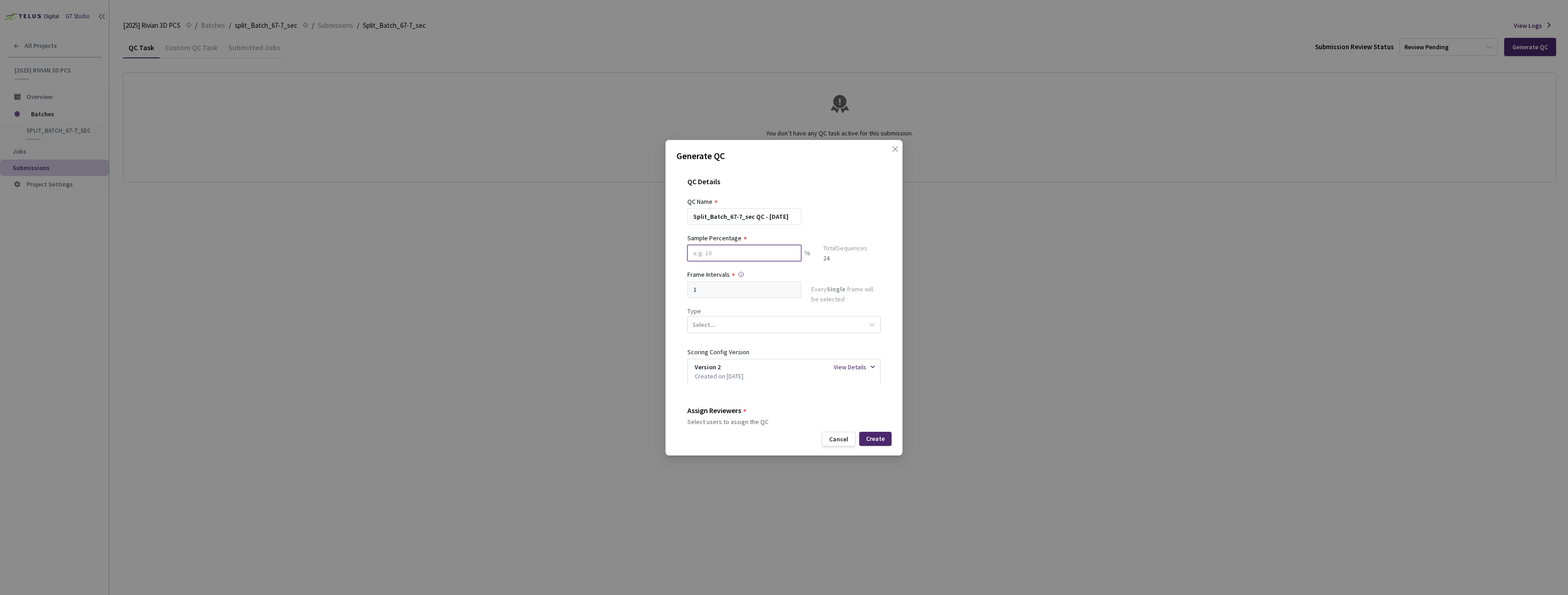
click at [775, 253] on input at bounding box center [744, 253] width 114 height 17
type input "20"
click at [769, 328] on div "Select..." at bounding box center [776, 328] width 176 height 15
click at [718, 414] on div "Segmentation 3D" at bounding box center [780, 414] width 186 height 16
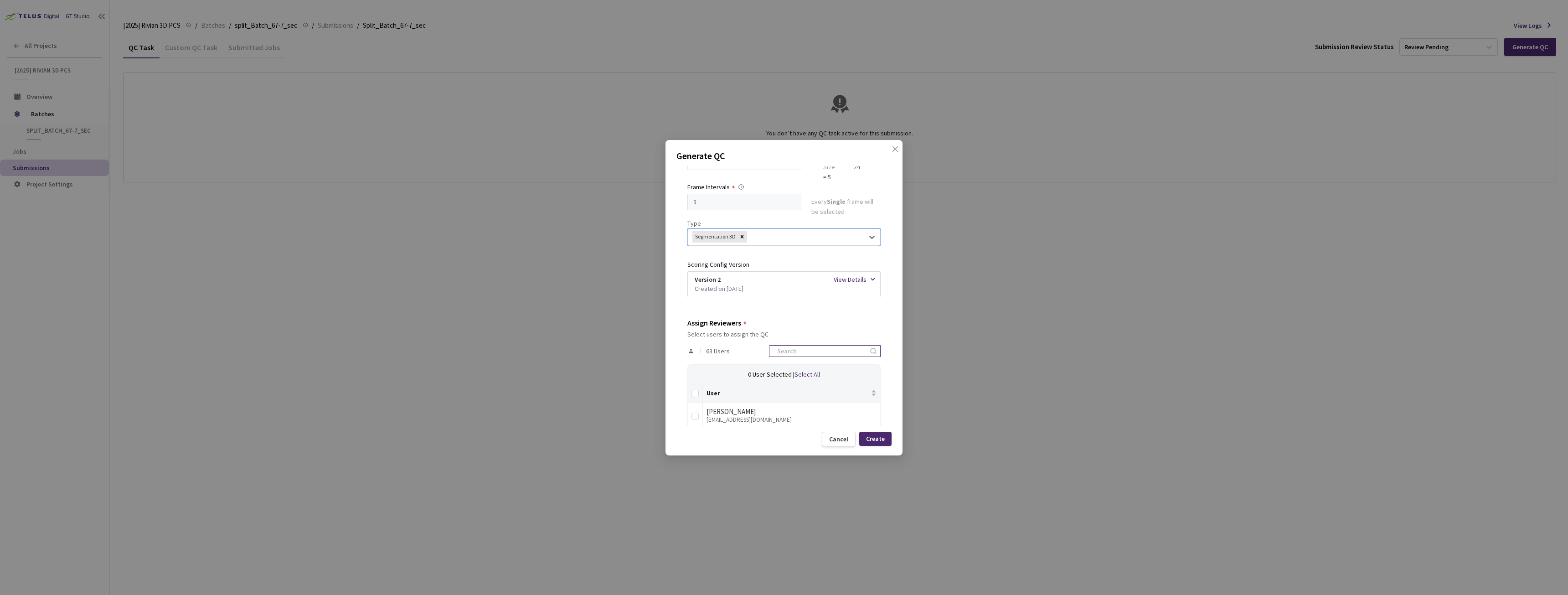
click at [799, 350] on input at bounding box center [820, 351] width 97 height 11
type input "rivian"
click at [689, 391] on th at bounding box center [695, 394] width 15 height 18
click at [692, 393] on input "Select all" at bounding box center [695, 394] width 8 height 8
checkbox input "true"
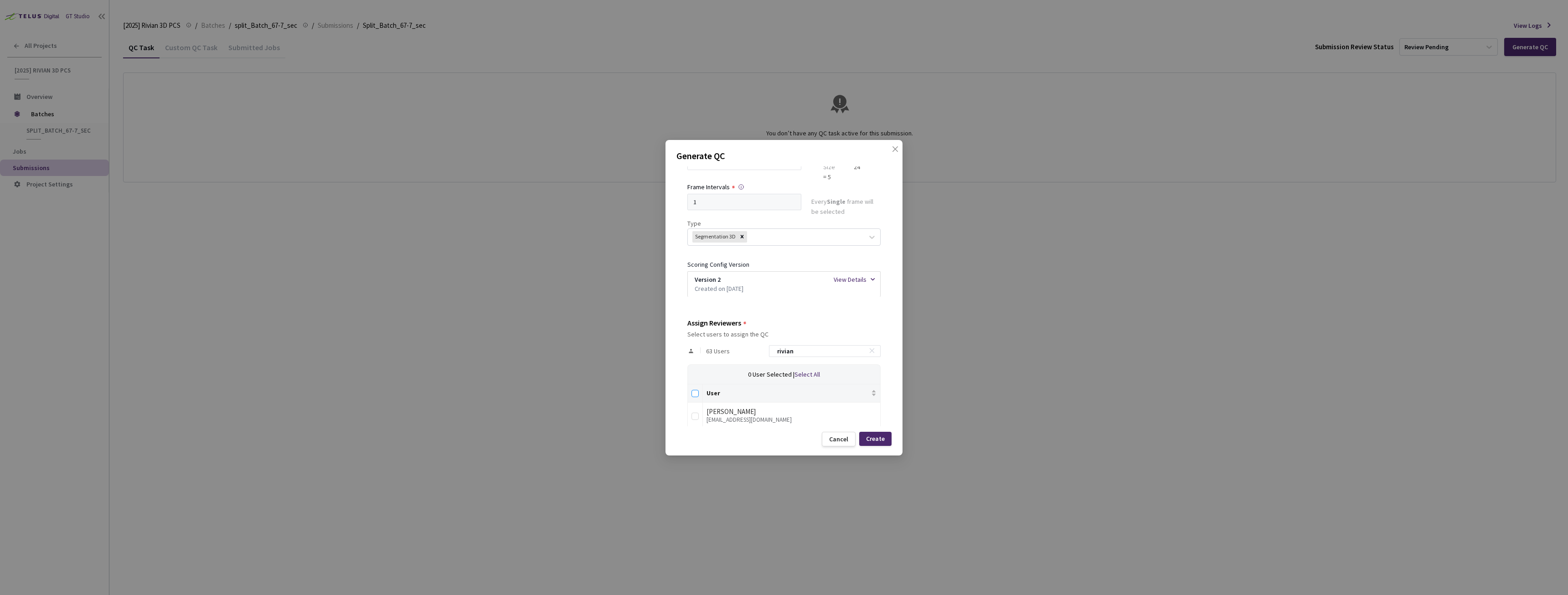
checkbox input "true"
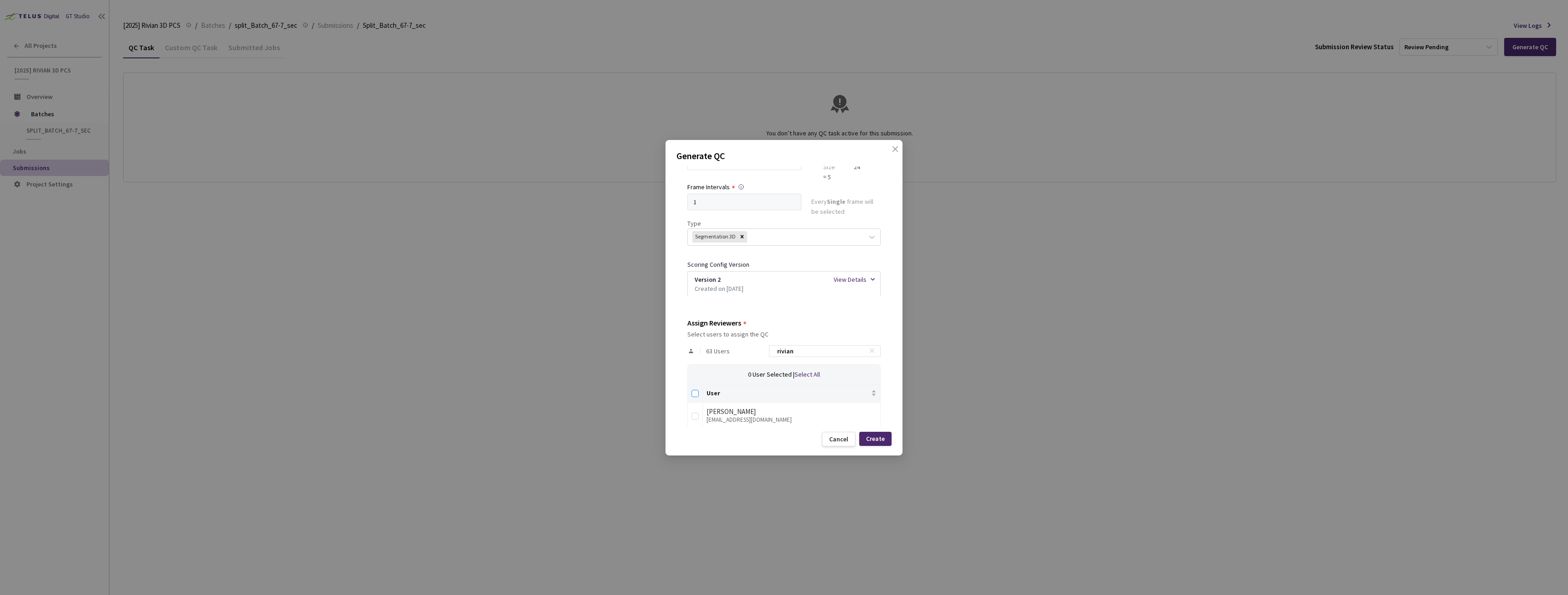
checkbox input "true"
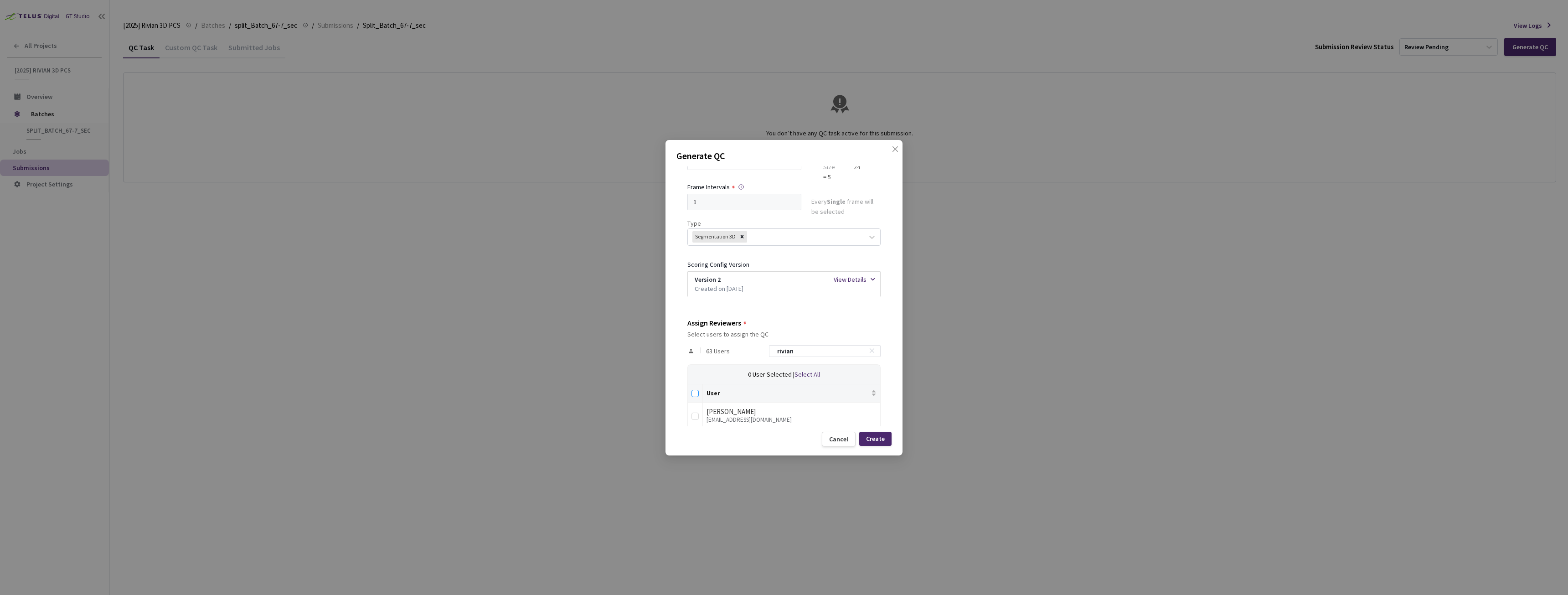
checkbox input "true"
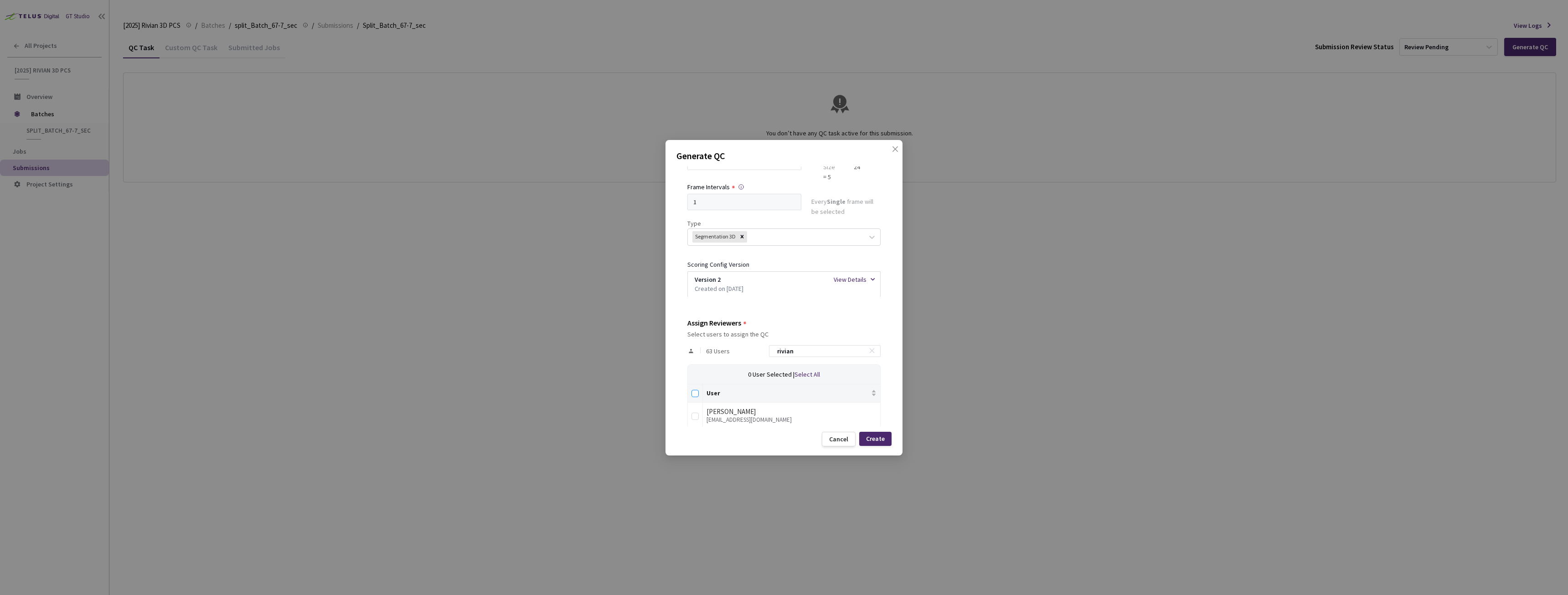
checkbox input "true"
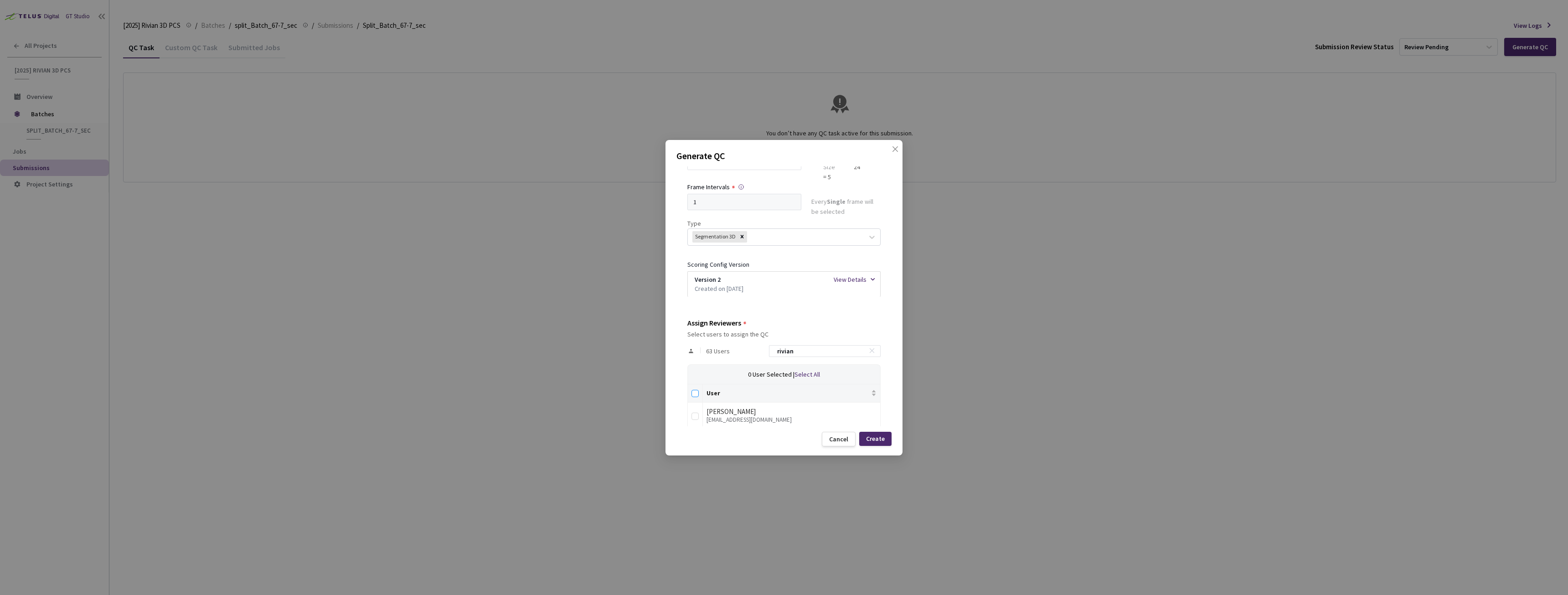
checkbox input "true"
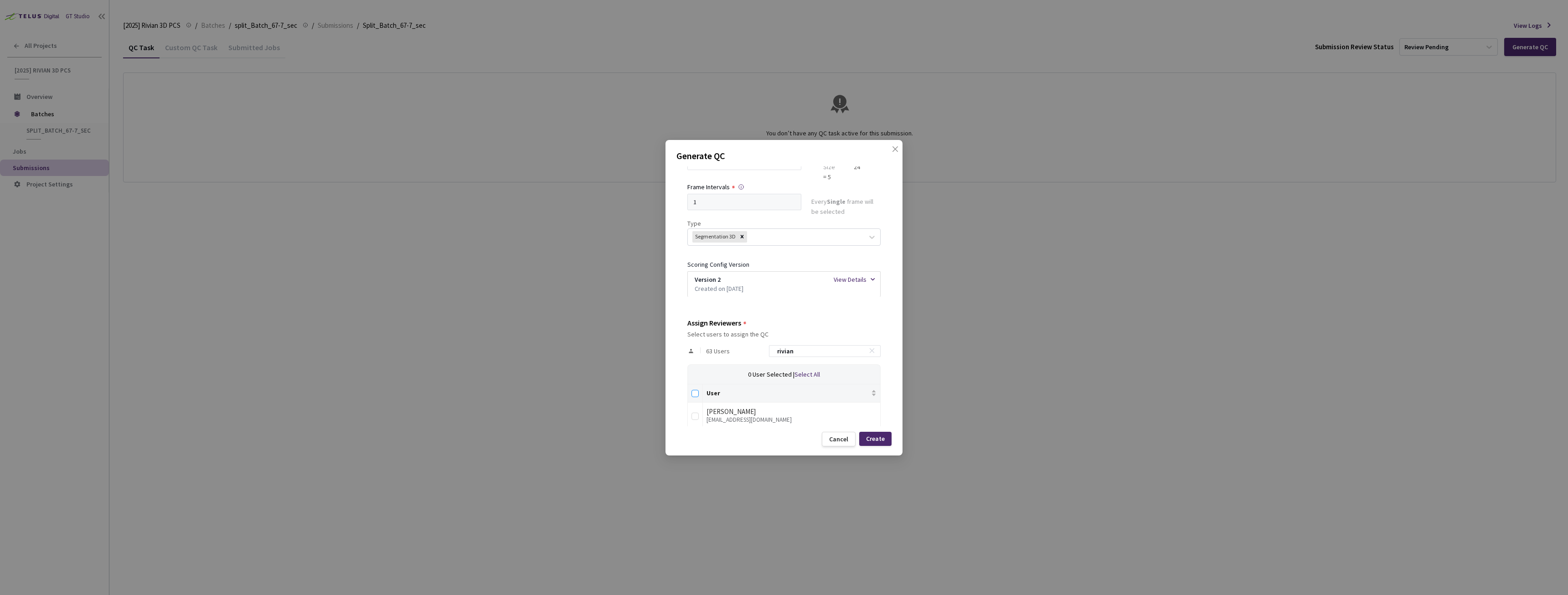
checkbox input "true"
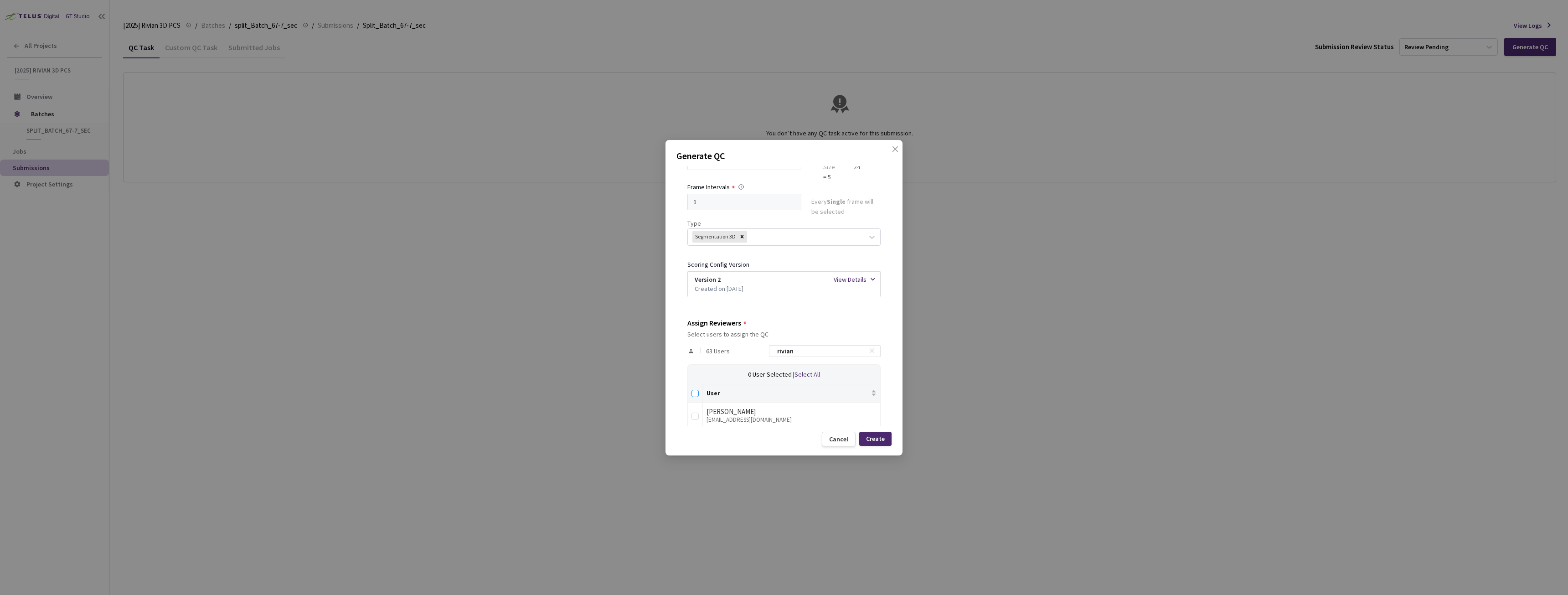
checkbox input "true"
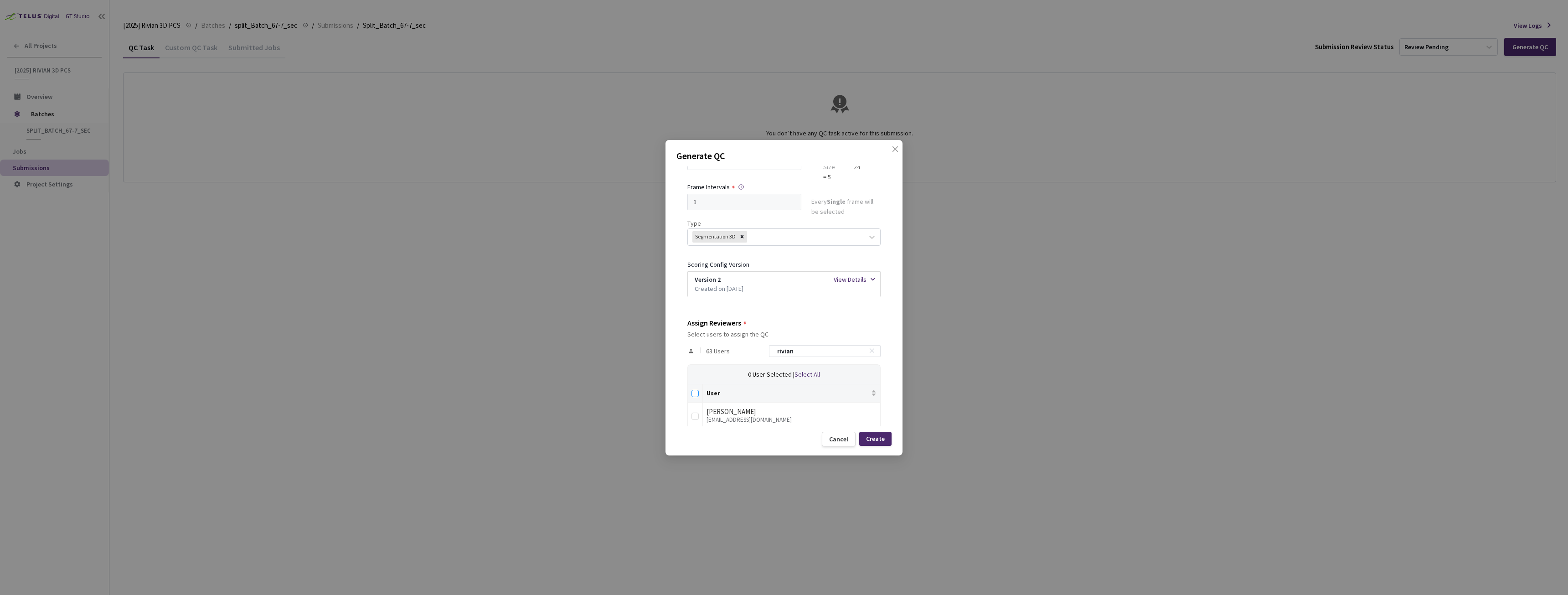
checkbox input "true"
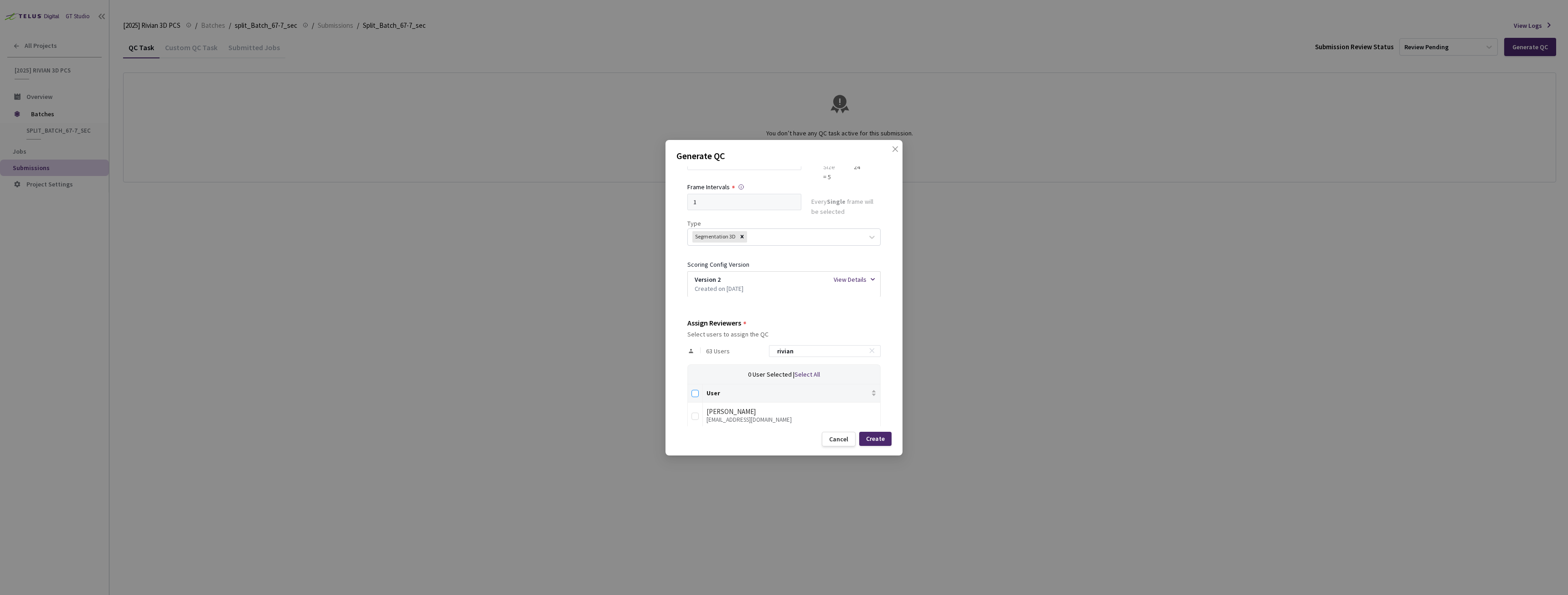
checkbox input "true"
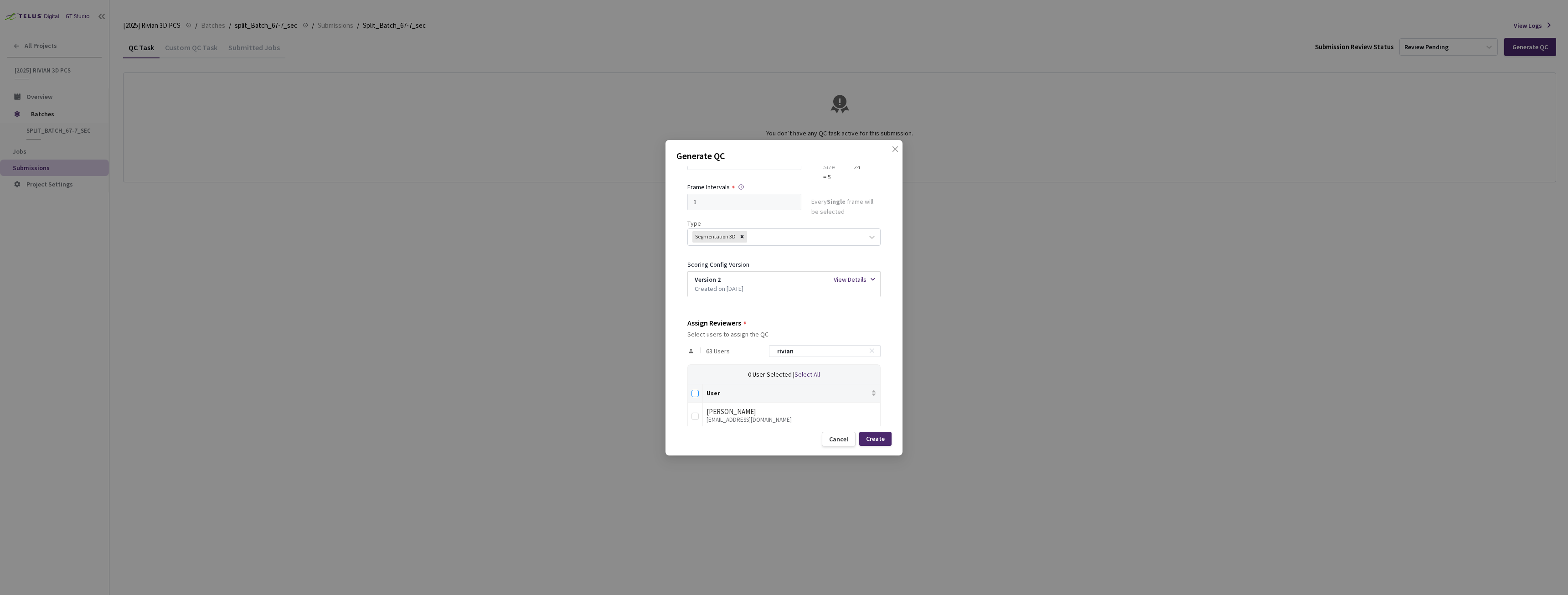
checkbox input "true"
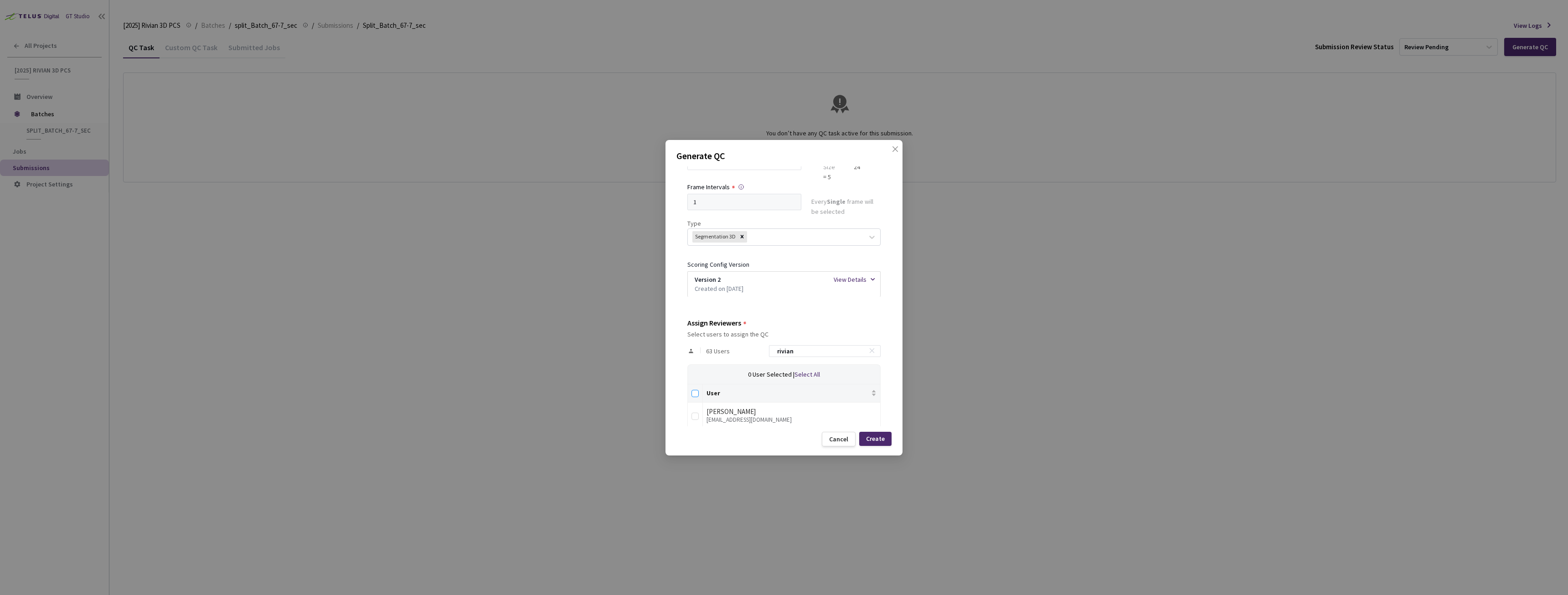
checkbox input "true"
click at [881, 438] on div "Create" at bounding box center [875, 439] width 19 height 8
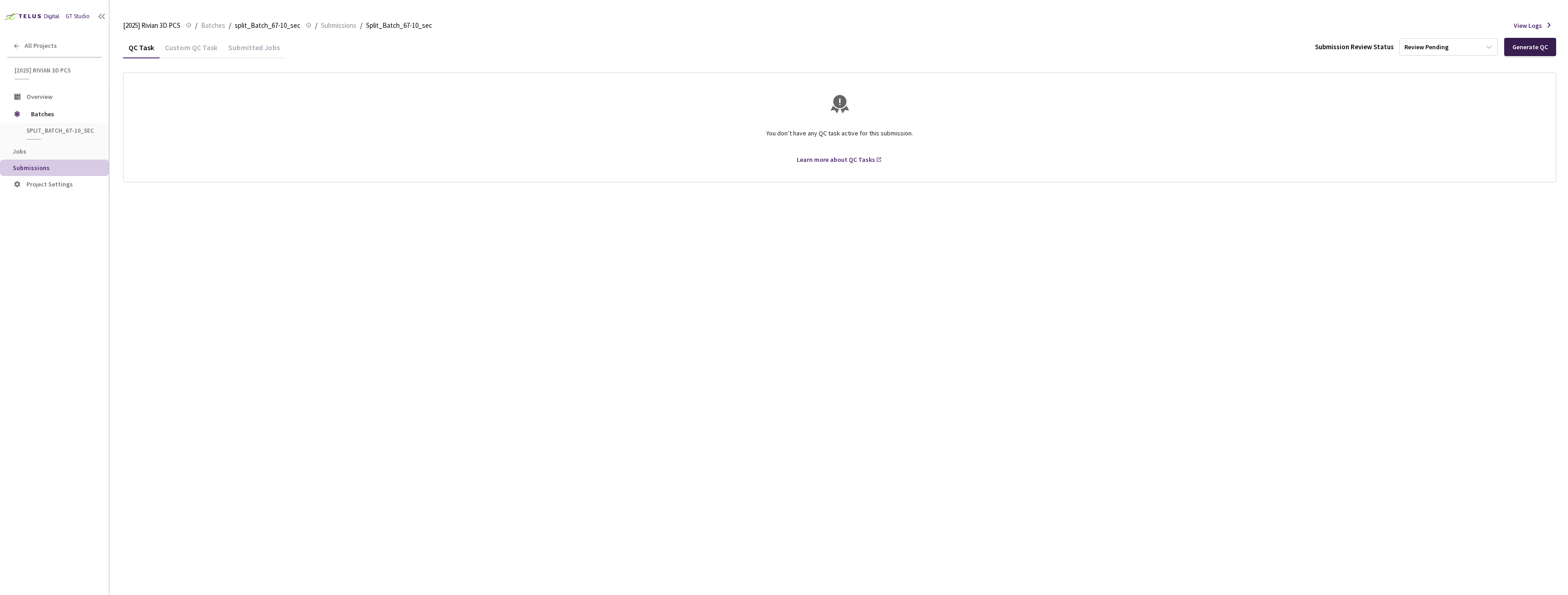
click at [1539, 42] on div "Generate QC" at bounding box center [1530, 47] width 52 height 18
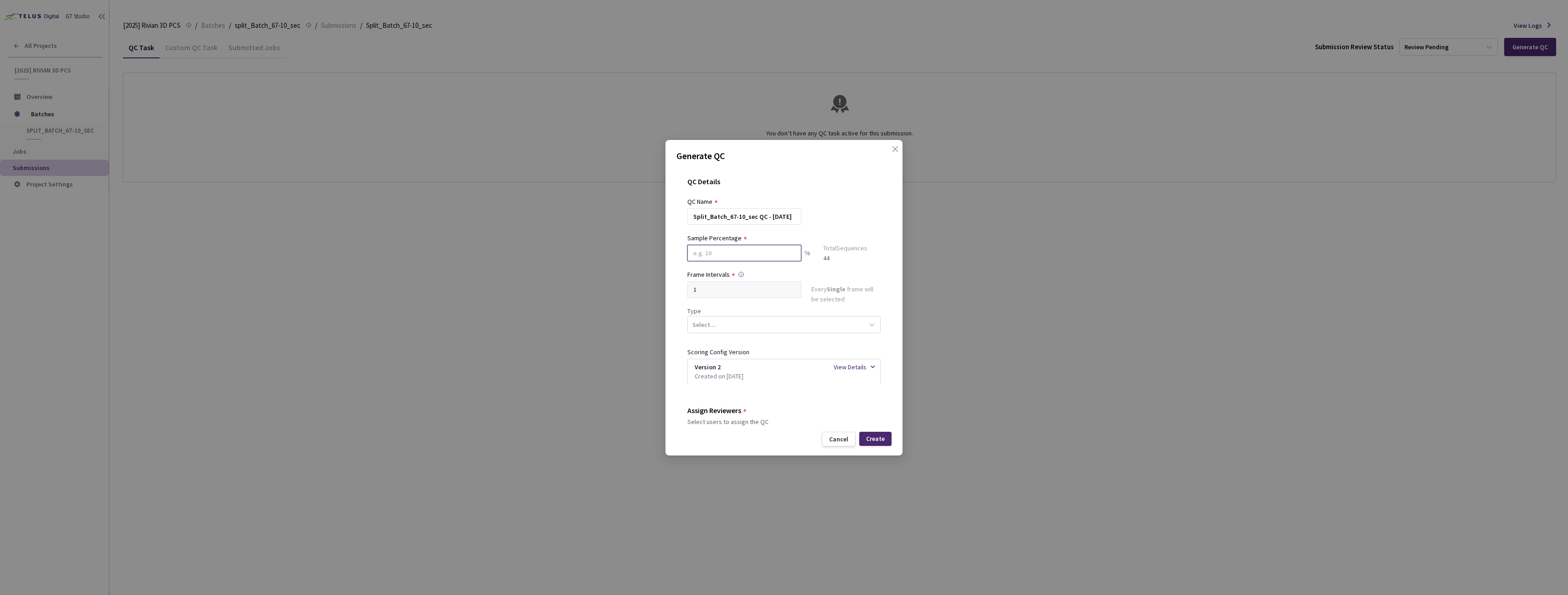
click at [725, 257] on input at bounding box center [744, 253] width 114 height 17
type input "20"
click at [739, 326] on div "Select..." at bounding box center [776, 328] width 176 height 15
click at [714, 412] on div "Segmentation 3D" at bounding box center [780, 414] width 186 height 16
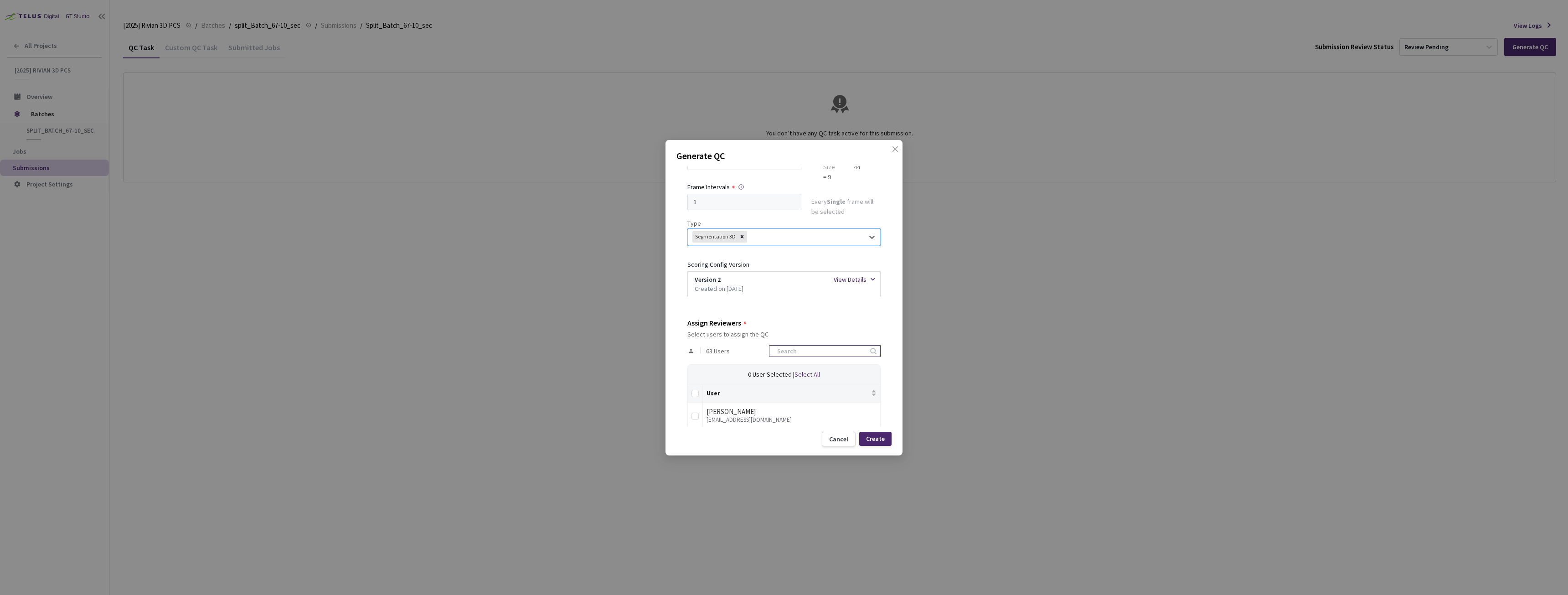
click at [777, 350] on input at bounding box center [820, 351] width 97 height 11
type input "rivian"
click at [696, 394] on input "Select all" at bounding box center [695, 394] width 8 height 8
checkbox input "true"
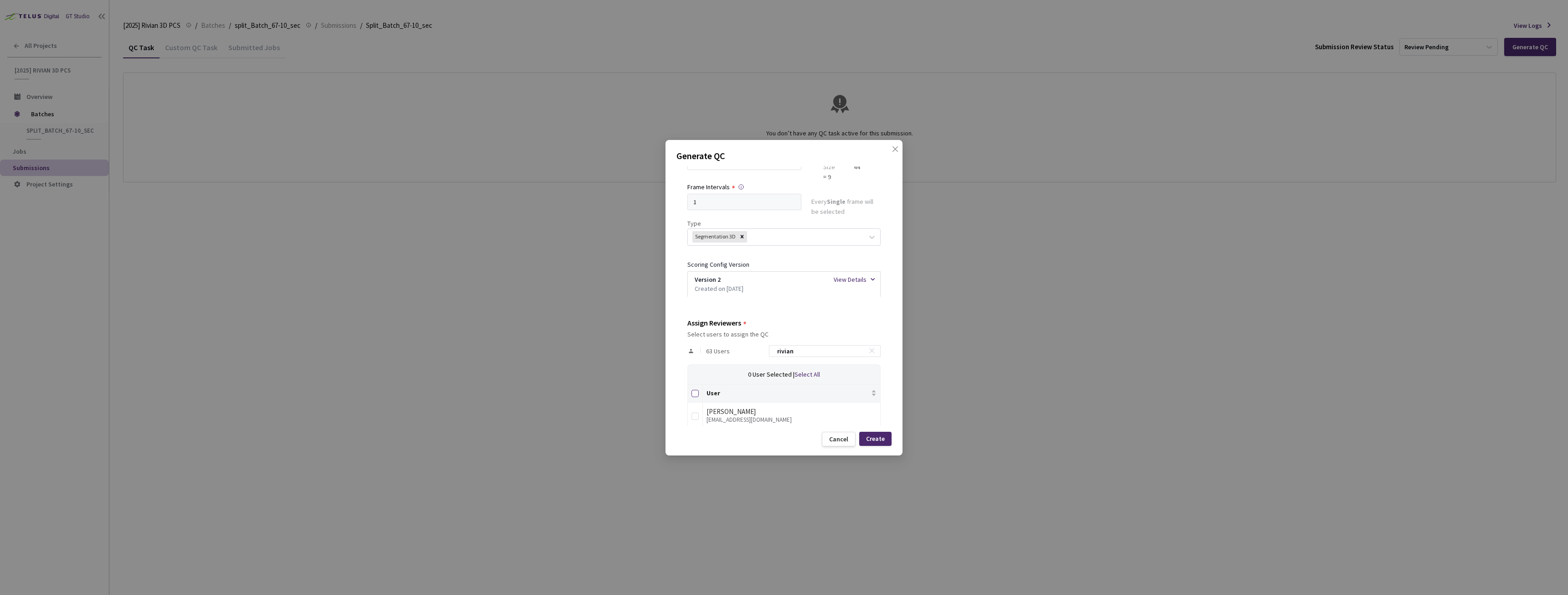
checkbox input "true"
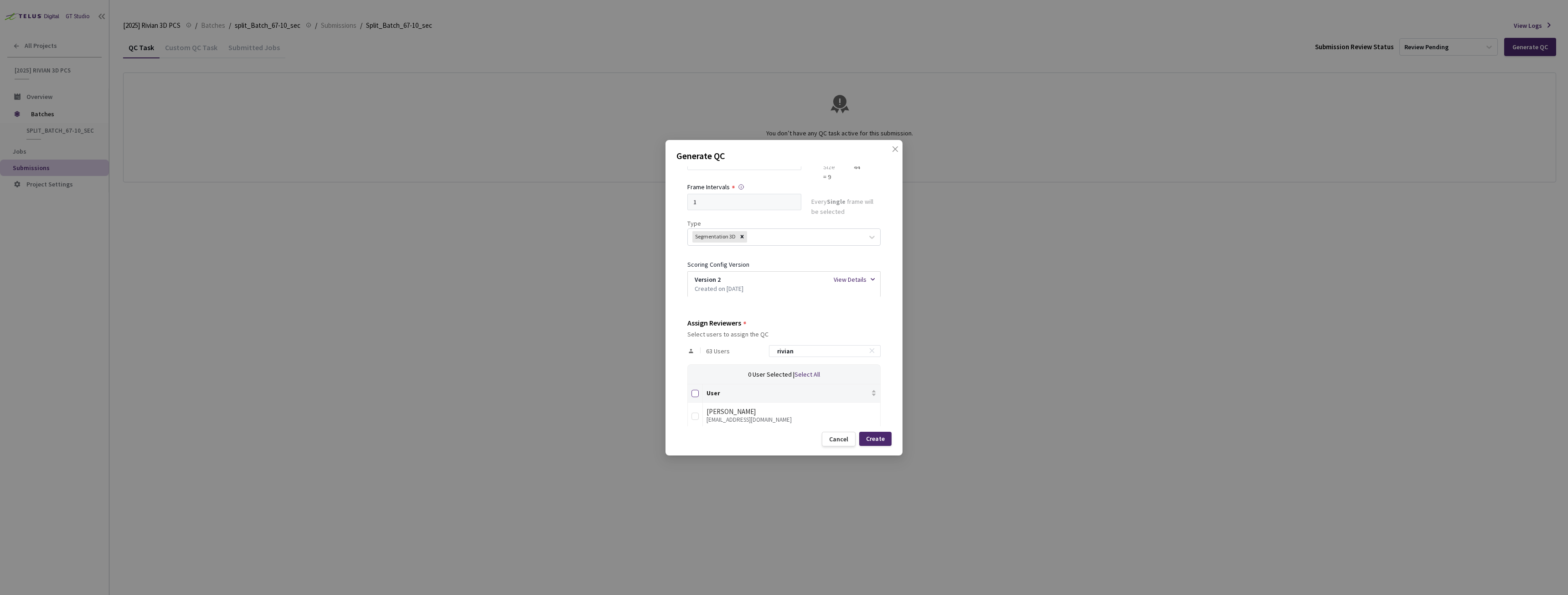
checkbox input "true"
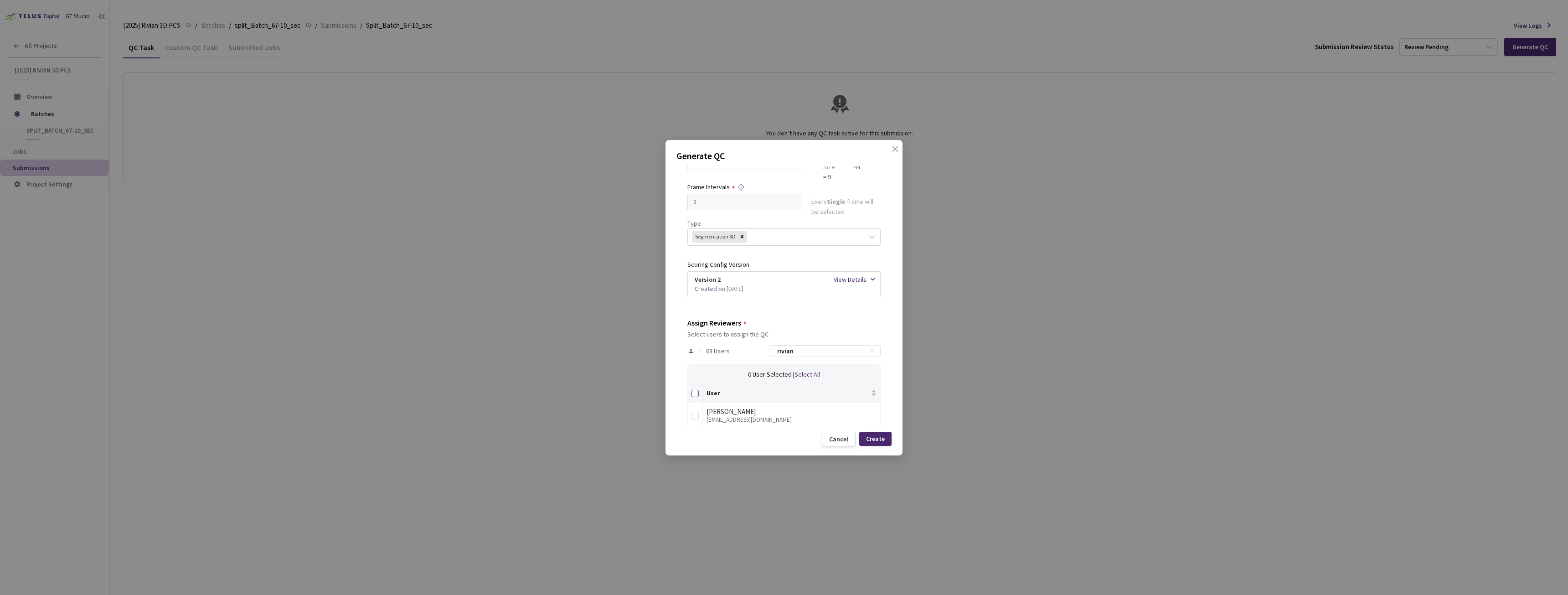
checkbox input "true"
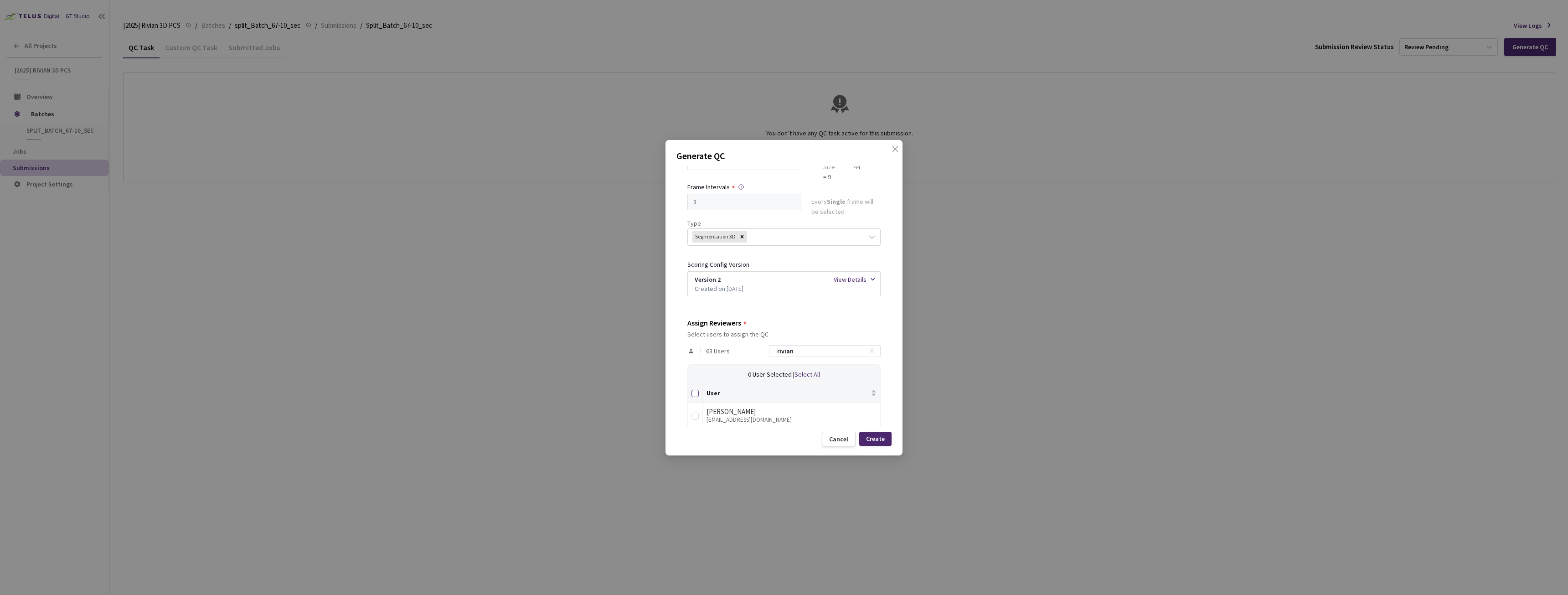
checkbox input "true"
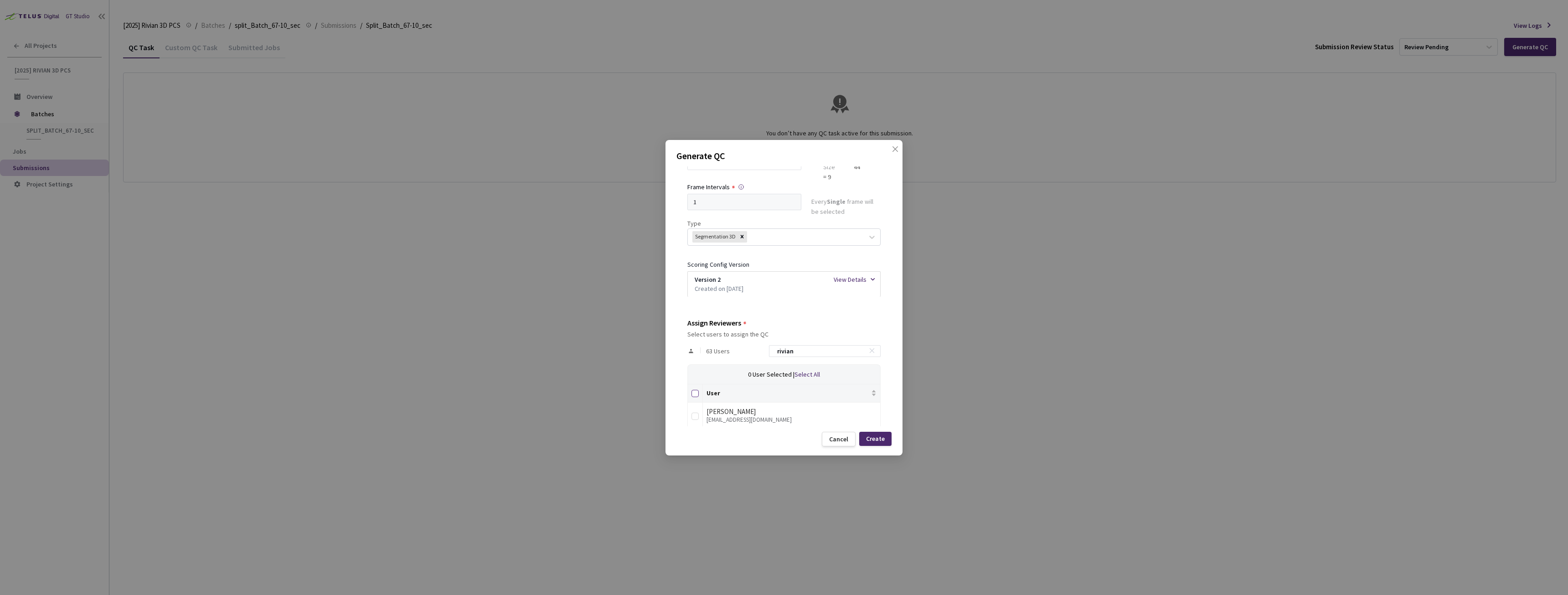
checkbox input "true"
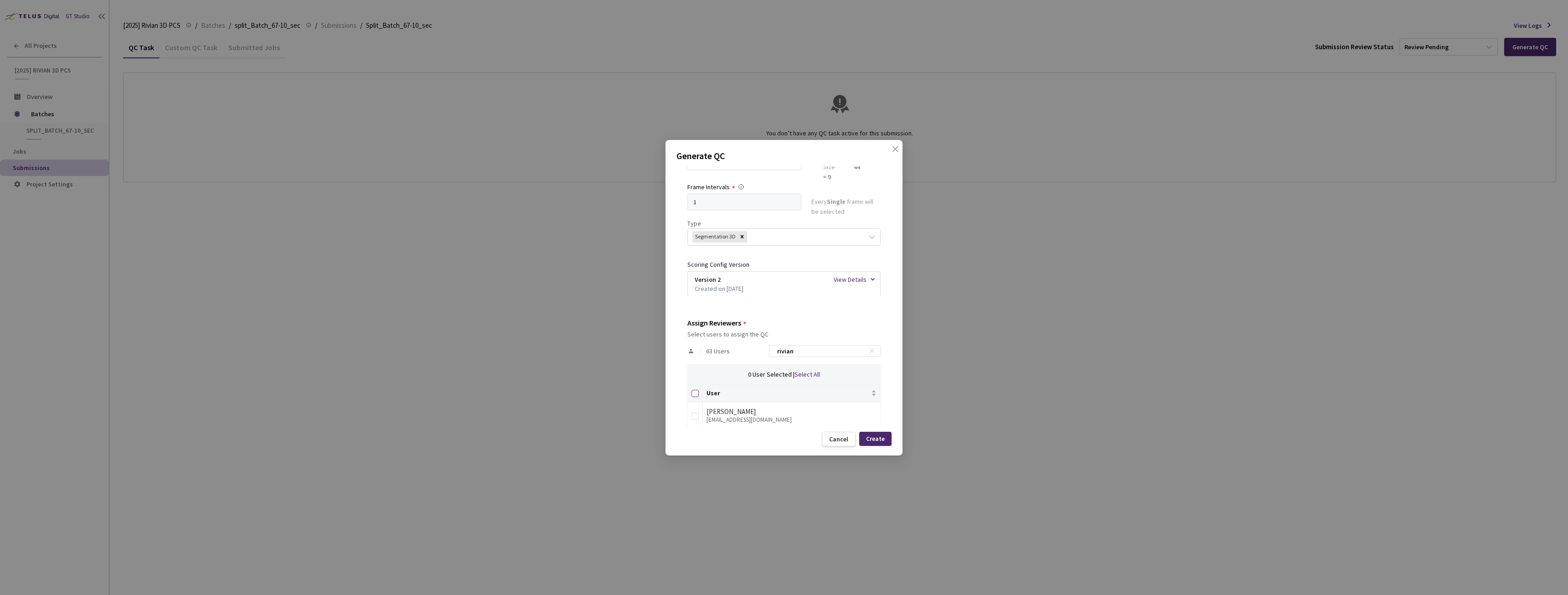
checkbox input "true"
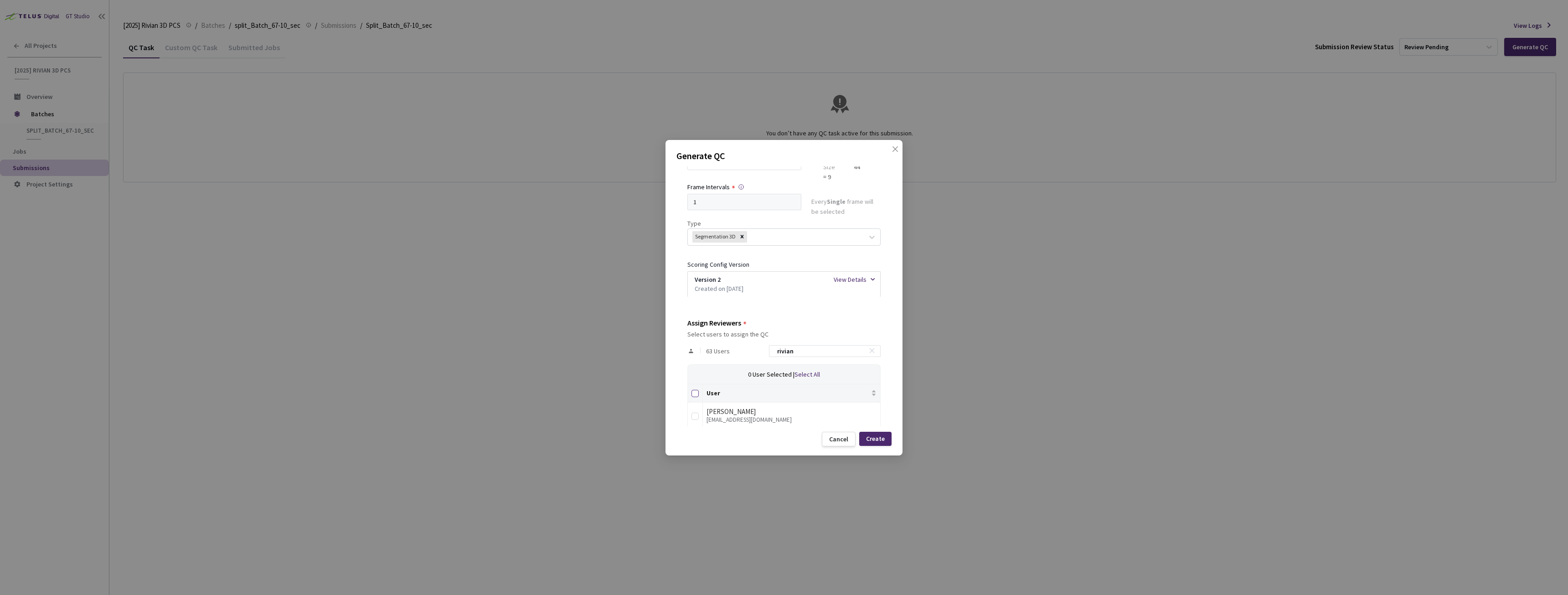
checkbox input "true"
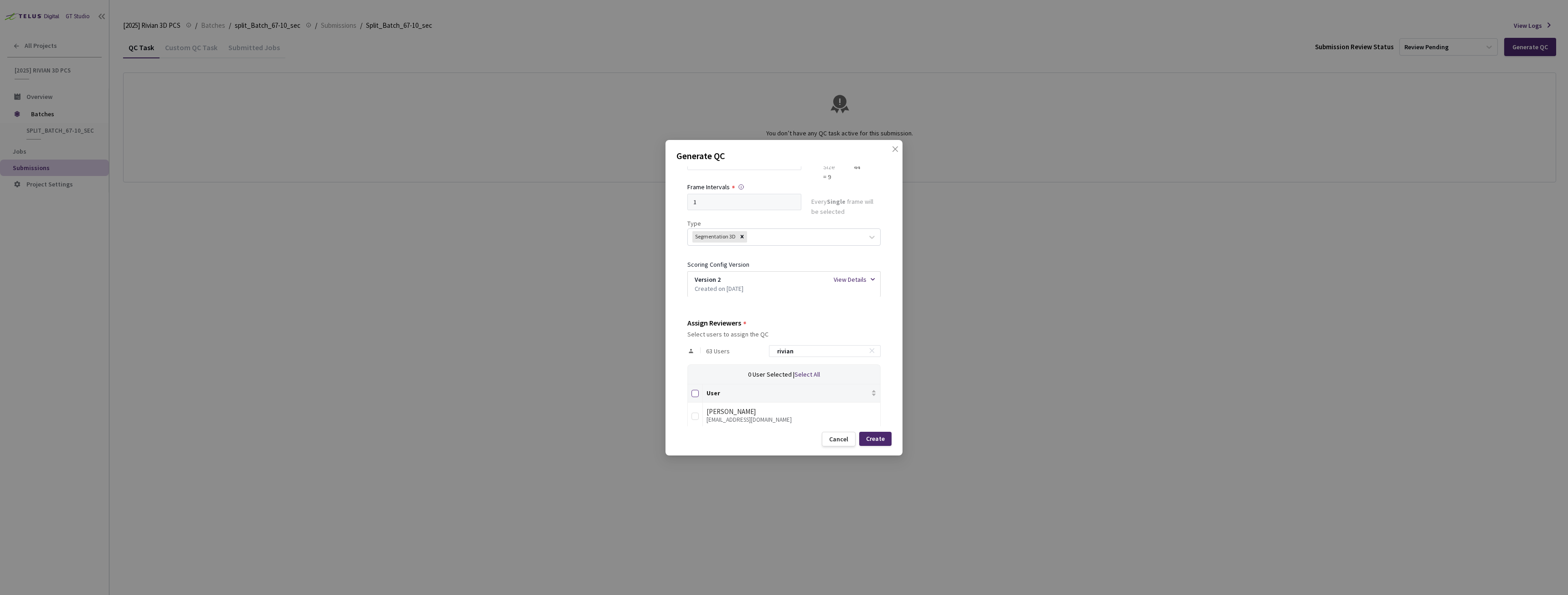
checkbox input "true"
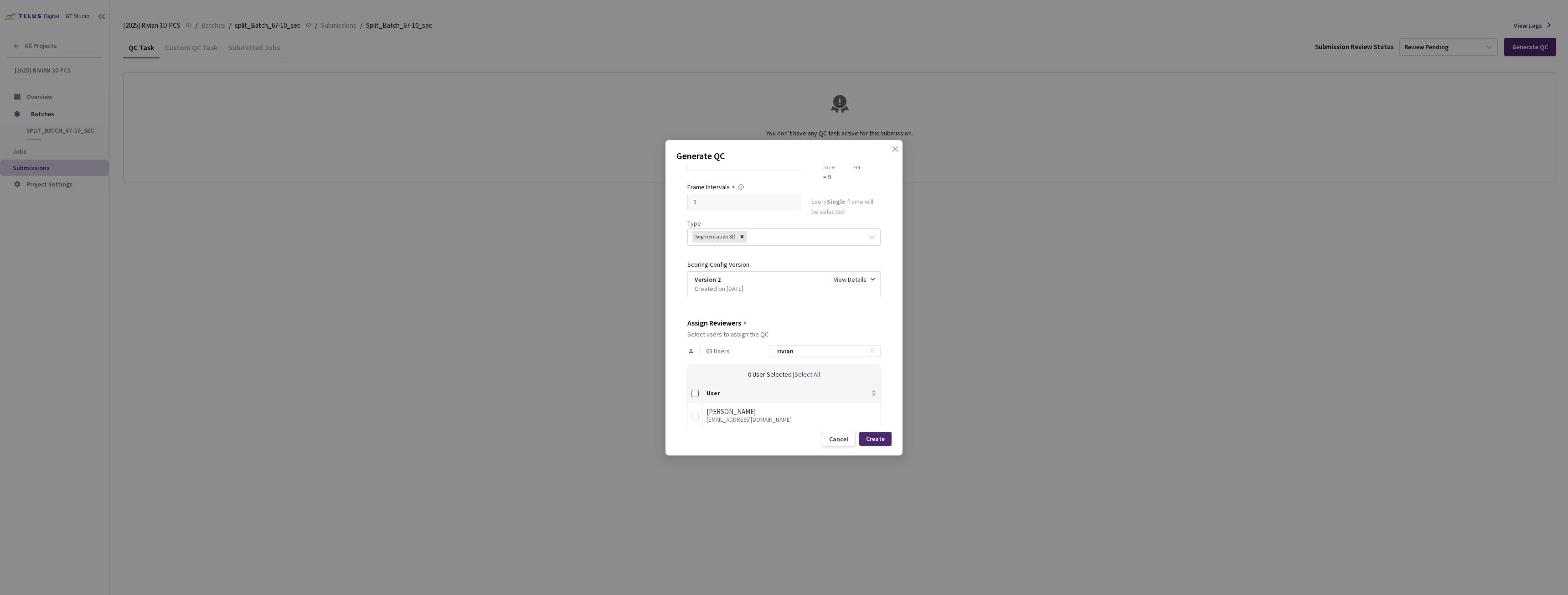
checkbox input "true"
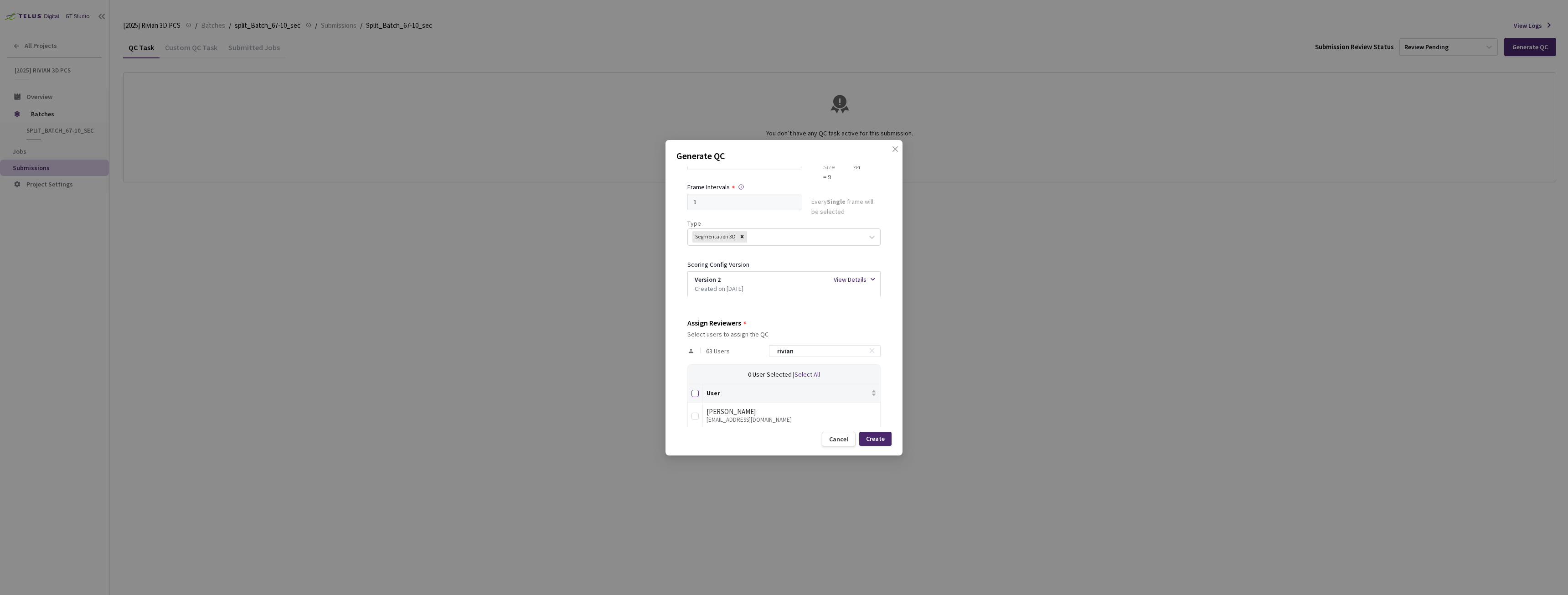
checkbox input "true"
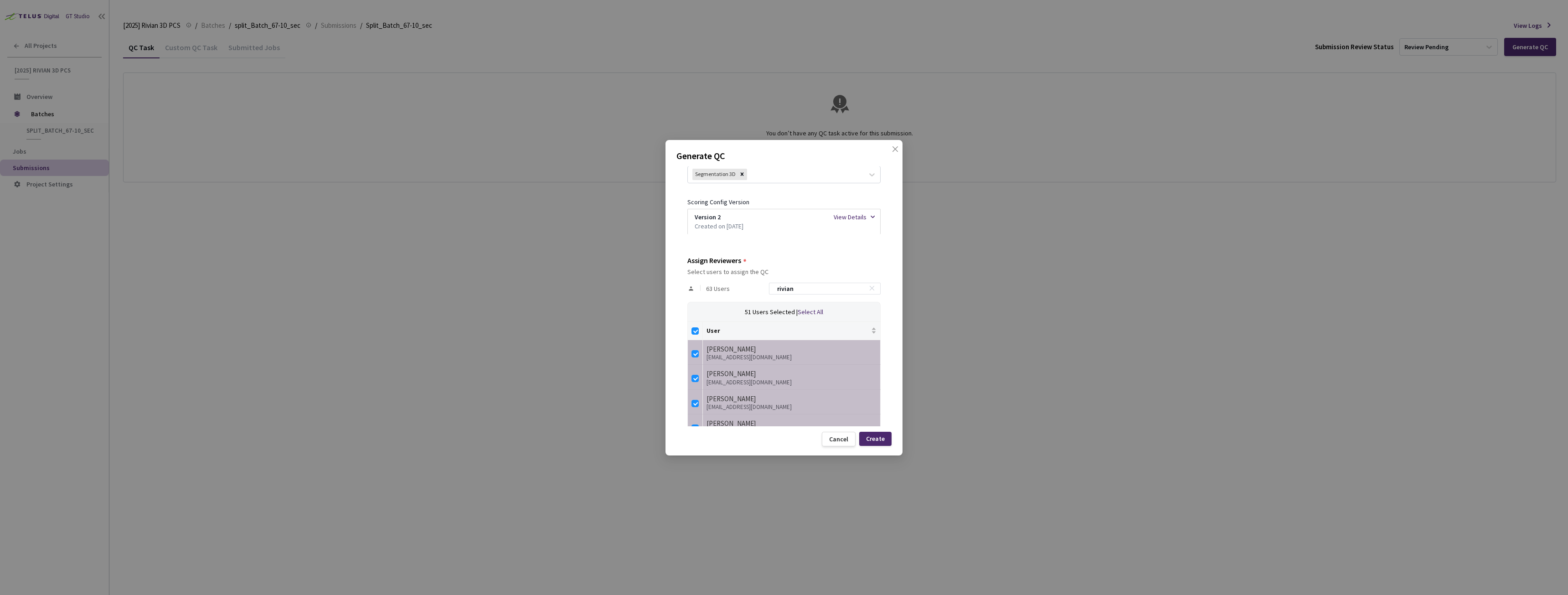
scroll to position [182, 0]
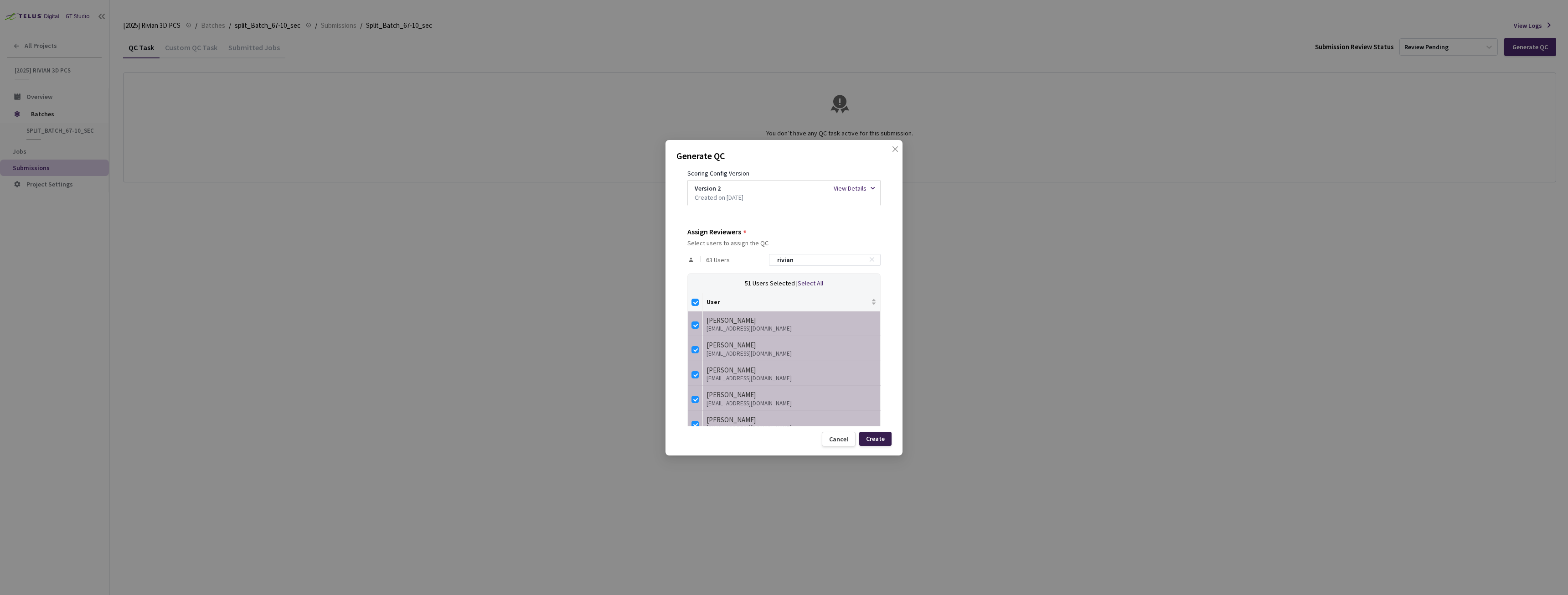
click at [882, 440] on div "Create" at bounding box center [875, 439] width 19 height 8
